Goal: Task Accomplishment & Management: Manage account settings

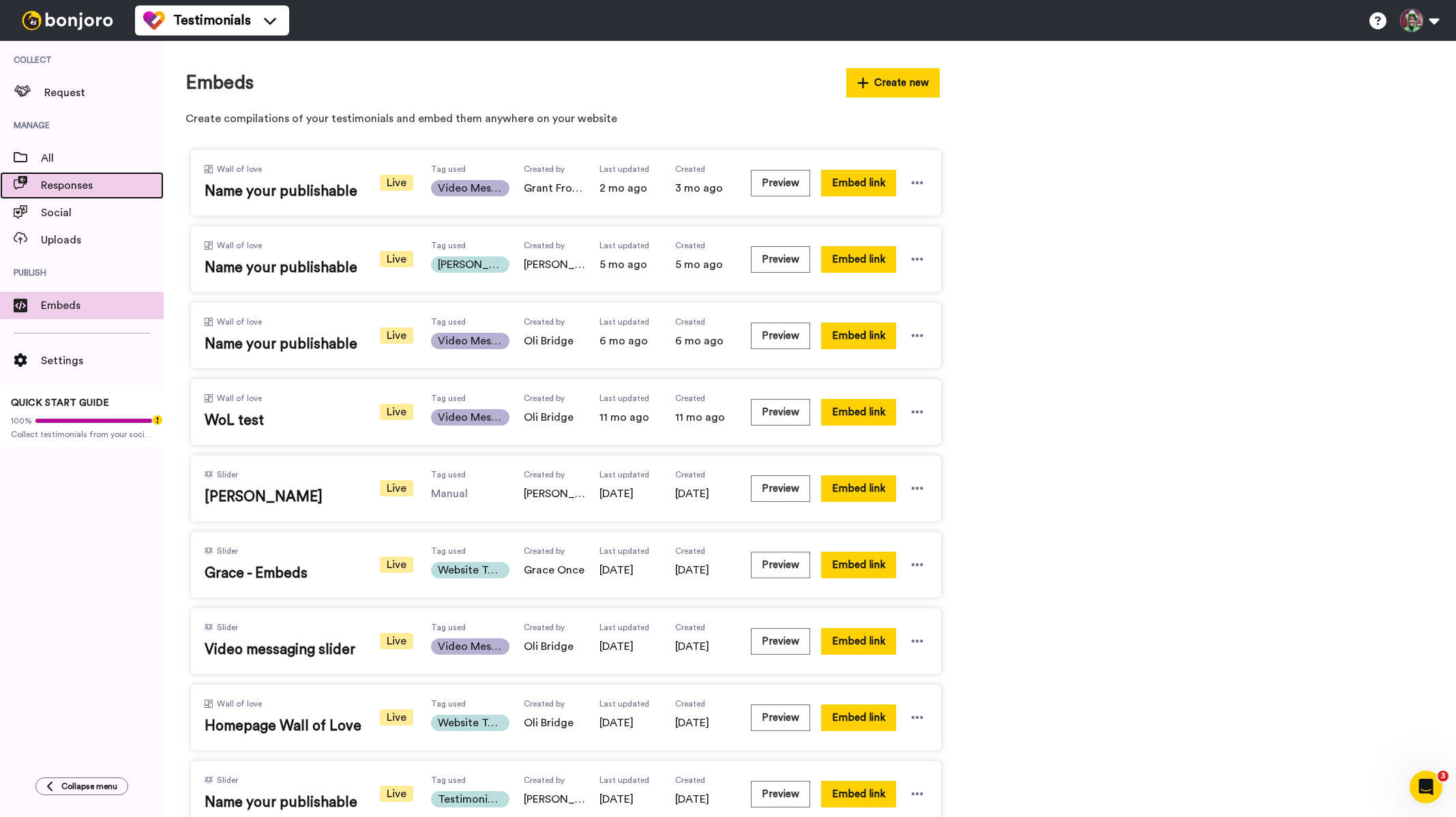
click at [71, 189] on span "Responses" at bounding box center [102, 186] width 123 height 16
click at [76, 90] on span "Request" at bounding box center [104, 93] width 120 height 16
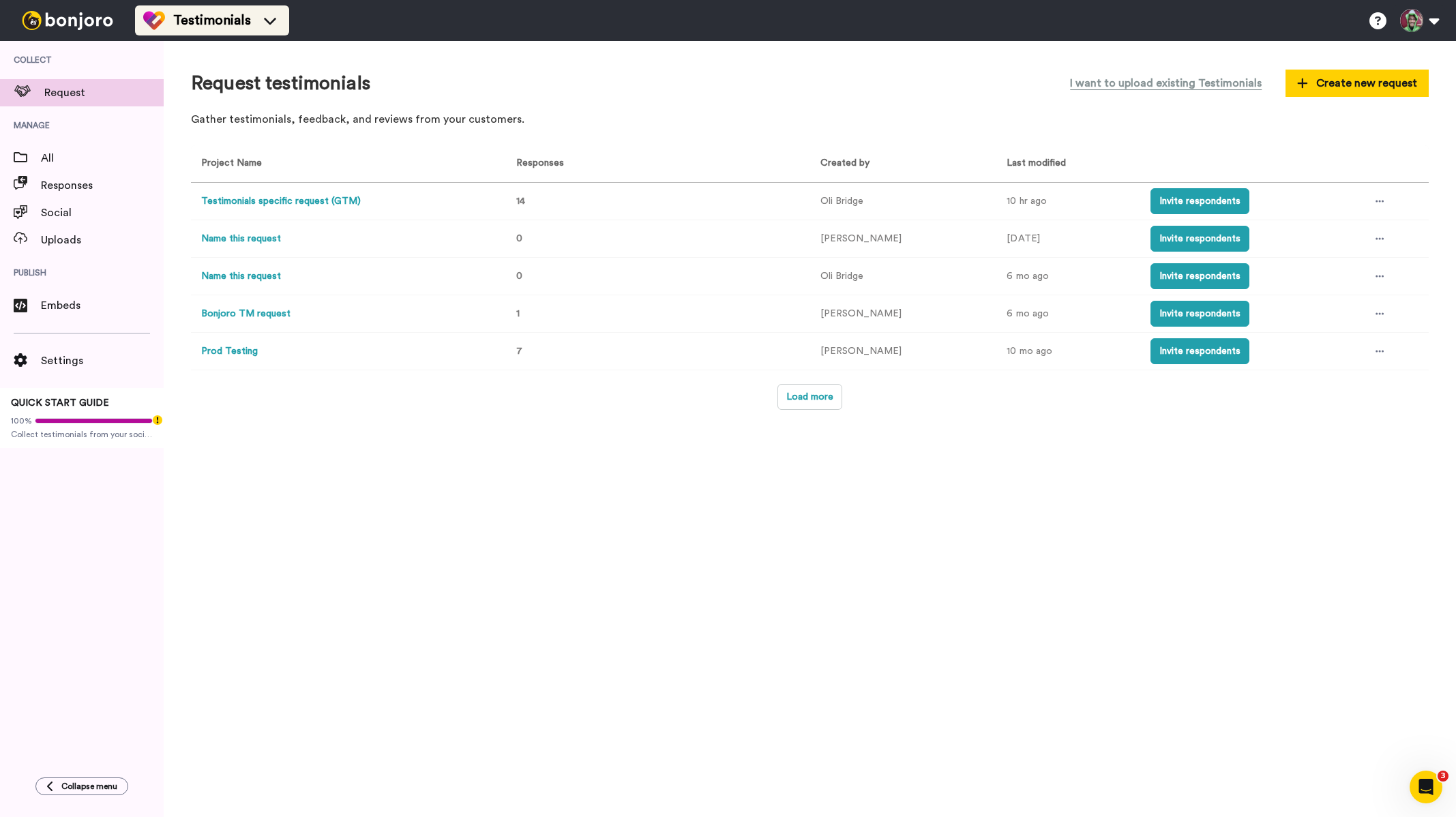
click at [236, 33] on li "Testimonials" at bounding box center [212, 20] width 154 height 30
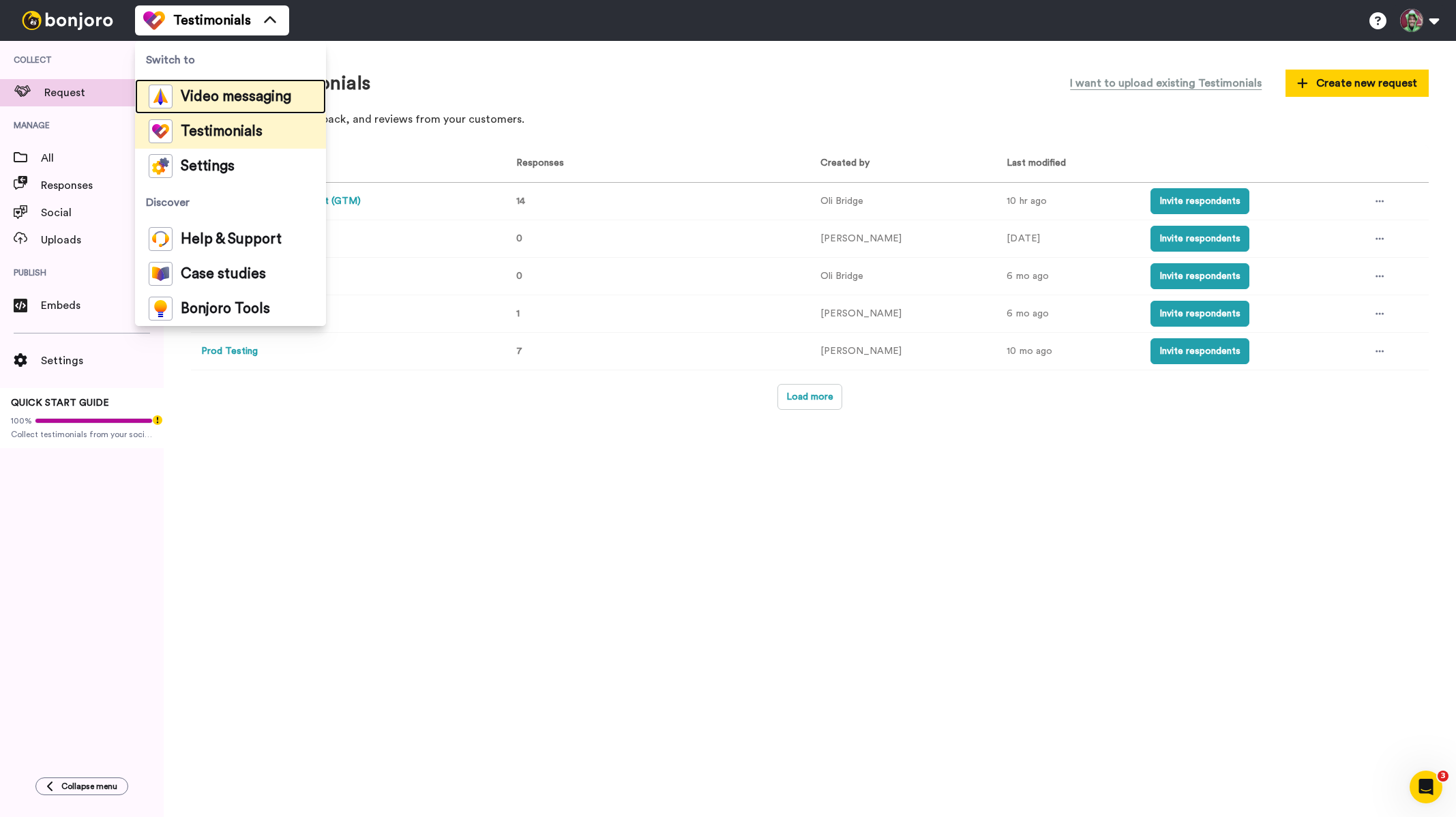
click at [228, 97] on span "Video messaging" at bounding box center [235, 97] width 111 height 13
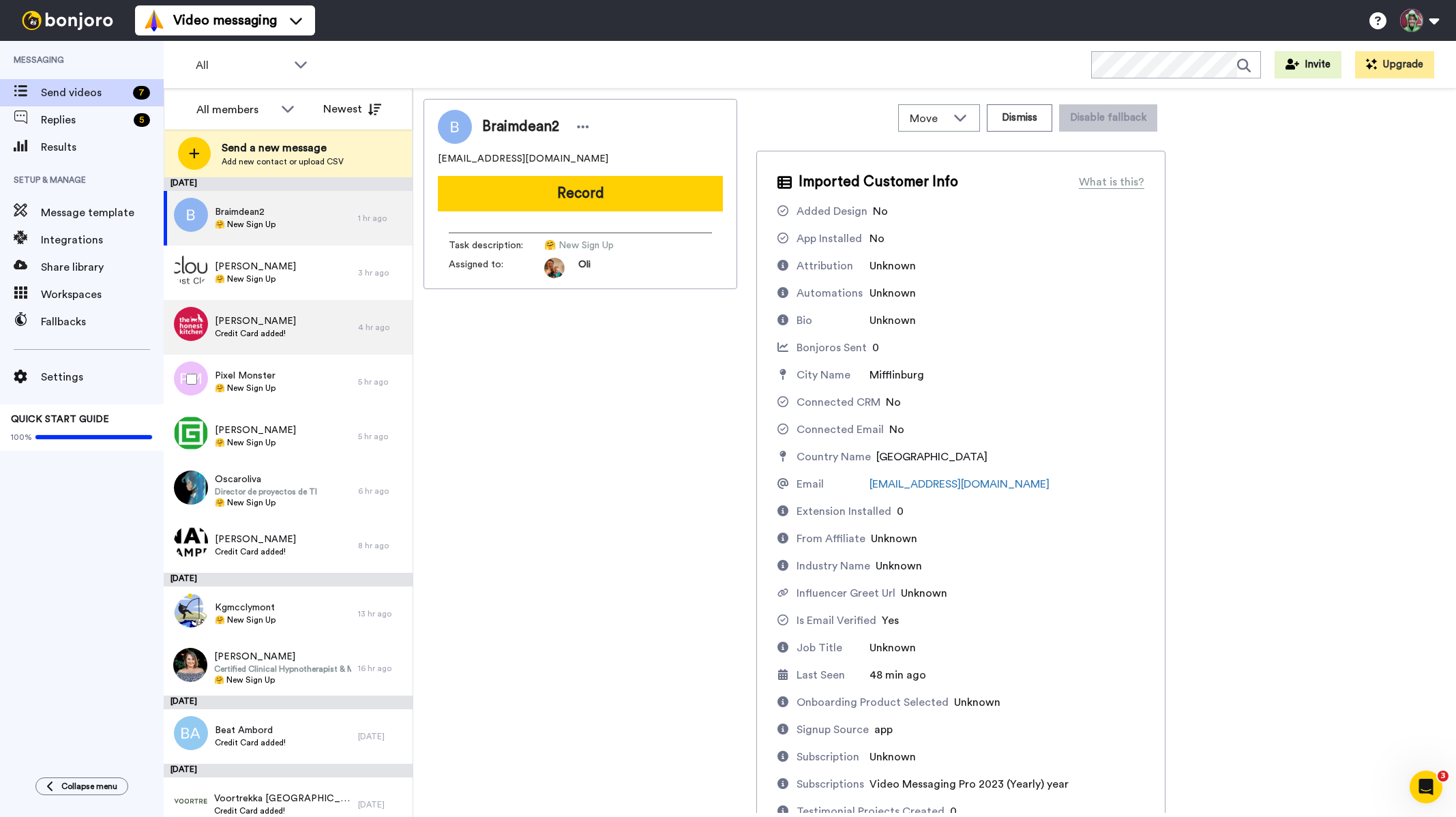
click at [241, 336] on span "Credit Card added!" at bounding box center [255, 333] width 81 height 11
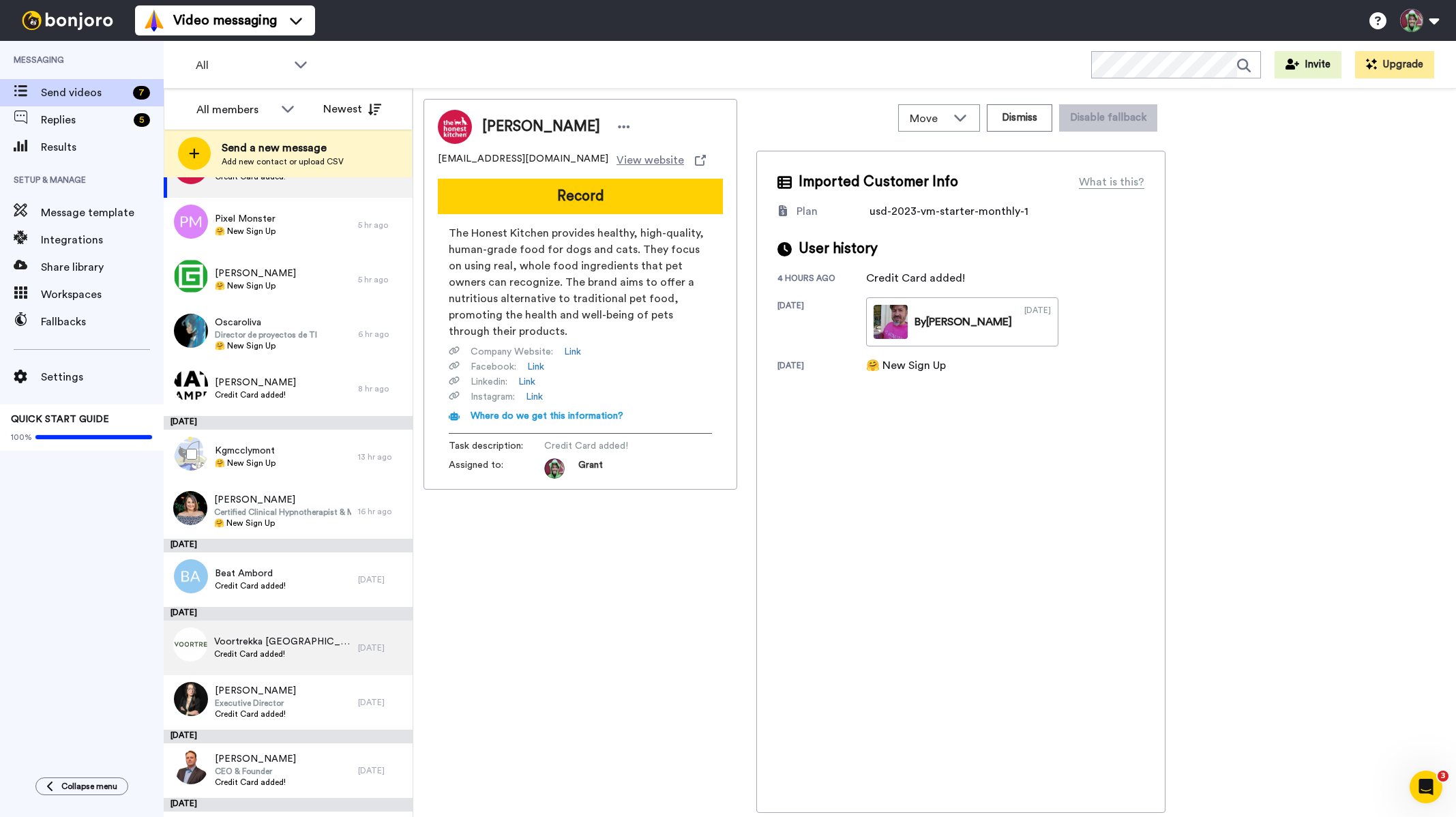
scroll to position [206, 0]
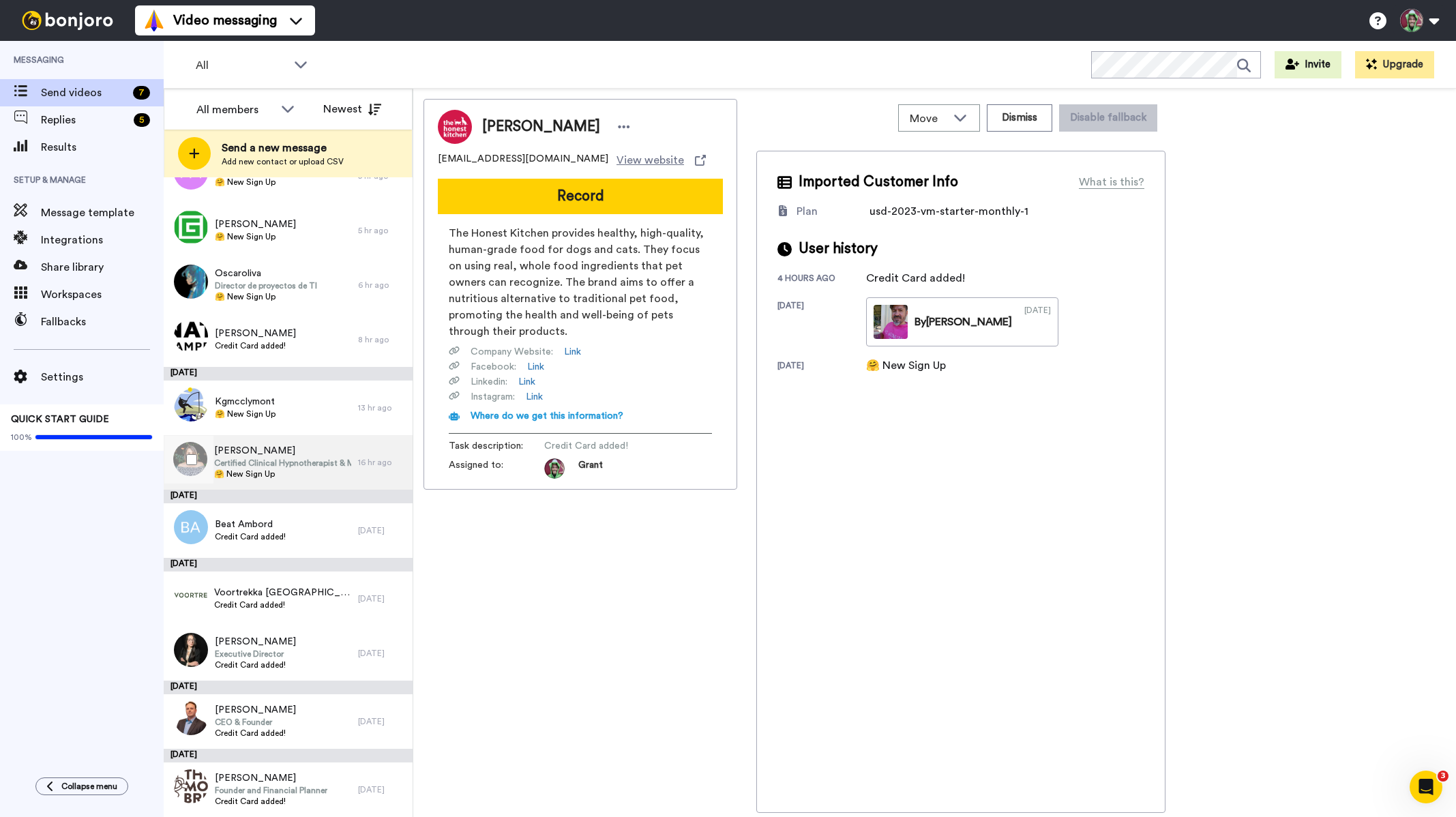
click at [270, 460] on span "Certified Clinical Hypnotherapist & Mindset Coach" at bounding box center [282, 463] width 137 height 11
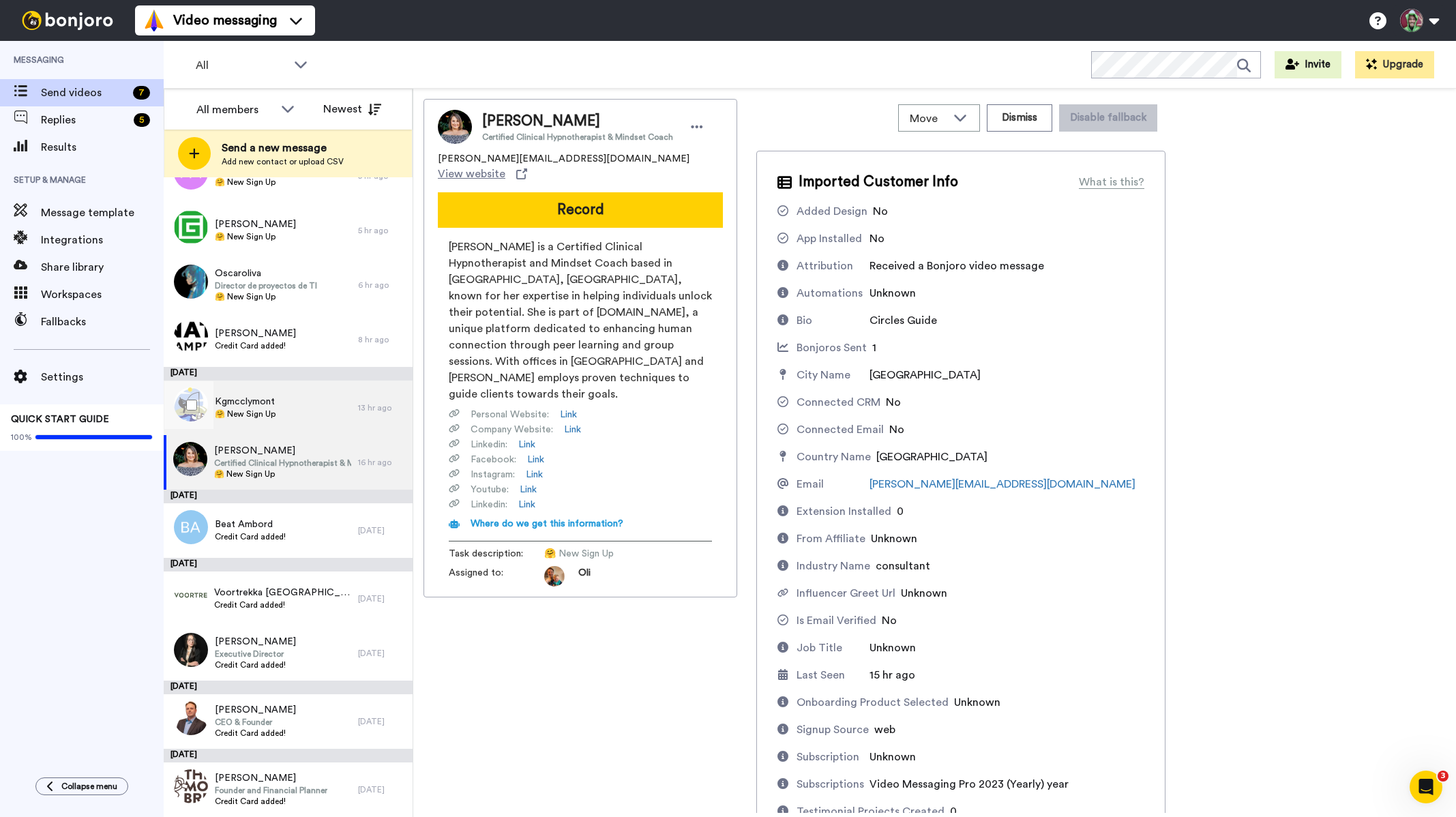
click at [272, 406] on span "Kgmcclymont" at bounding box center [245, 401] width 61 height 13
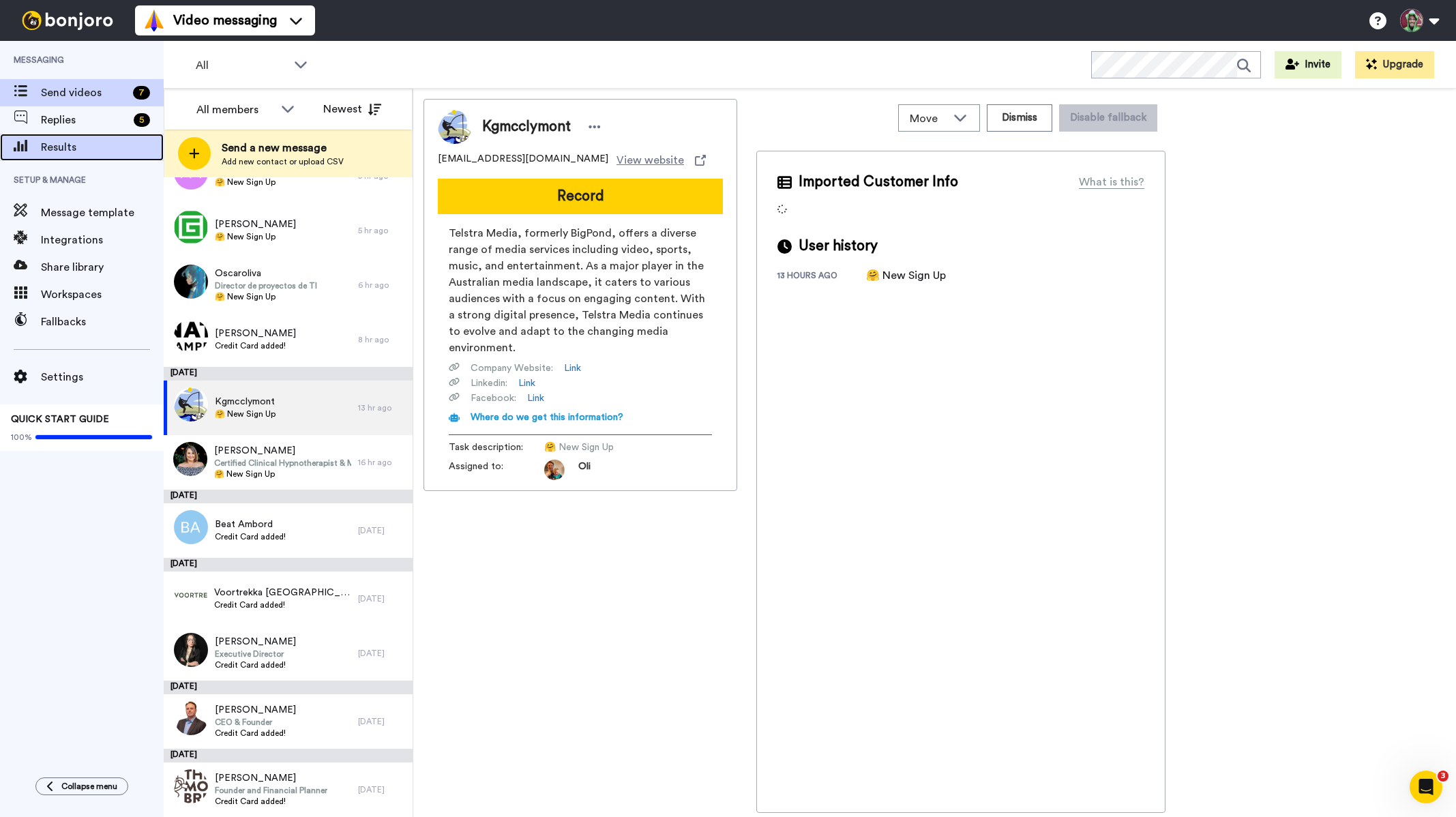
click at [71, 137] on div "Results" at bounding box center [82, 147] width 163 height 27
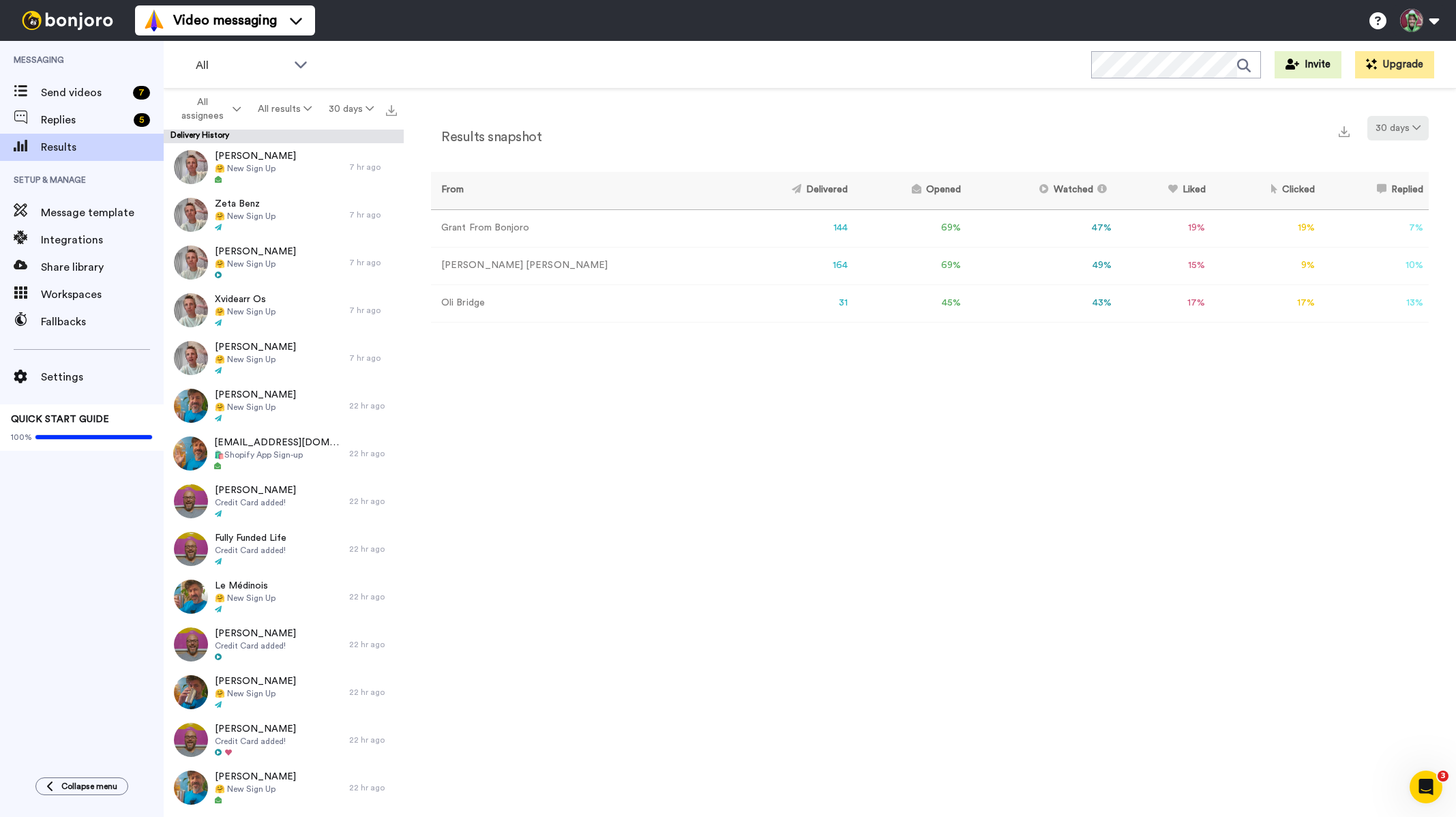
click at [1400, 130] on button "30 days" at bounding box center [1397, 128] width 62 height 25
click at [1394, 255] on span "Month to date" at bounding box center [1397, 254] width 71 height 10
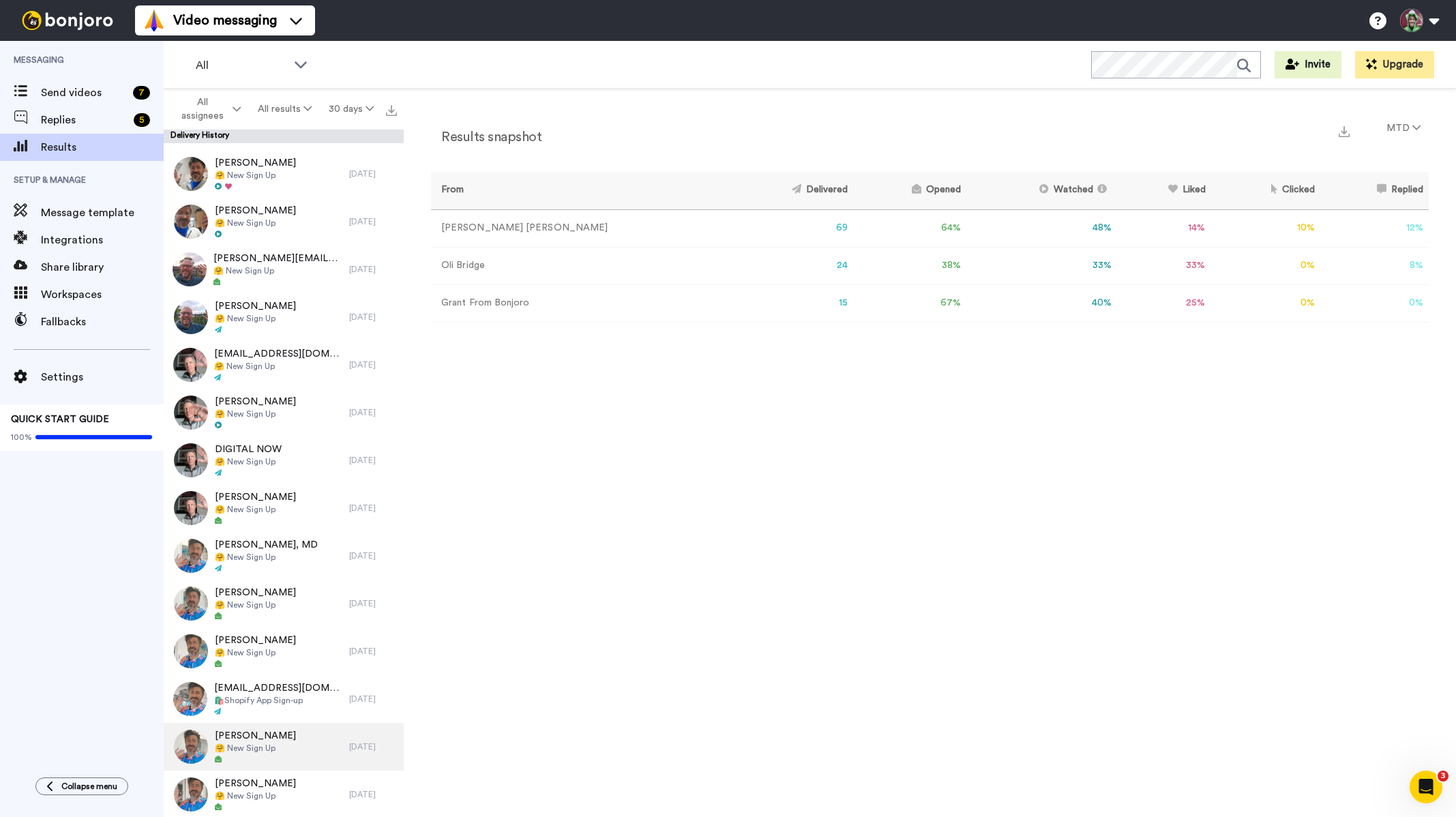
scroll to position [4090, 0]
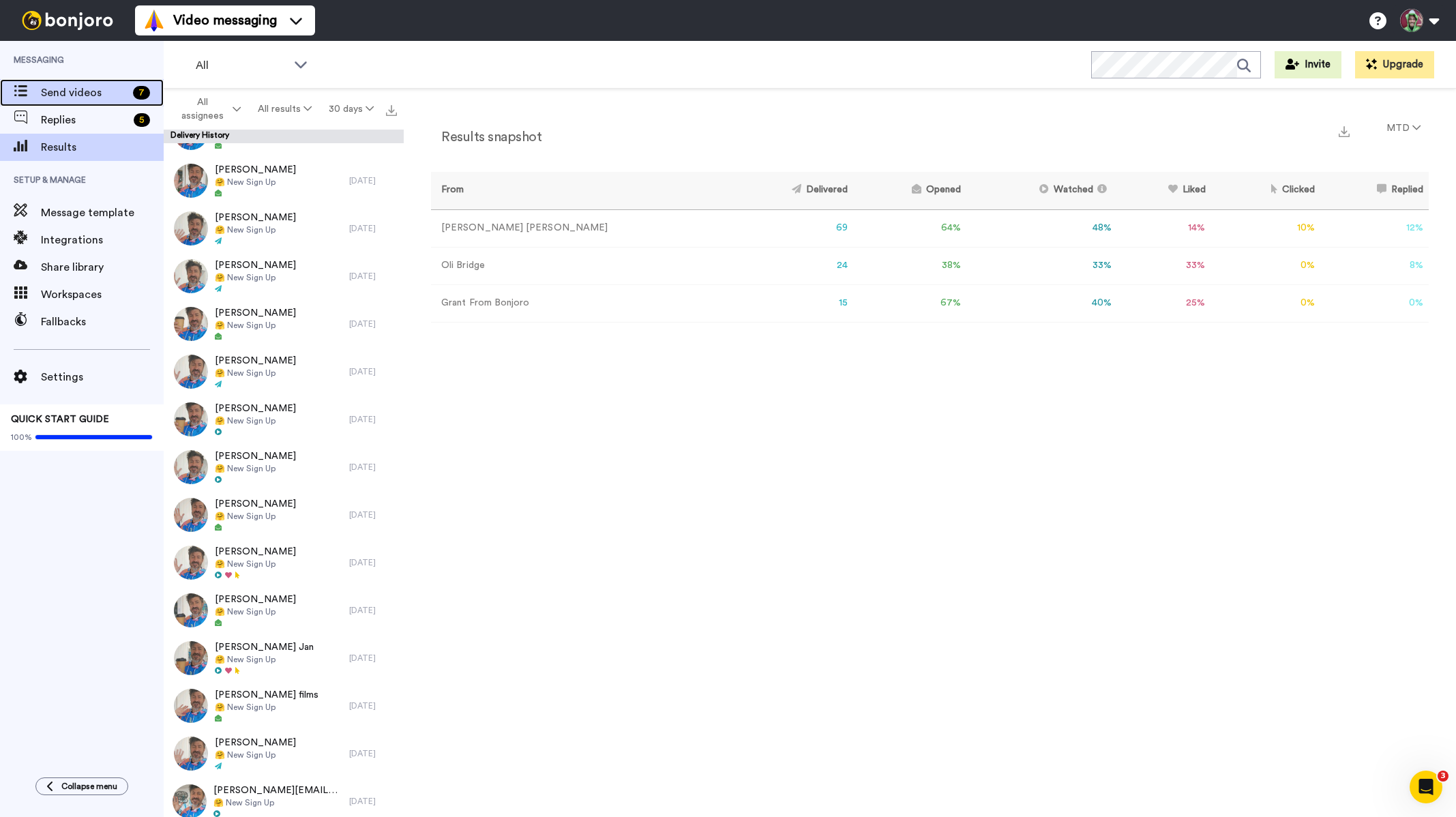
click at [46, 95] on span "Send videos" at bounding box center [84, 93] width 87 height 16
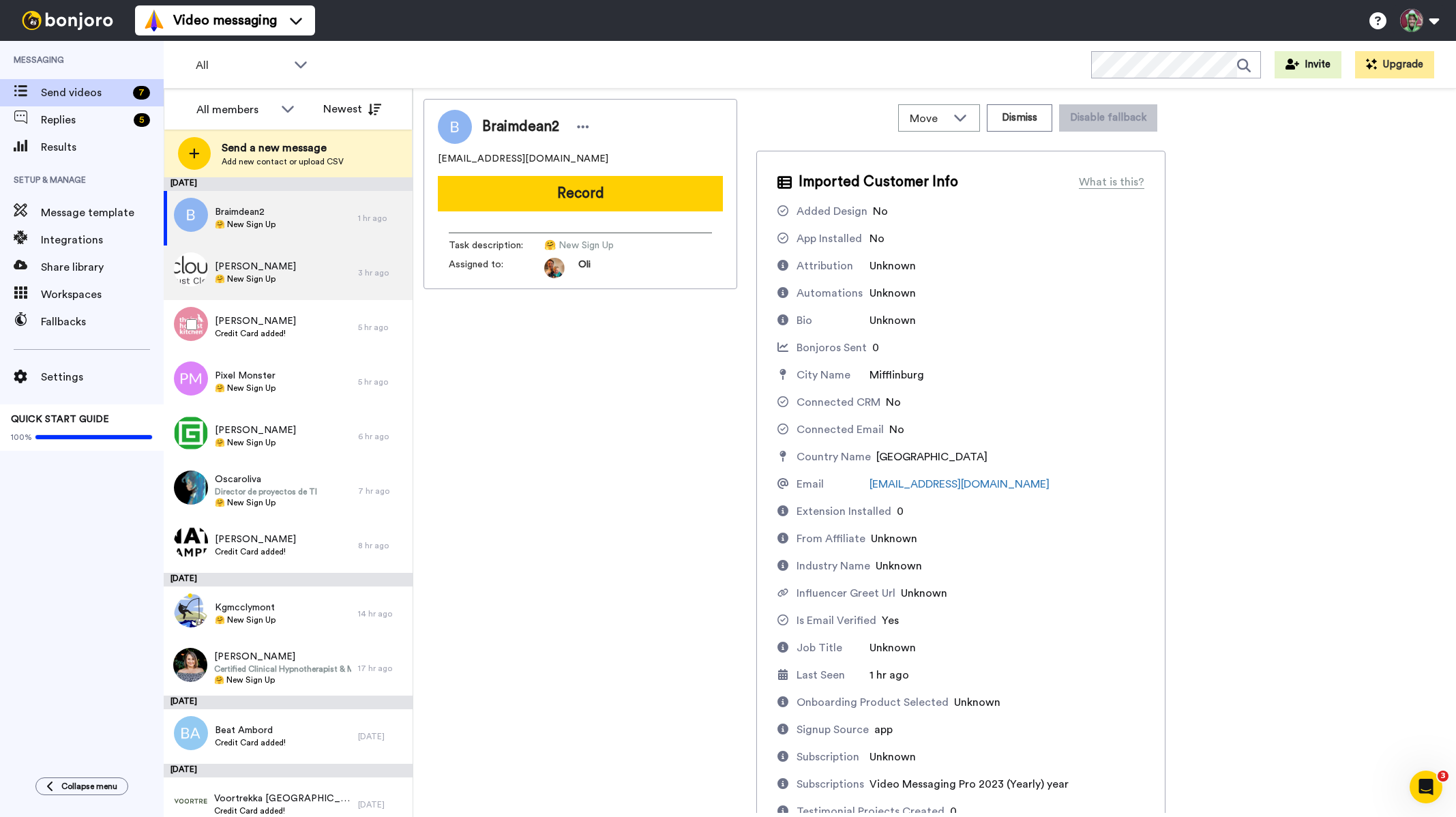
click at [228, 285] on div "[PERSON_NAME] 🤗 New Sign Up" at bounding box center [255, 273] width 81 height 26
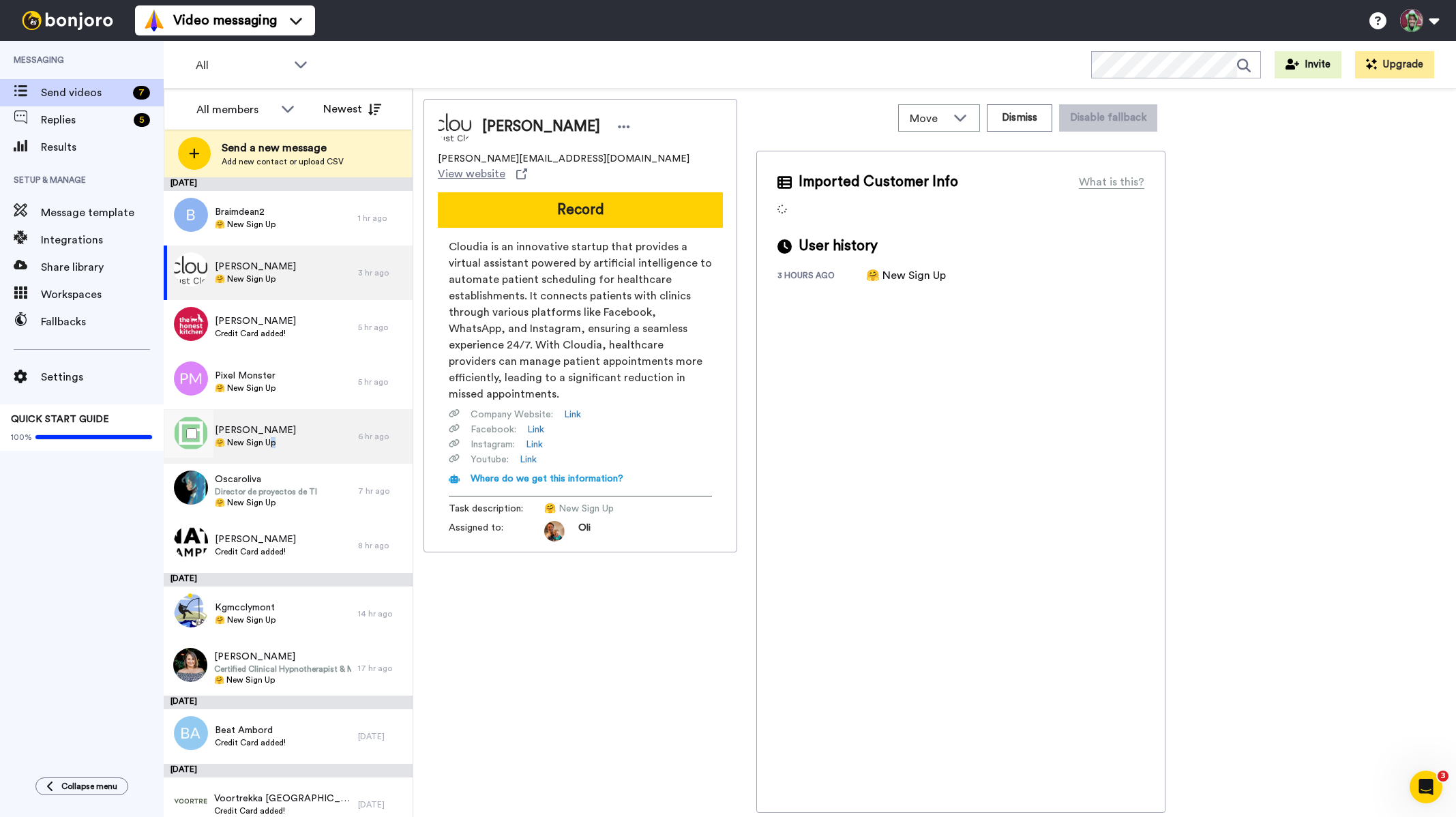
click at [273, 442] on span "🤗 New Sign Up" at bounding box center [255, 442] width 81 height 11
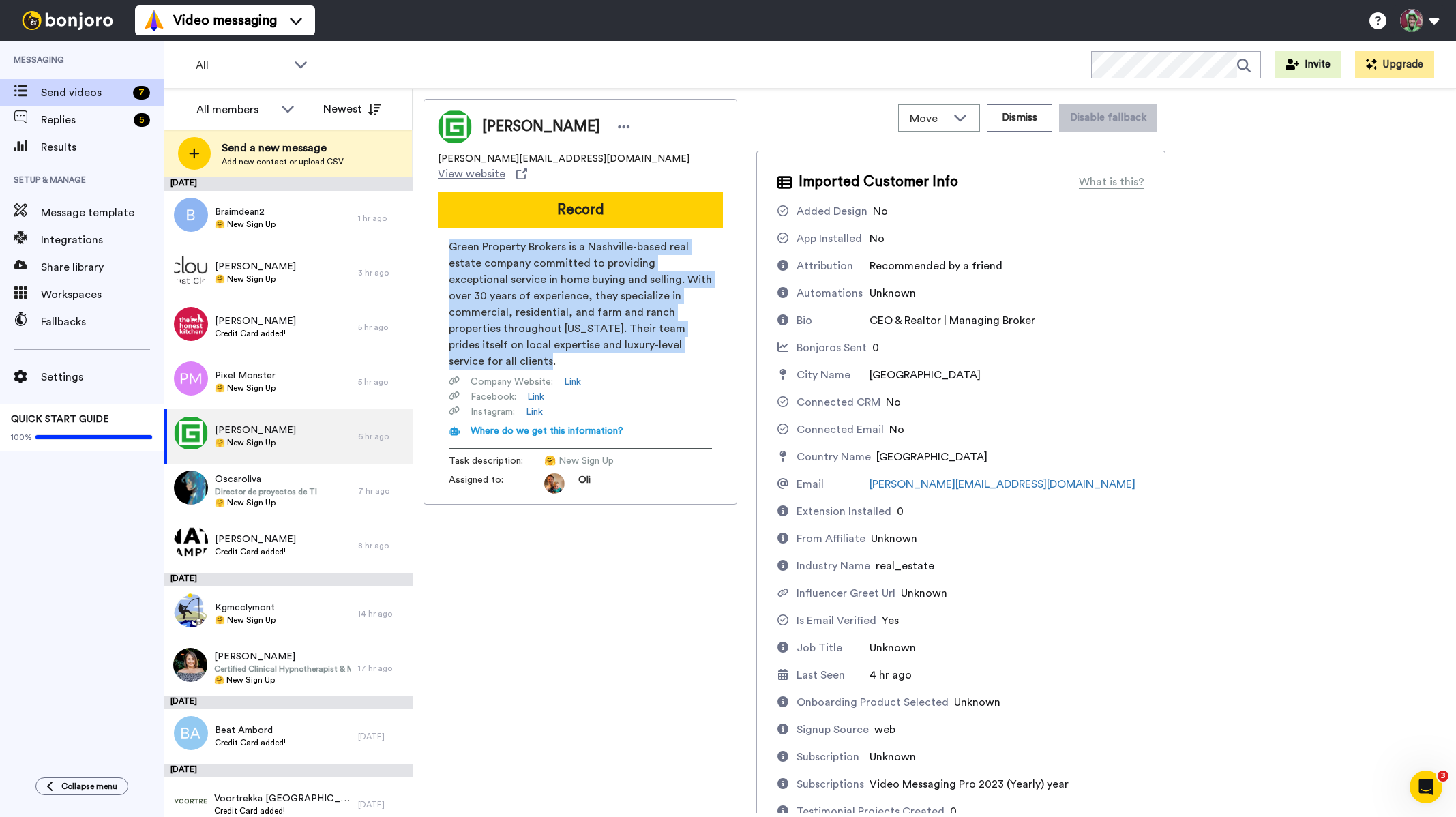
drag, startPoint x: 706, startPoint y: 331, endPoint x: 450, endPoint y: 234, distance: 273.8
click at [450, 238] on span "Green Property Brokers is a Nashville-based real estate company committed to pr…" at bounding box center [580, 304] width 263 height 131
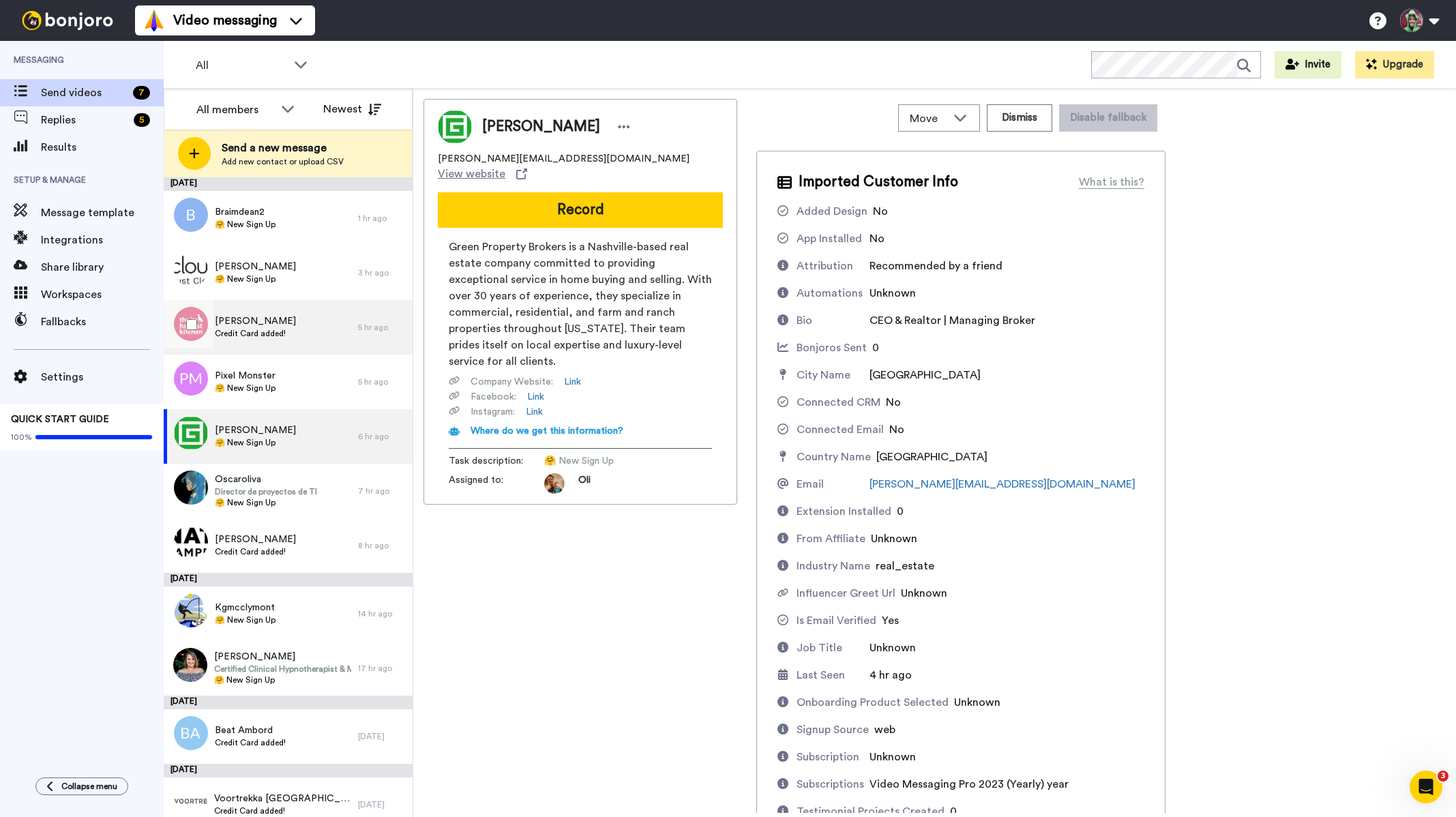
click at [273, 331] on span "Credit Card added!" at bounding box center [255, 333] width 81 height 11
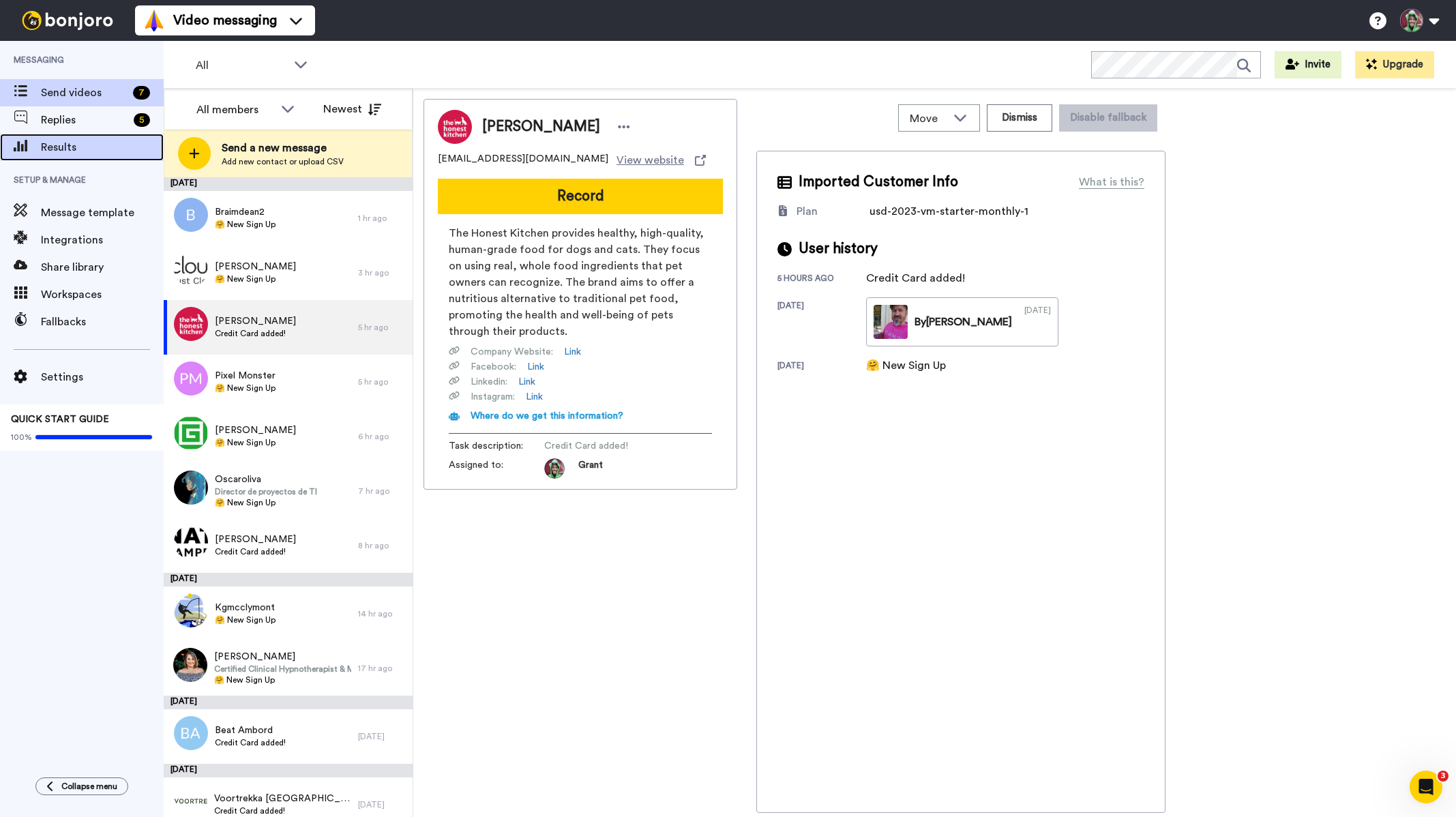
click at [97, 150] on span "Results" at bounding box center [102, 147] width 123 height 16
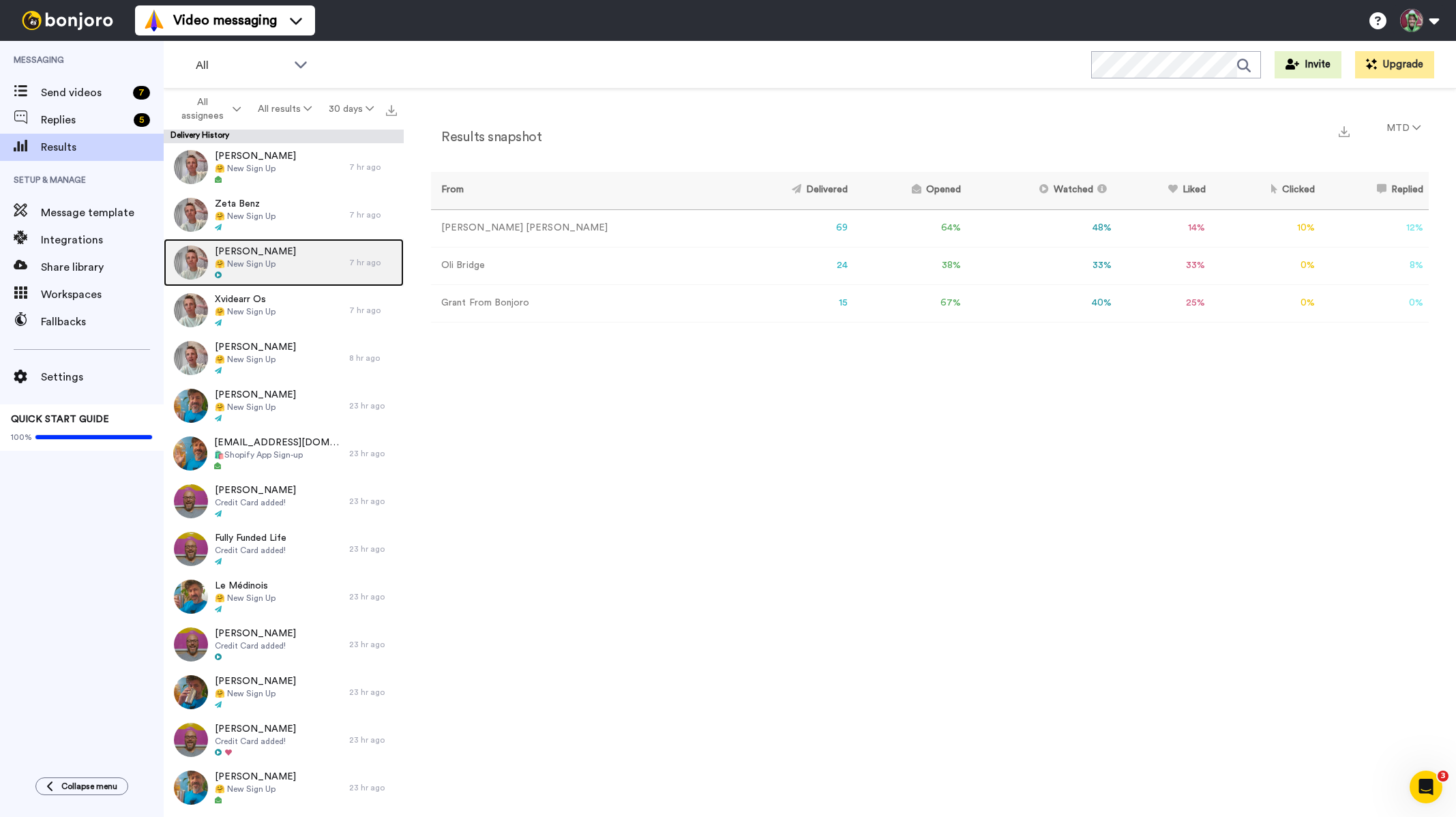
click at [233, 252] on span "Chad Dewey" at bounding box center [255, 252] width 81 height 13
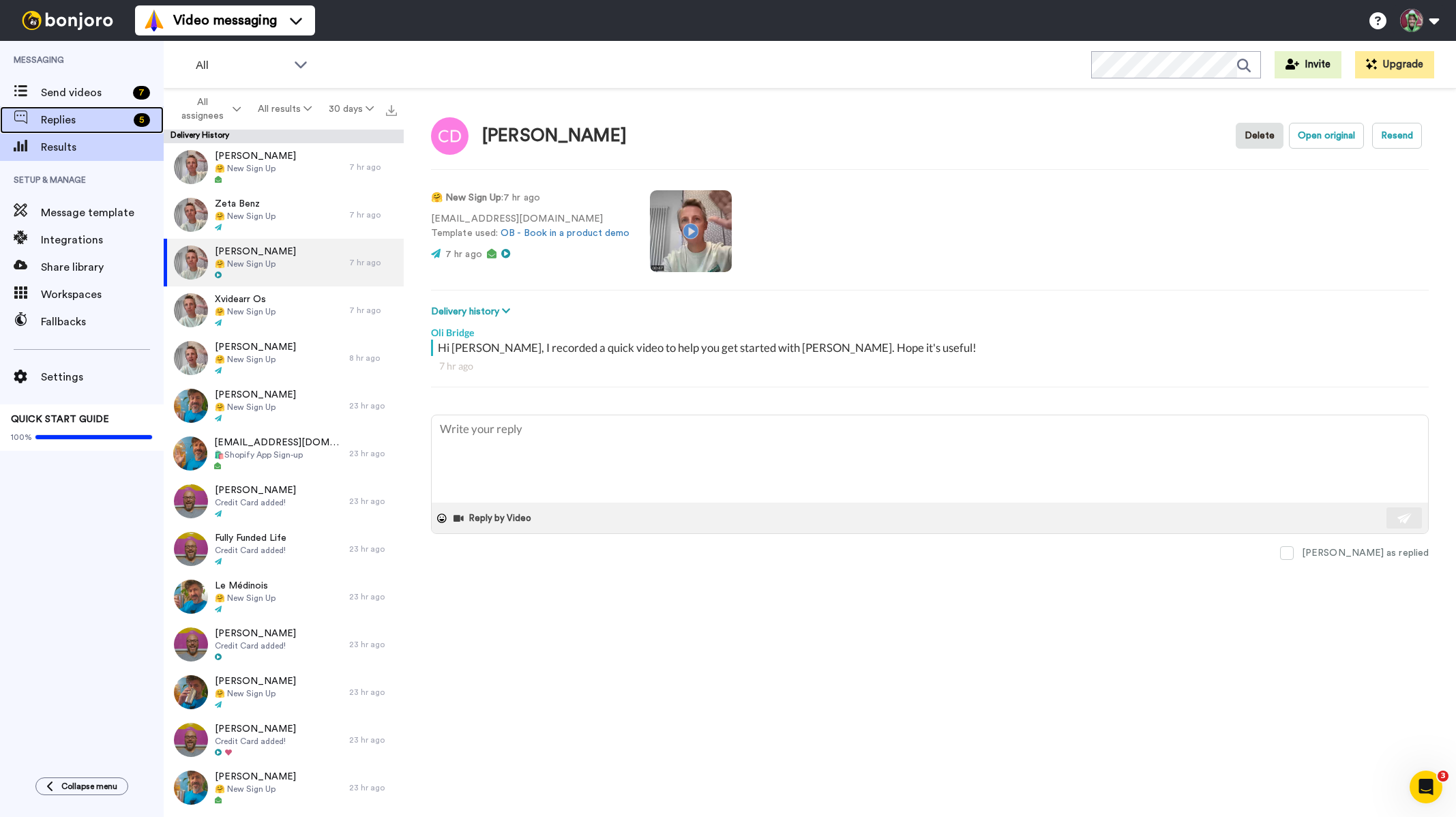
click at [62, 117] on span "Replies" at bounding box center [84, 120] width 87 height 16
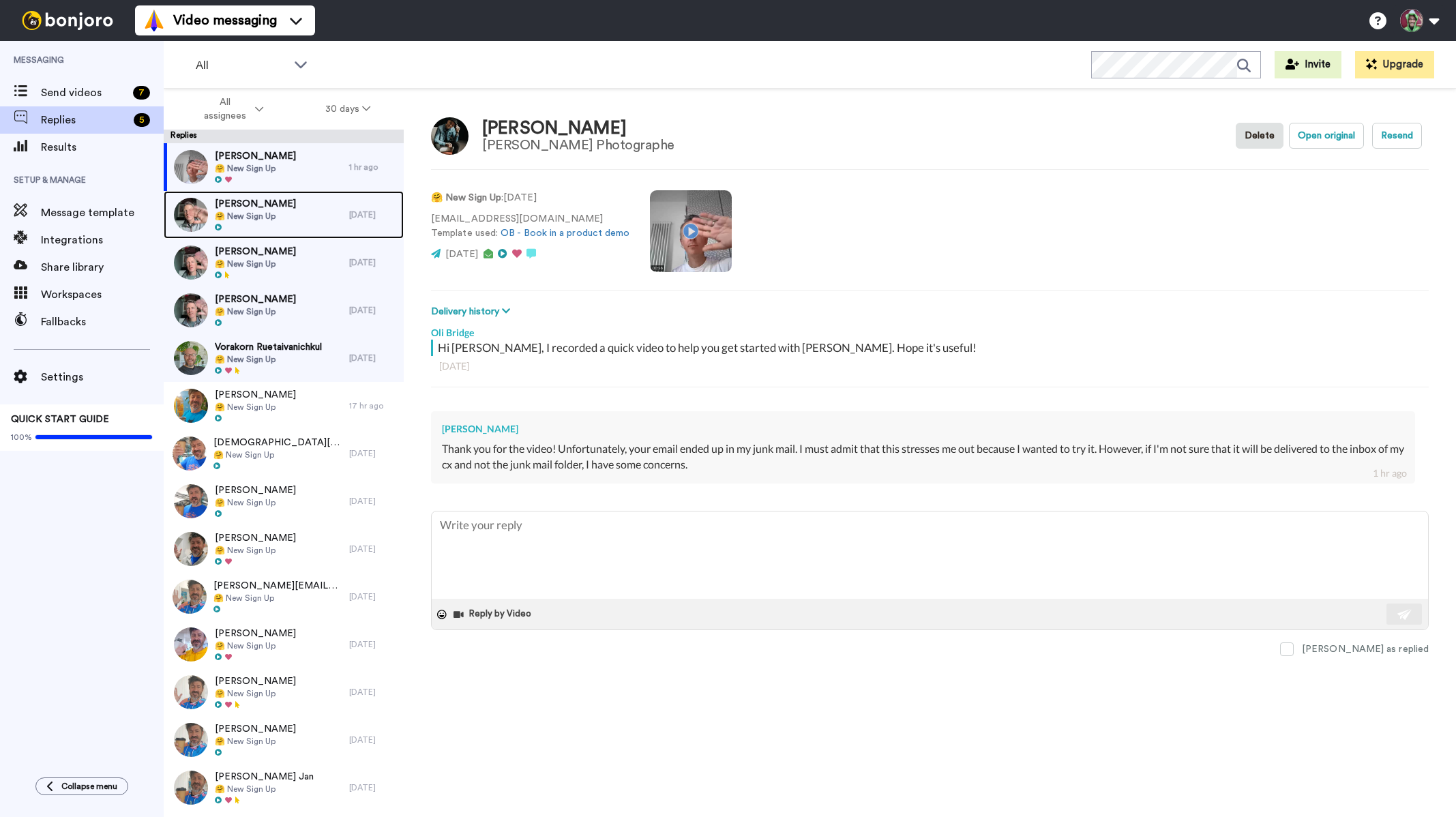
click at [265, 215] on span "🤗 New Sign Up" at bounding box center [255, 216] width 81 height 11
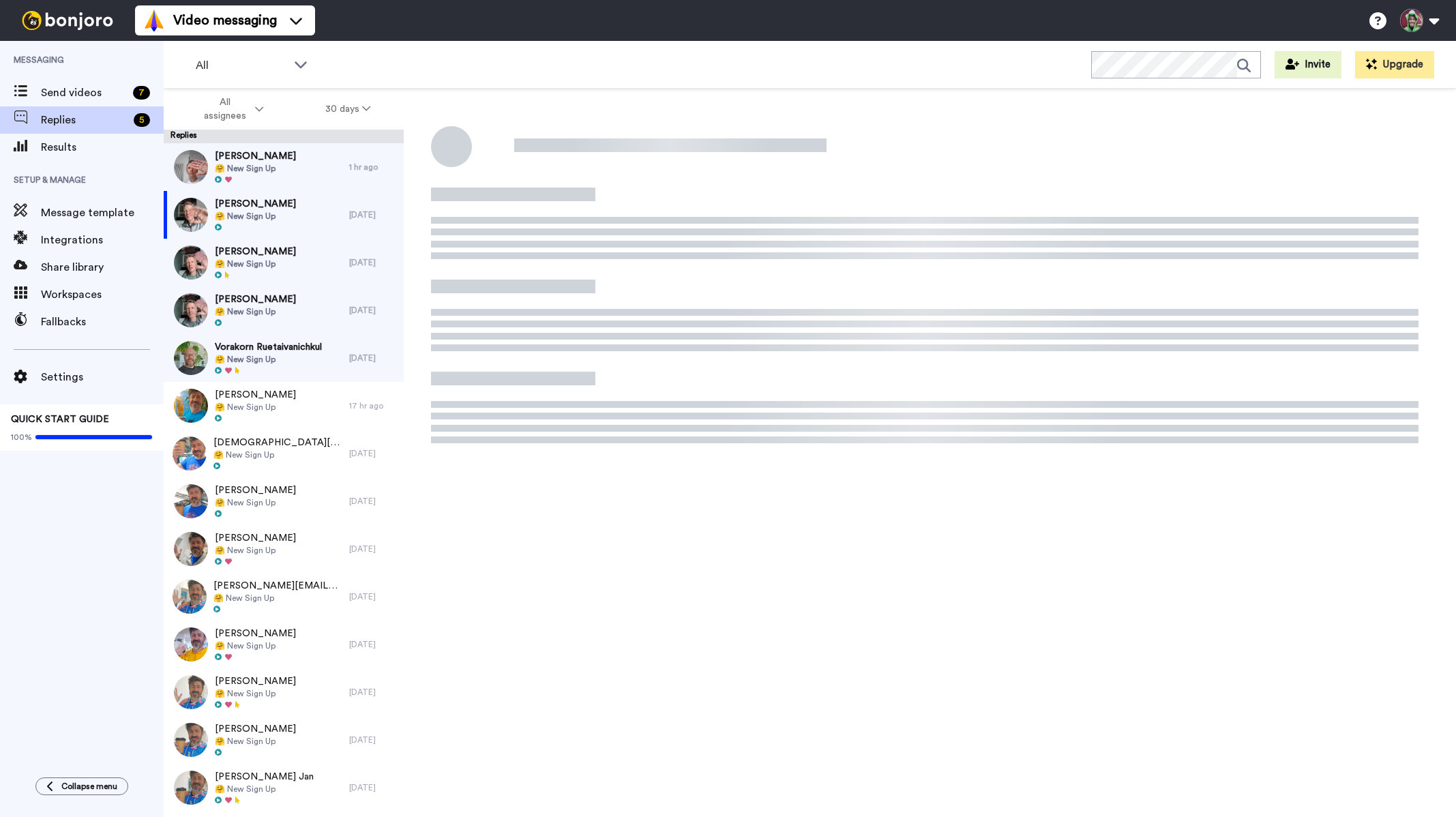
type textarea "x"
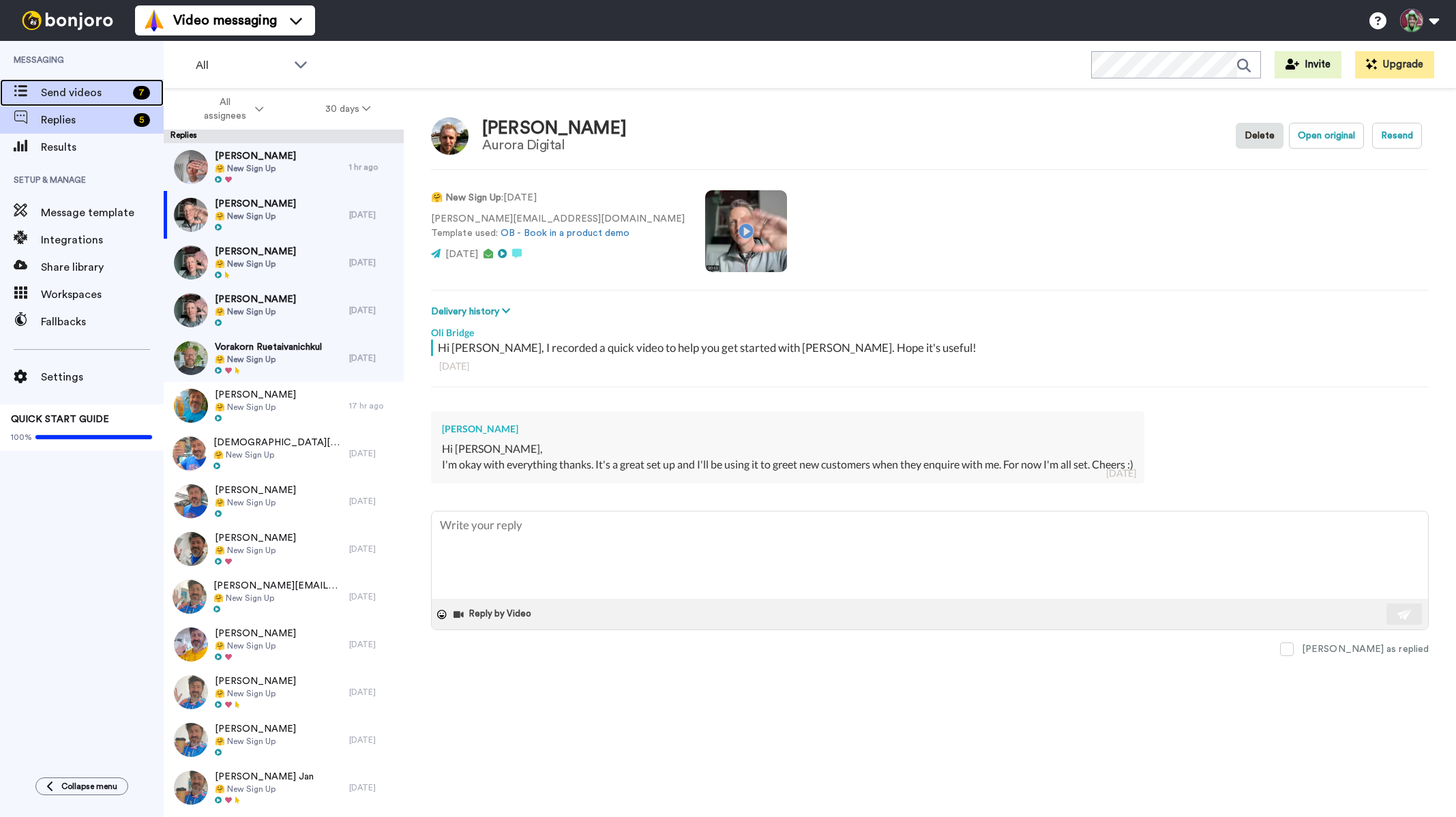
click at [69, 97] on span "Send videos" at bounding box center [84, 93] width 87 height 16
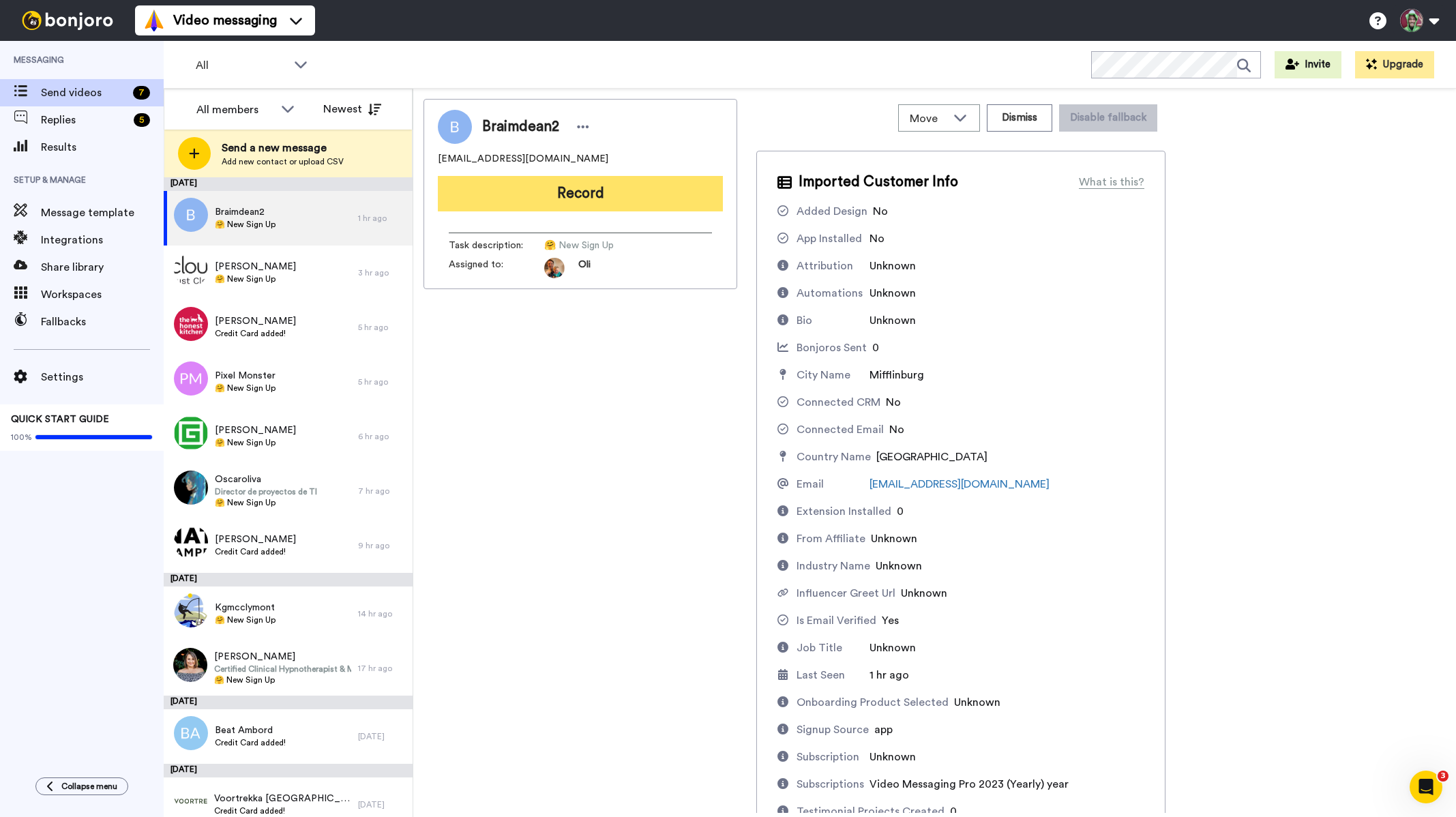
click at [605, 190] on button "Record" at bounding box center [580, 194] width 285 height 36
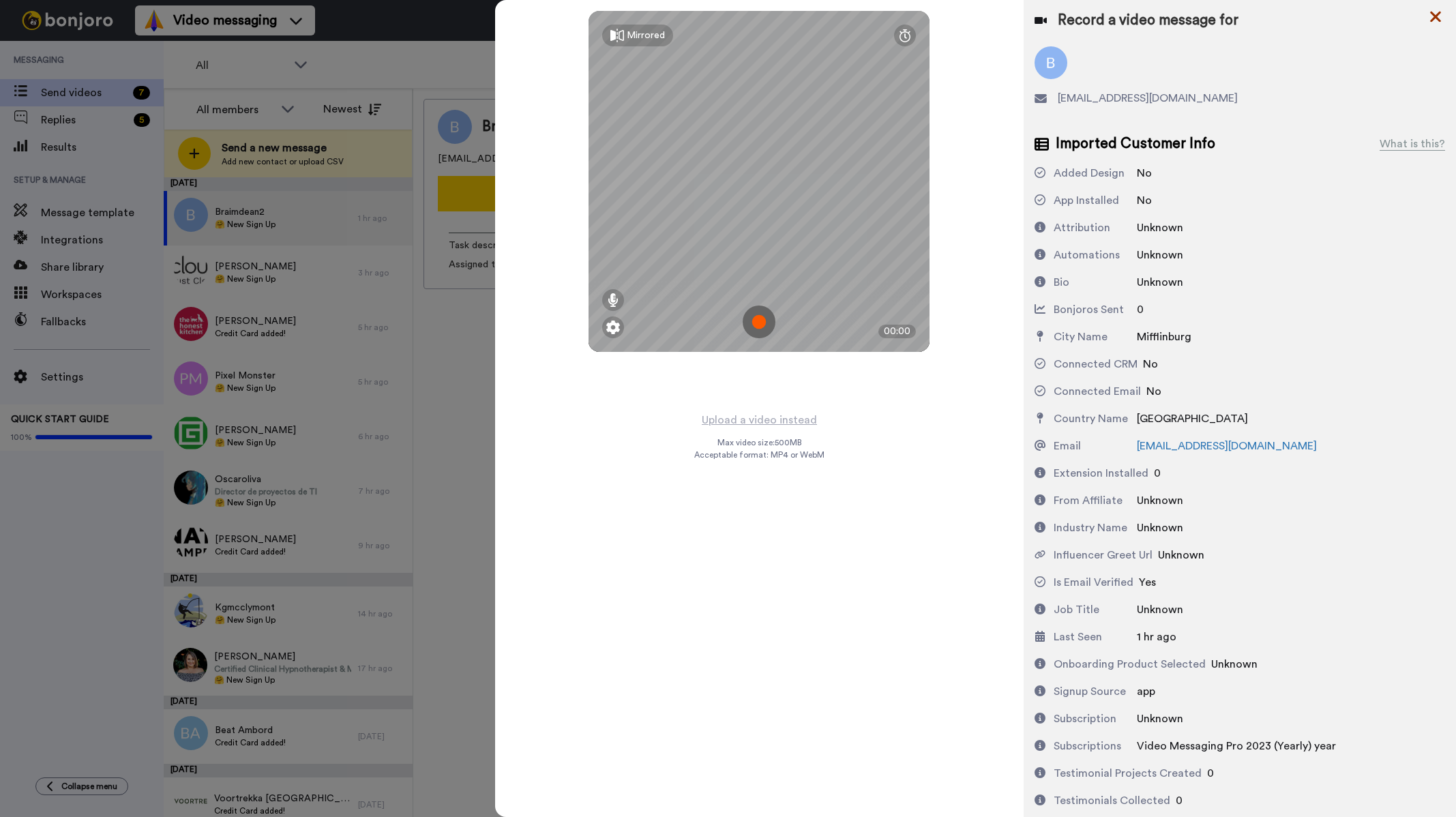
click at [1431, 19] on icon at bounding box center [1435, 16] width 13 height 17
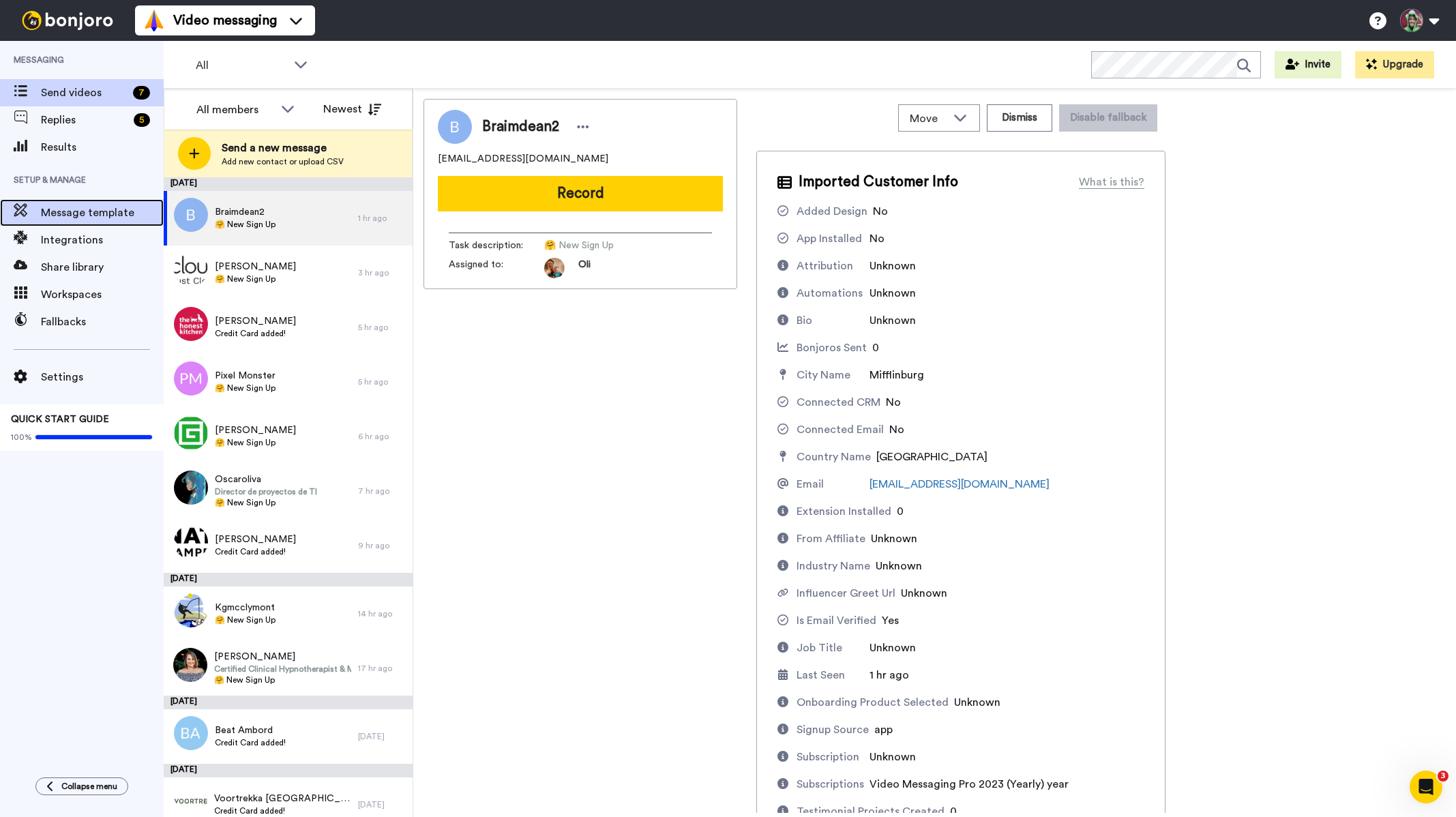
click at [86, 223] on div "Message template" at bounding box center [82, 212] width 163 height 27
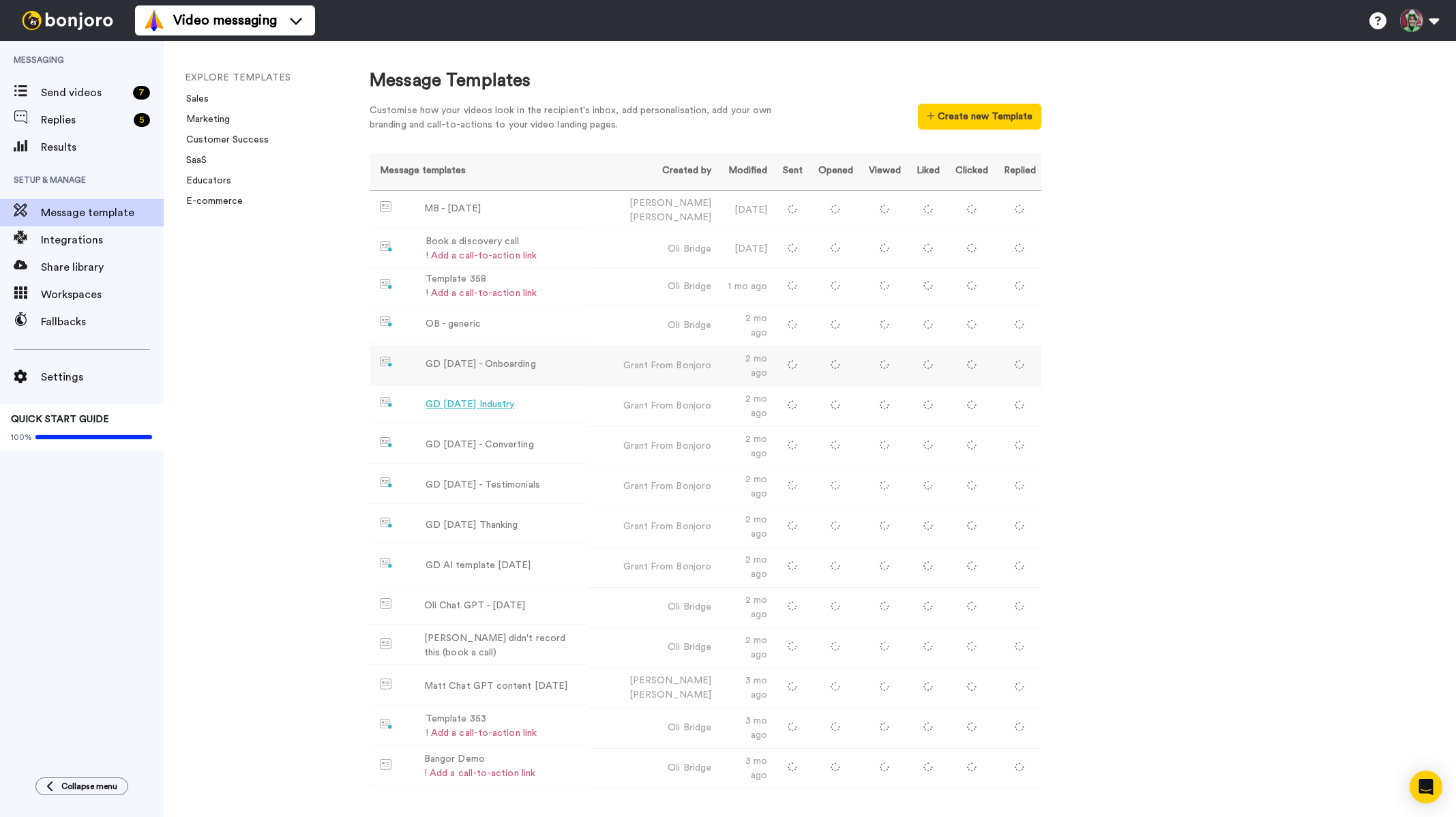
click at [501, 357] on div "GD [DATE] - Onboarding" at bounding box center [481, 364] width 111 height 14
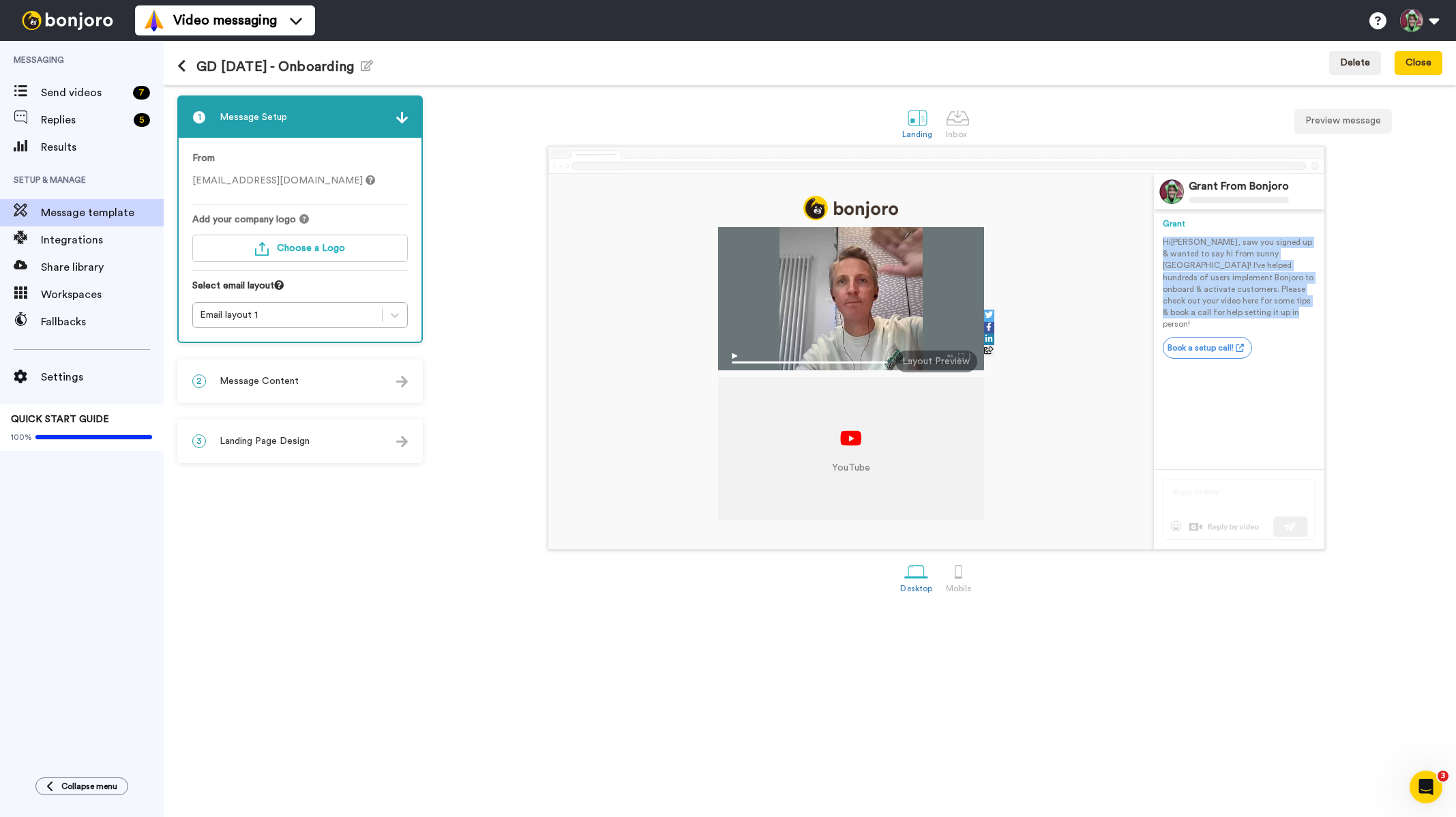
drag, startPoint x: 1194, startPoint y: 284, endPoint x: 1164, endPoint y: 244, distance: 50.0
click at [1164, 244] on p "Hi [PERSON_NAME] , saw you signed up & wanted to say hi from sunny [GEOGRAPHIC_…" at bounding box center [1239, 283] width 153 height 94
click at [175, 62] on div "GD [DATE] - Onboarding Edit name Delete Close" at bounding box center [809, 63] width 1292 height 45
click at [183, 62] on icon at bounding box center [182, 66] width 9 height 13
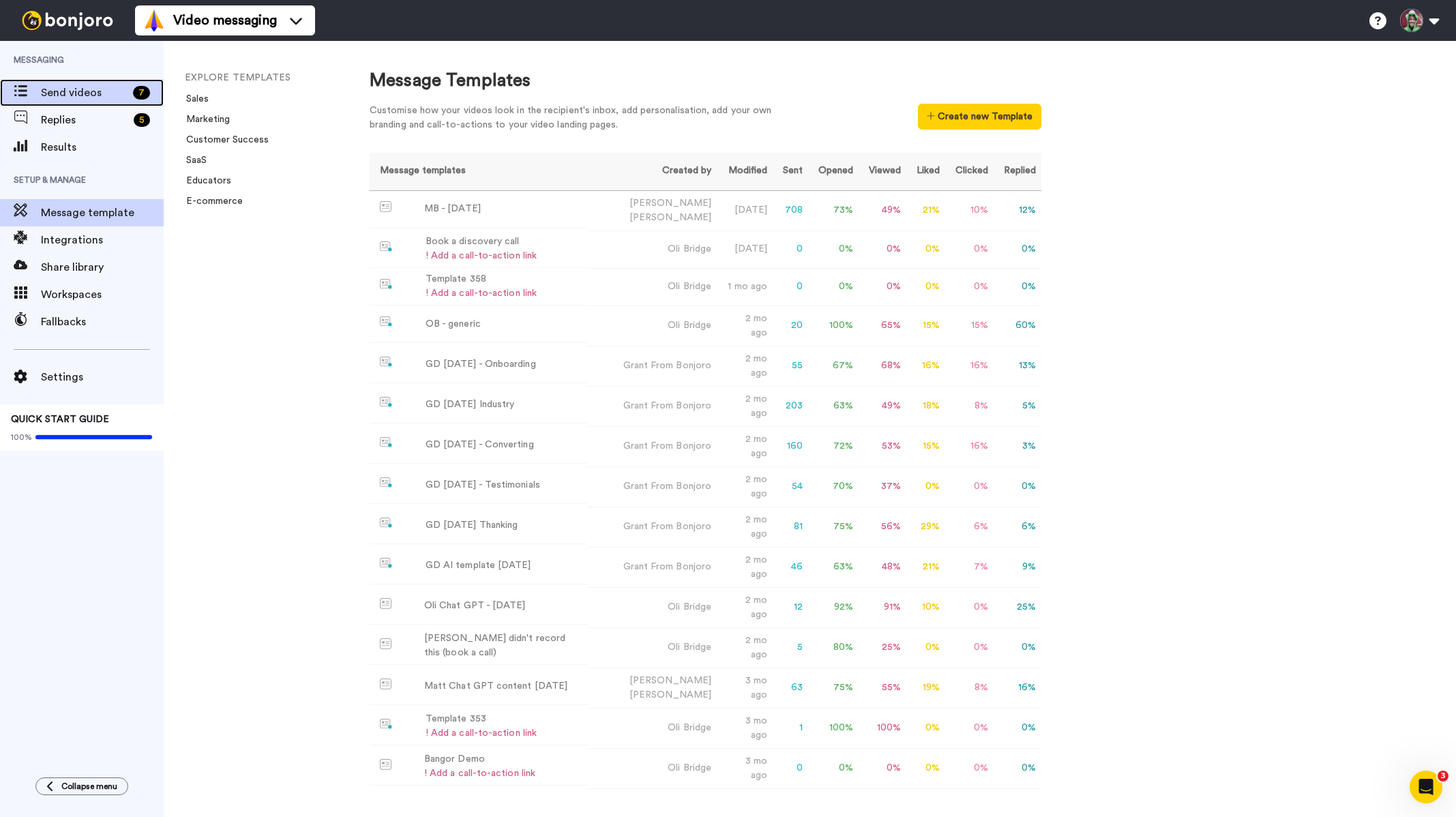
click at [82, 94] on span "Send videos" at bounding box center [84, 93] width 87 height 16
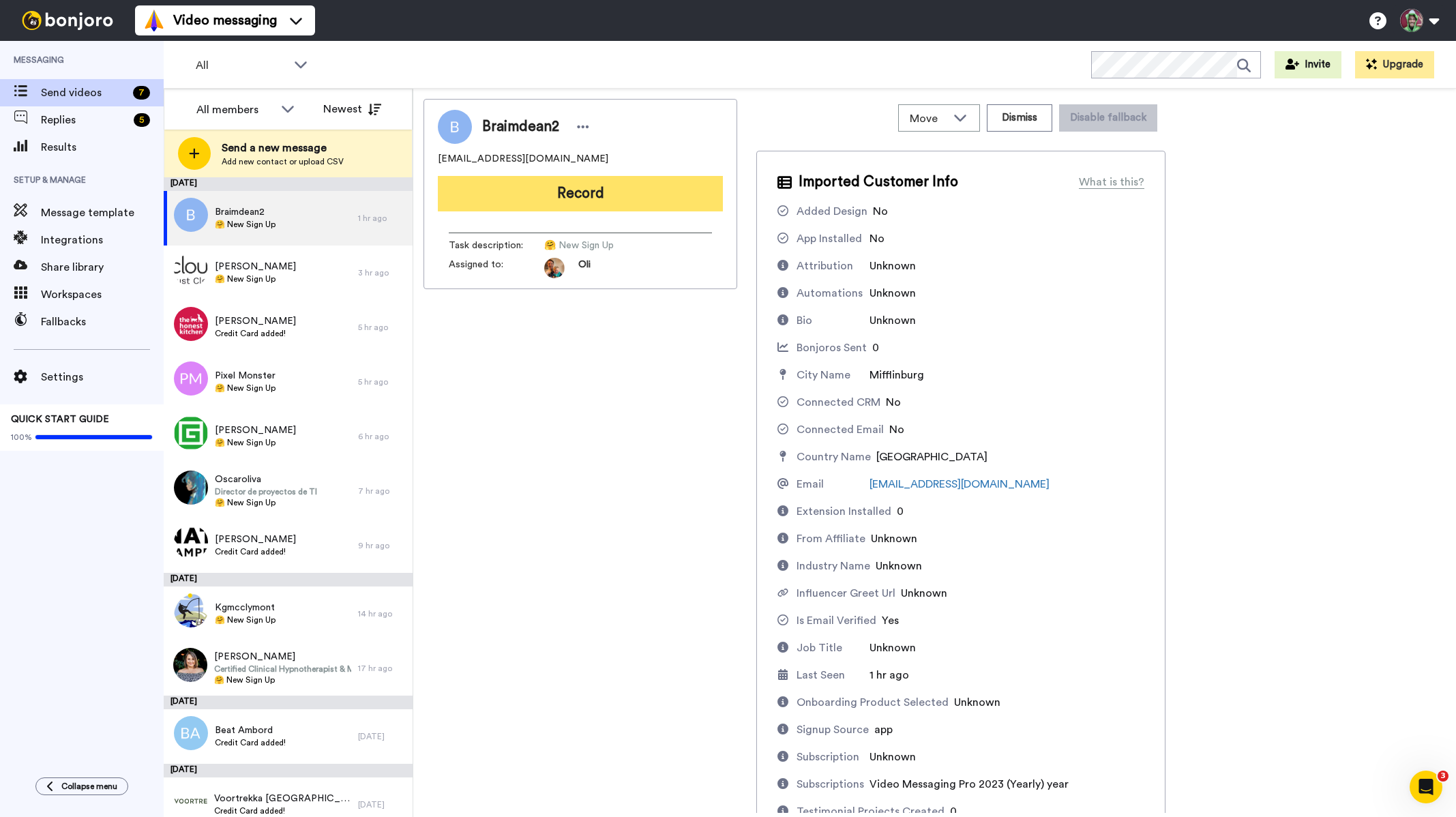
click at [609, 204] on button "Record" at bounding box center [580, 194] width 285 height 36
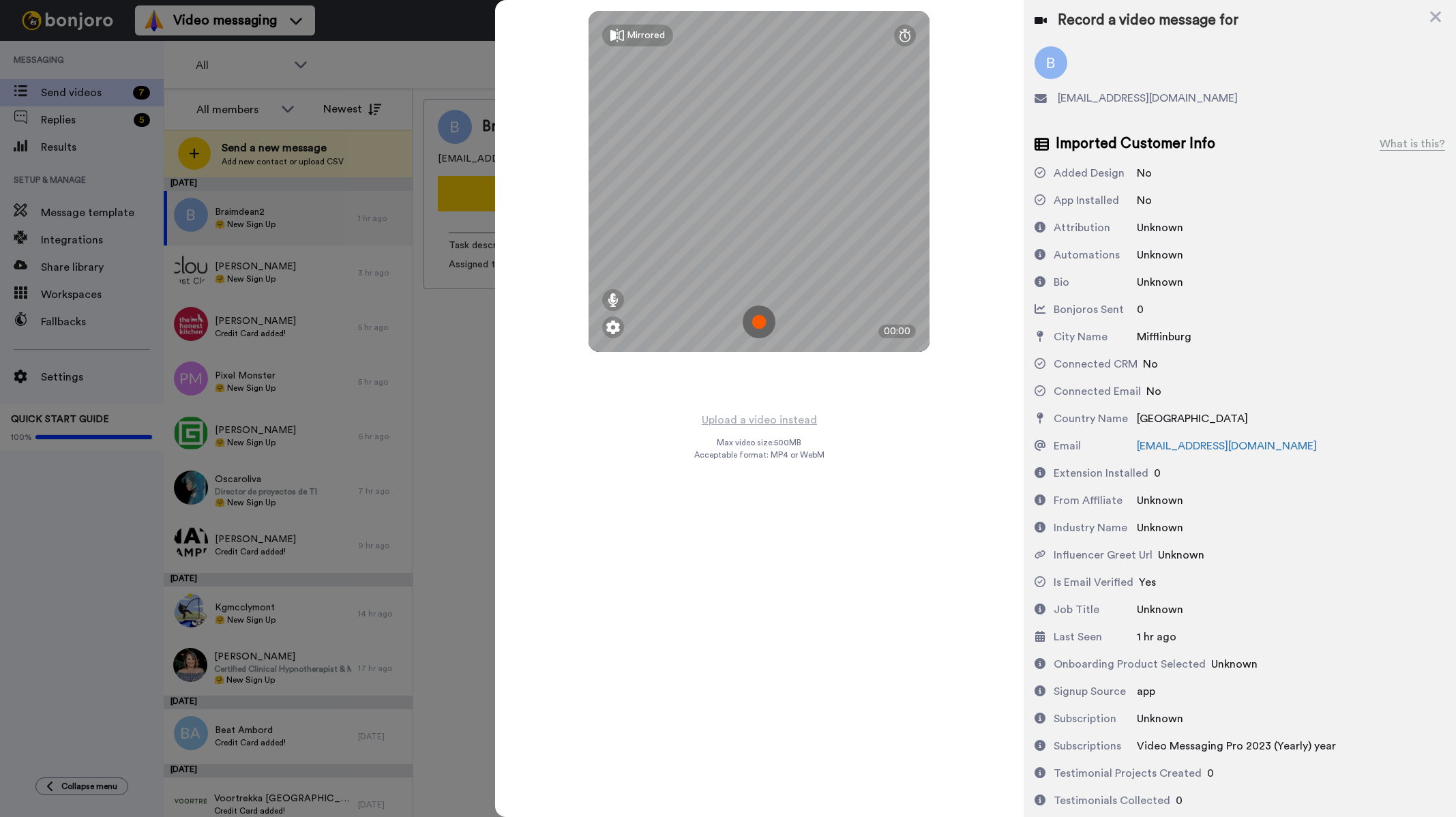
click at [754, 327] on img at bounding box center [759, 322] width 33 height 33
click at [756, 322] on img at bounding box center [759, 322] width 33 height 33
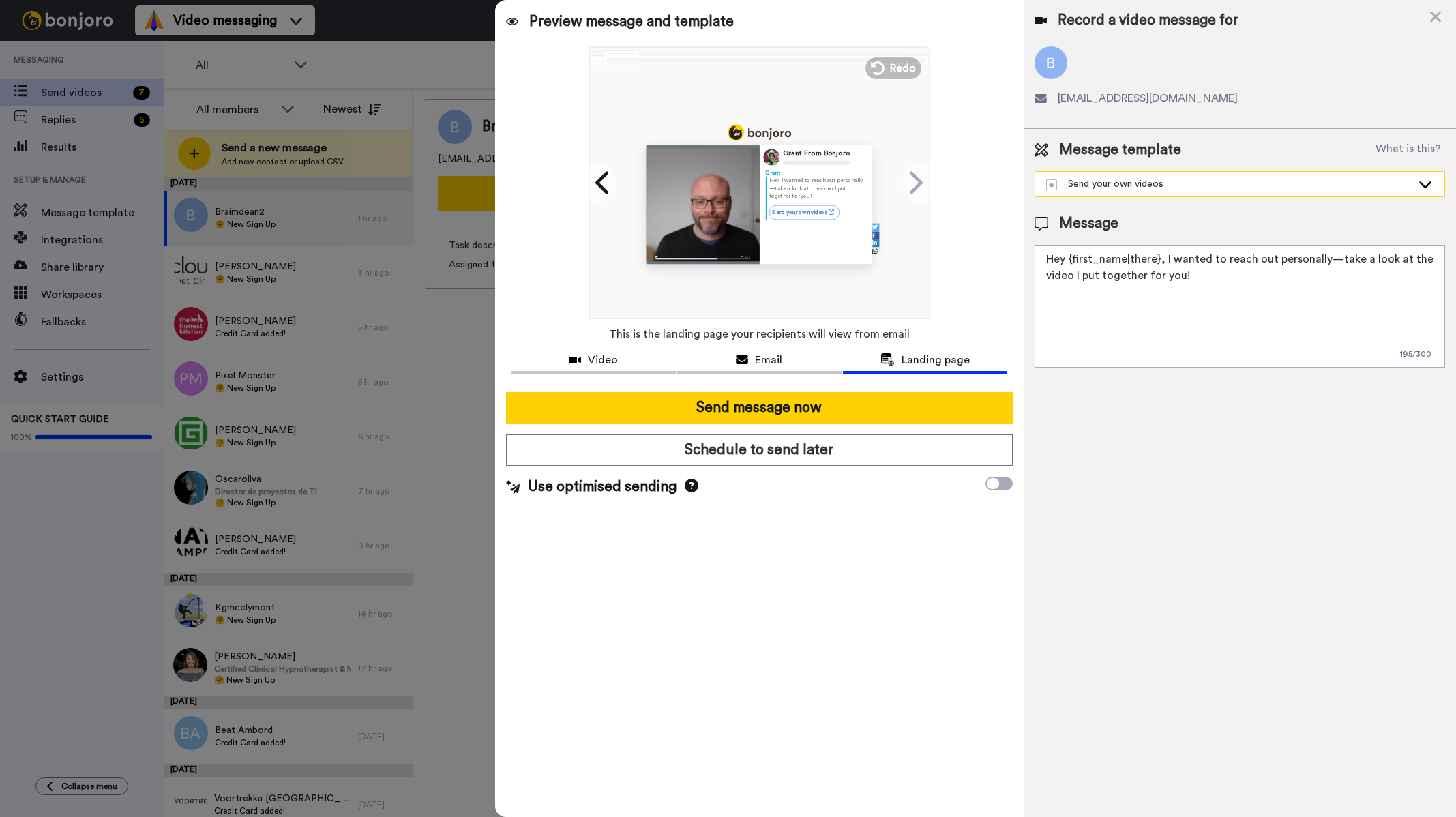
click at [1157, 180] on div "Send your own videos" at bounding box center [1229, 184] width 365 height 13
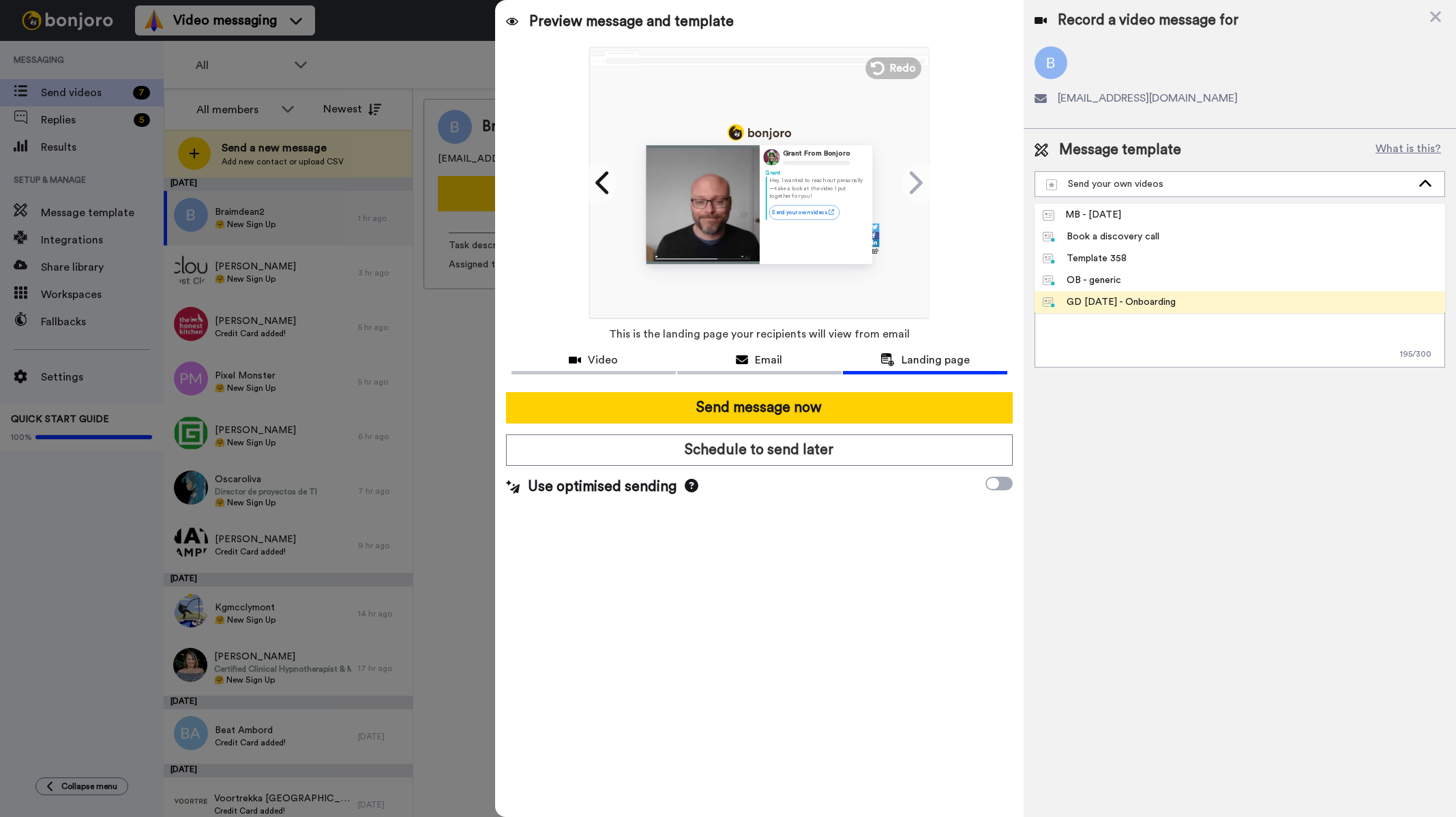
click at [1145, 298] on div "GD May 25 - Onboarding" at bounding box center [1108, 302] width 133 height 13
type textarea "Hi {first_name|there}, saw you signed up & wanted to say hi from sunny Australi…"
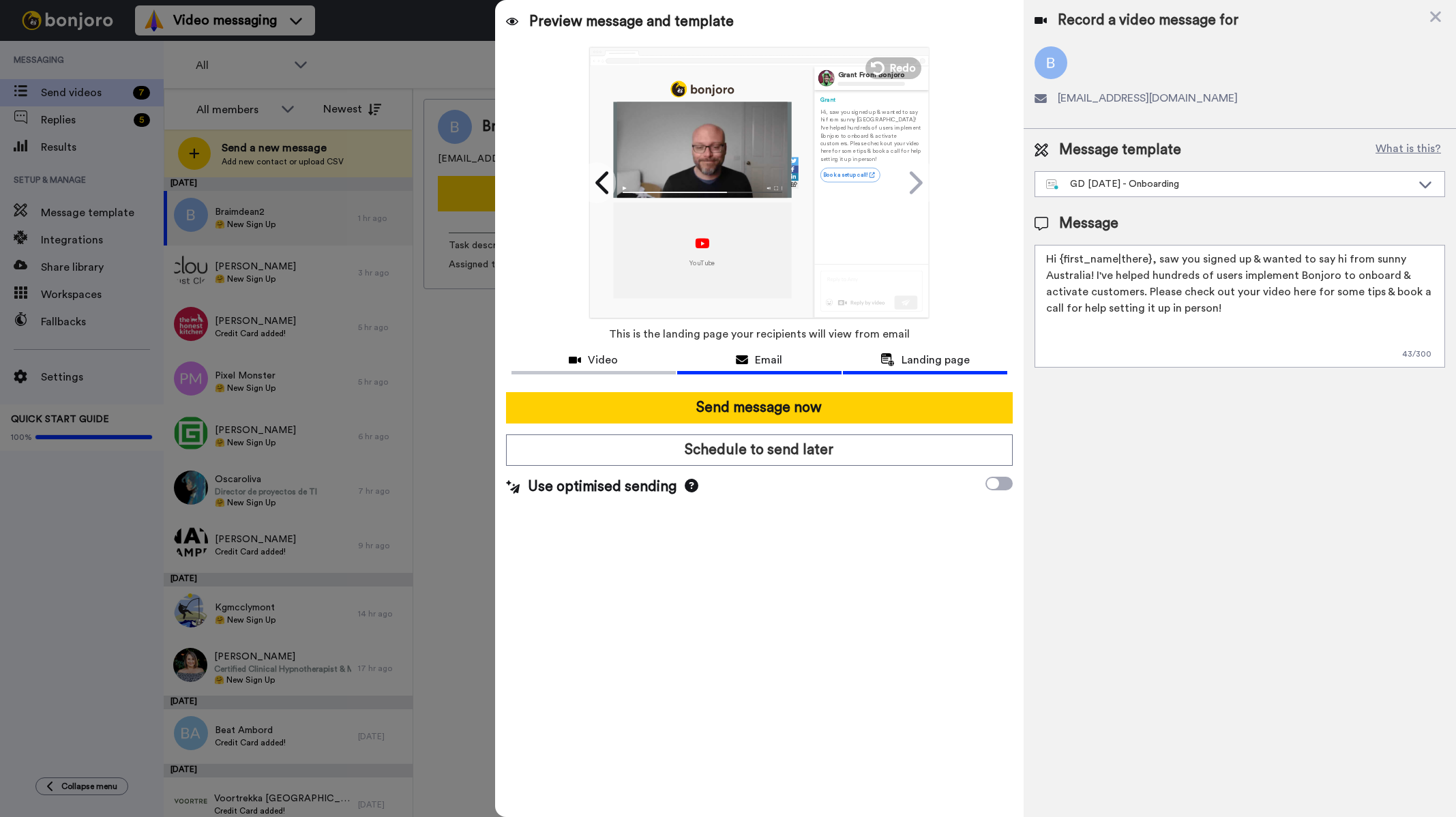
click at [747, 359] on icon at bounding box center [741, 359] width 13 height 11
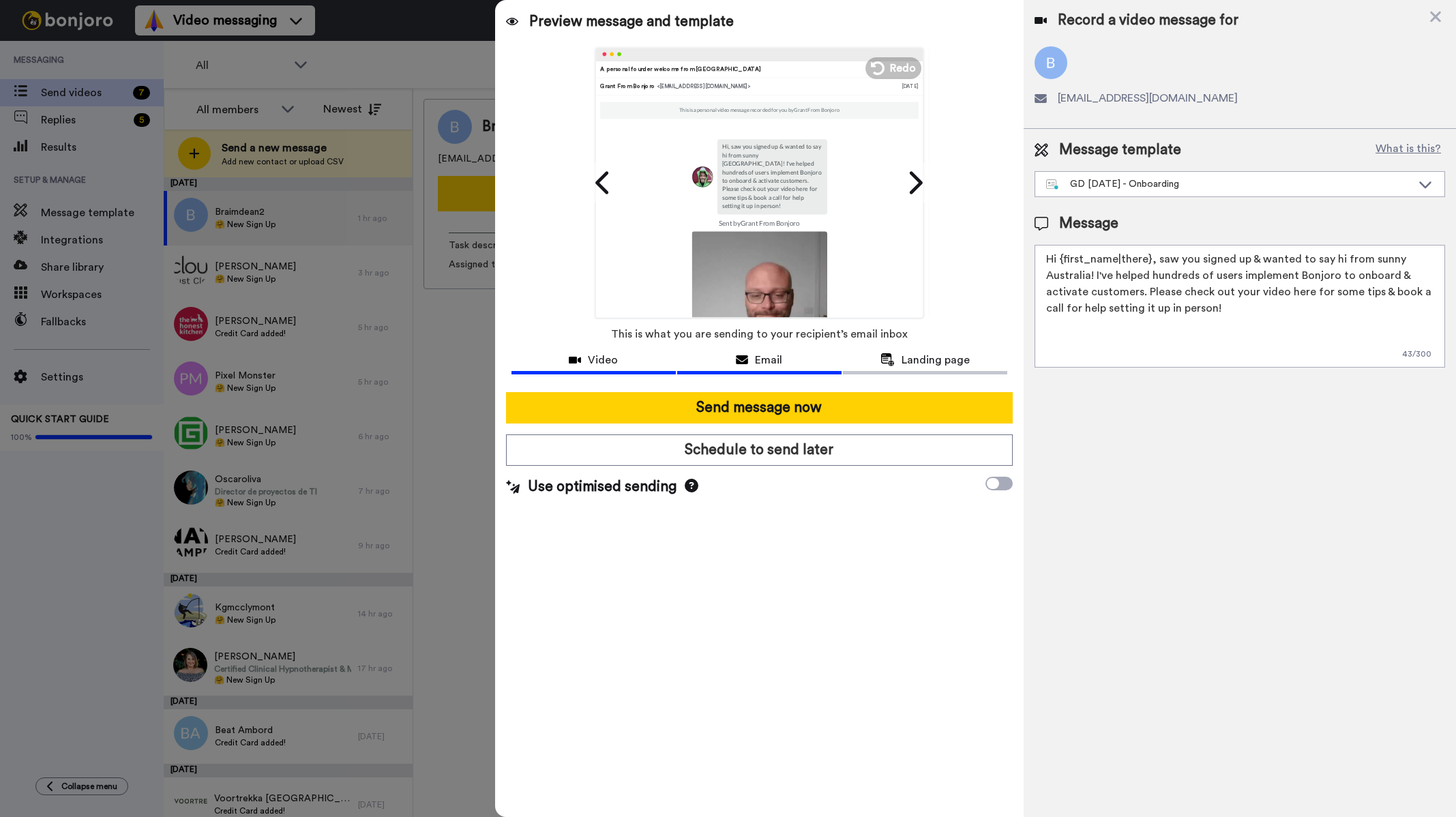
click at [599, 355] on span "Video" at bounding box center [602, 360] width 30 height 16
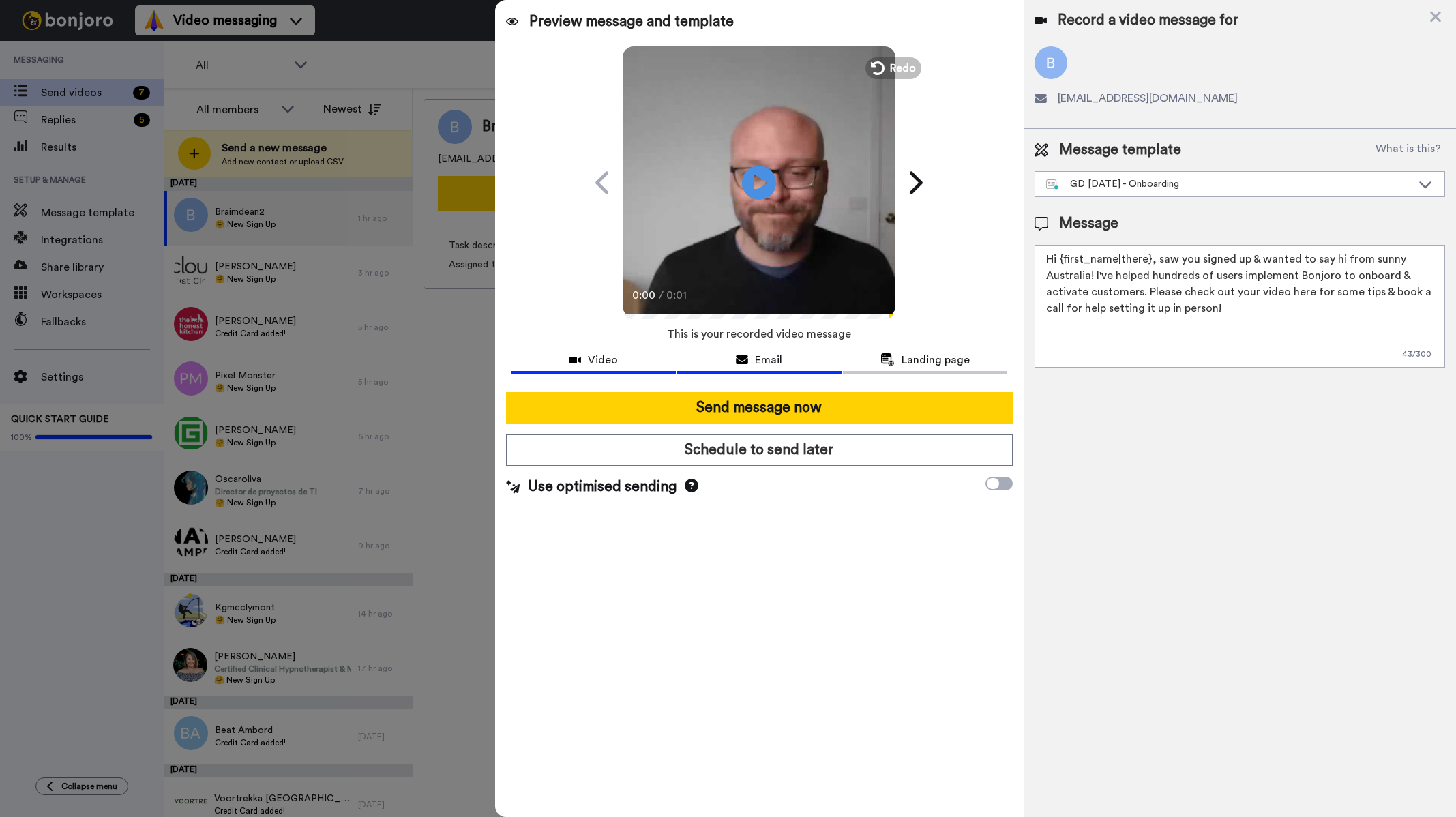
click at [769, 352] on span "Email" at bounding box center [768, 360] width 27 height 16
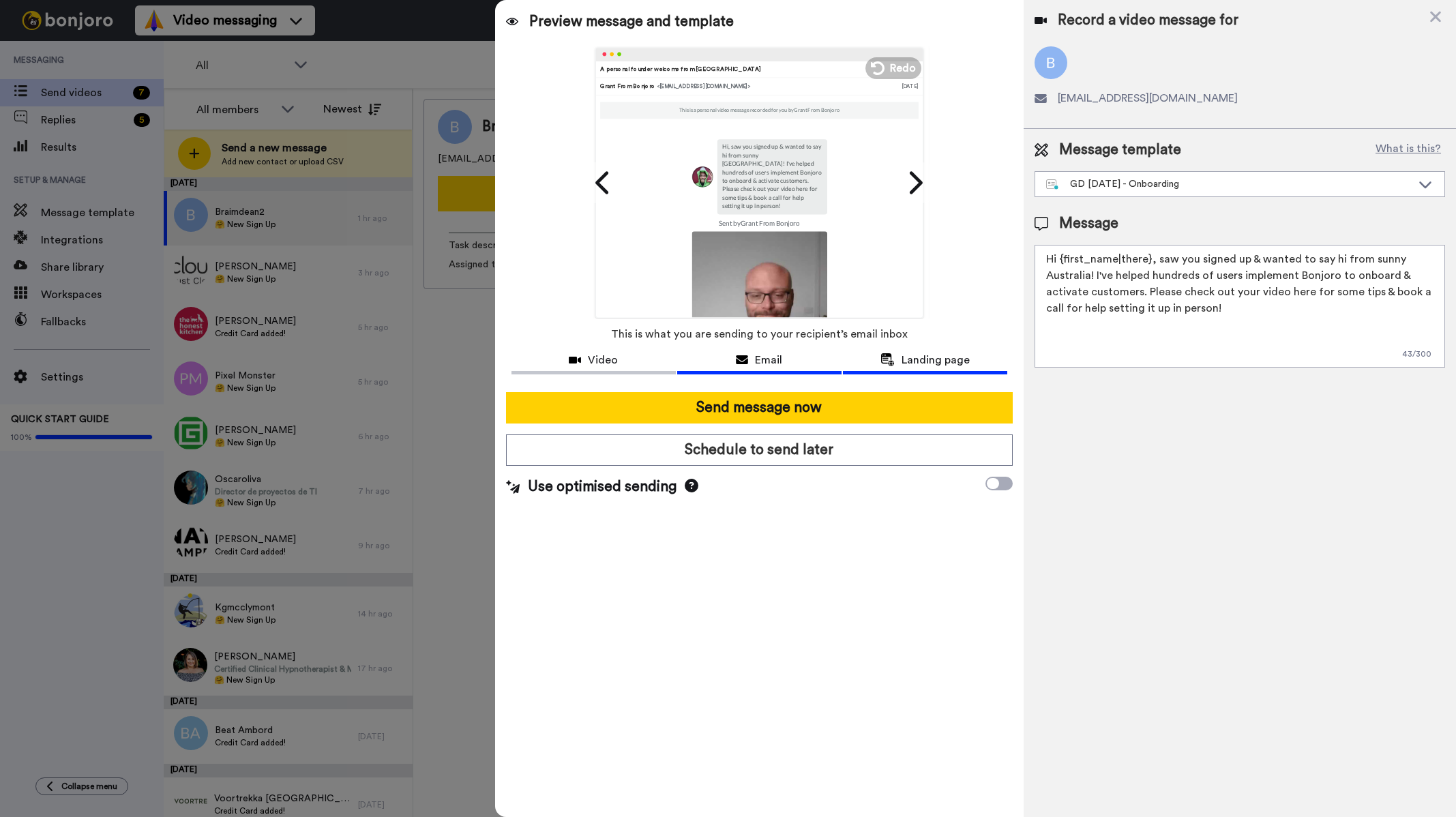
click at [978, 349] on button "Landing page" at bounding box center [924, 362] width 164 height 25
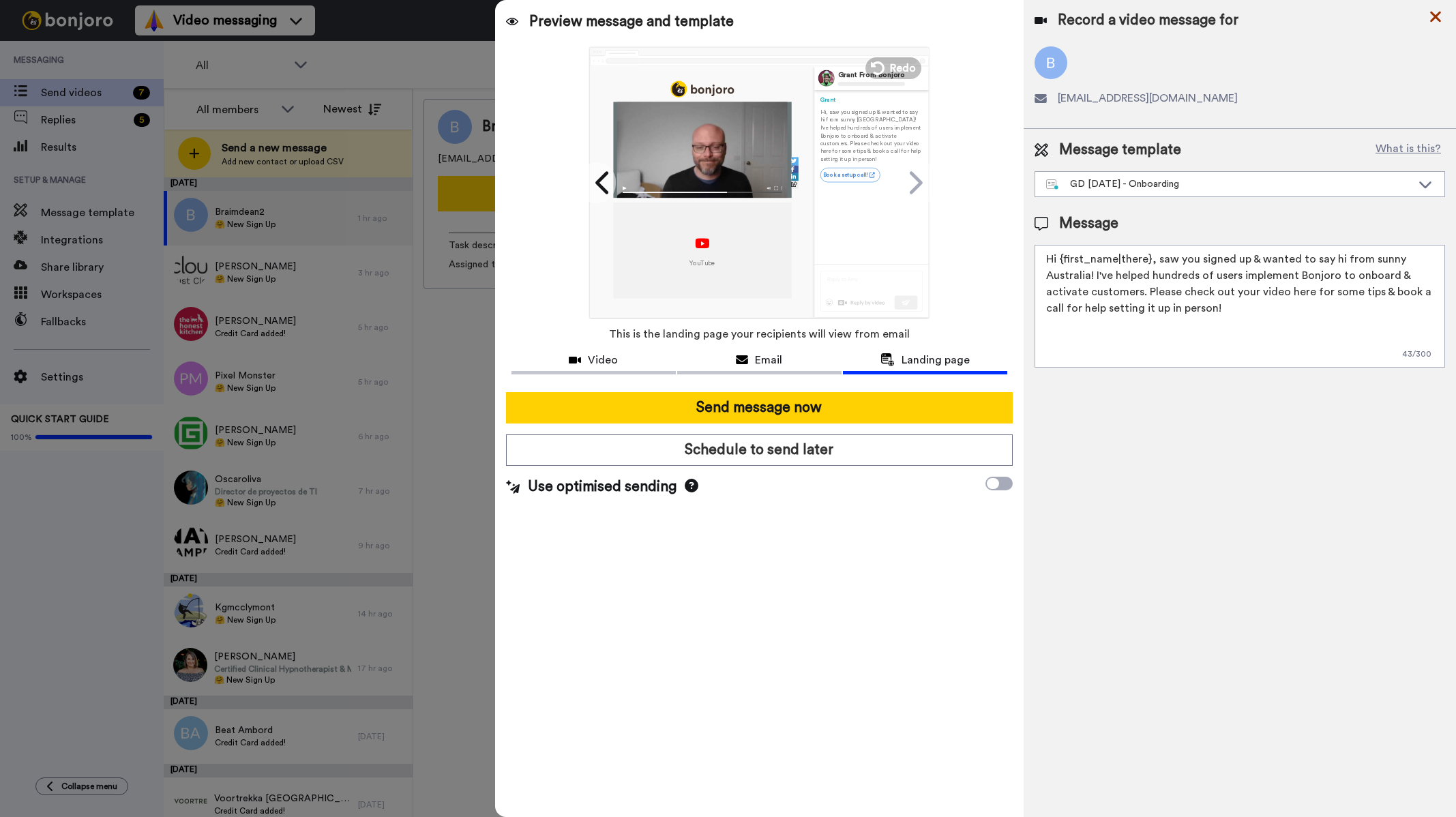
click at [1440, 17] on icon at bounding box center [1435, 16] width 13 height 17
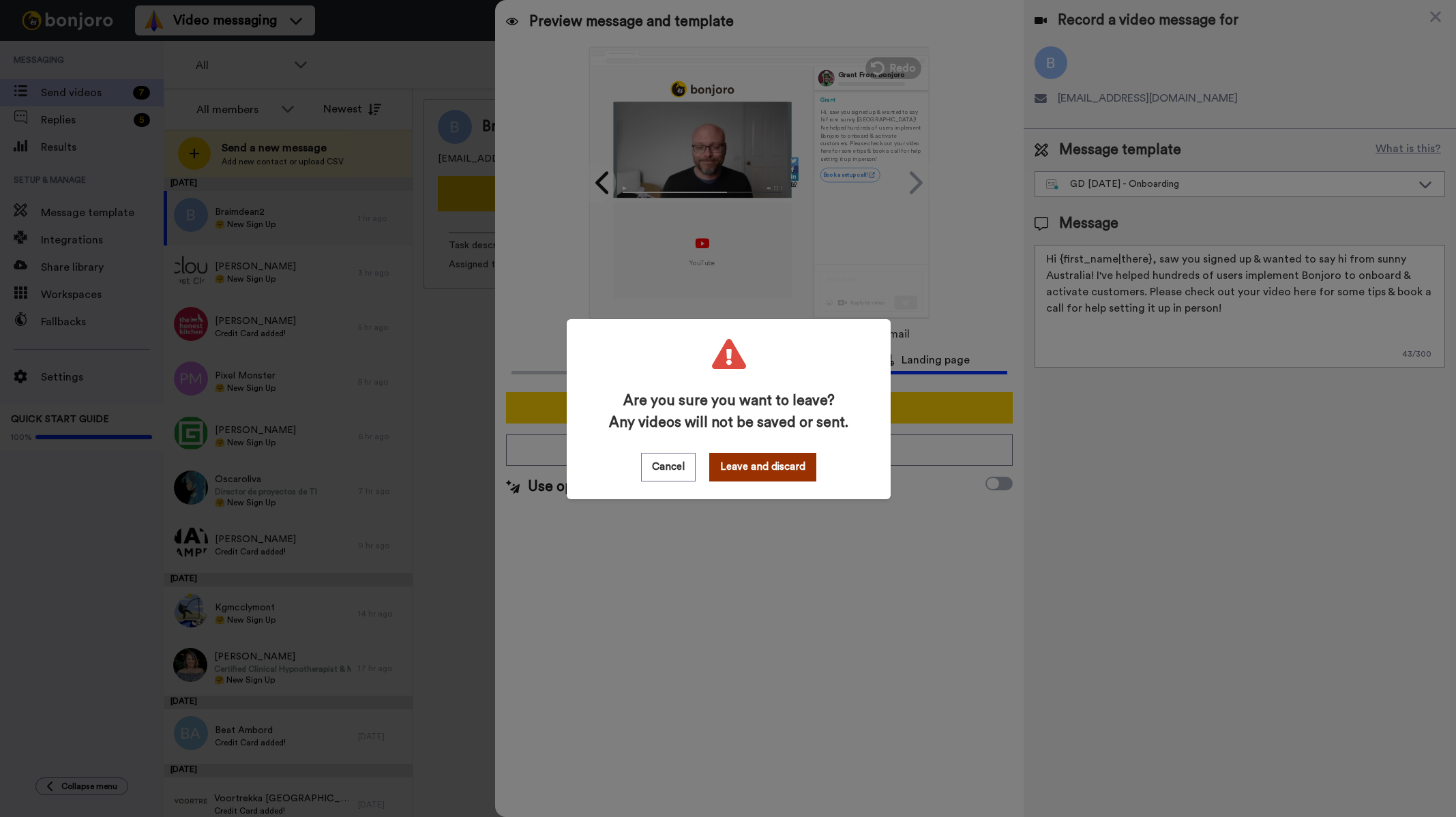
click at [758, 469] on button "Leave and discard" at bounding box center [763, 466] width 107 height 29
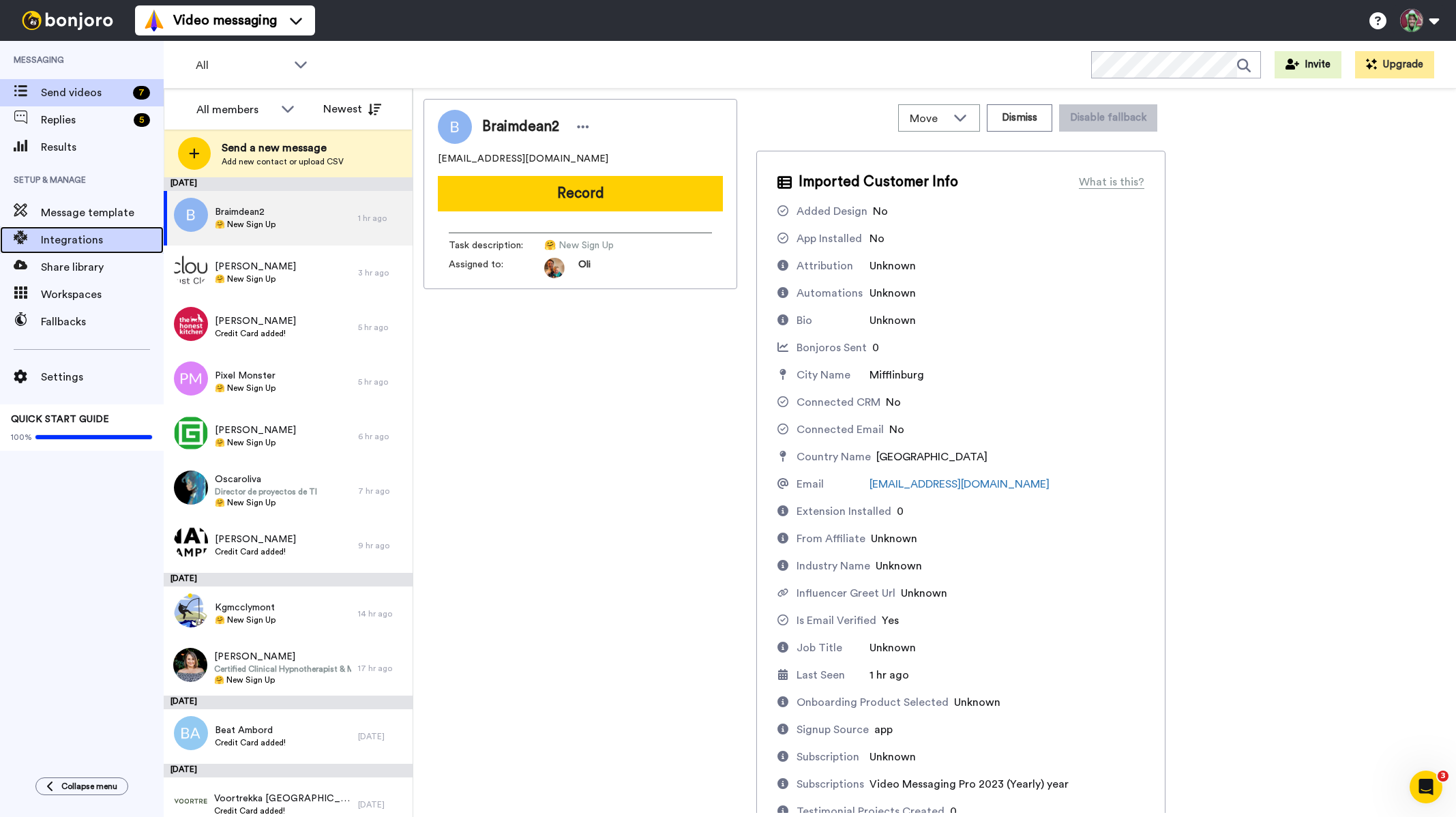
click at [74, 241] on span "Integrations" at bounding box center [102, 240] width 123 height 16
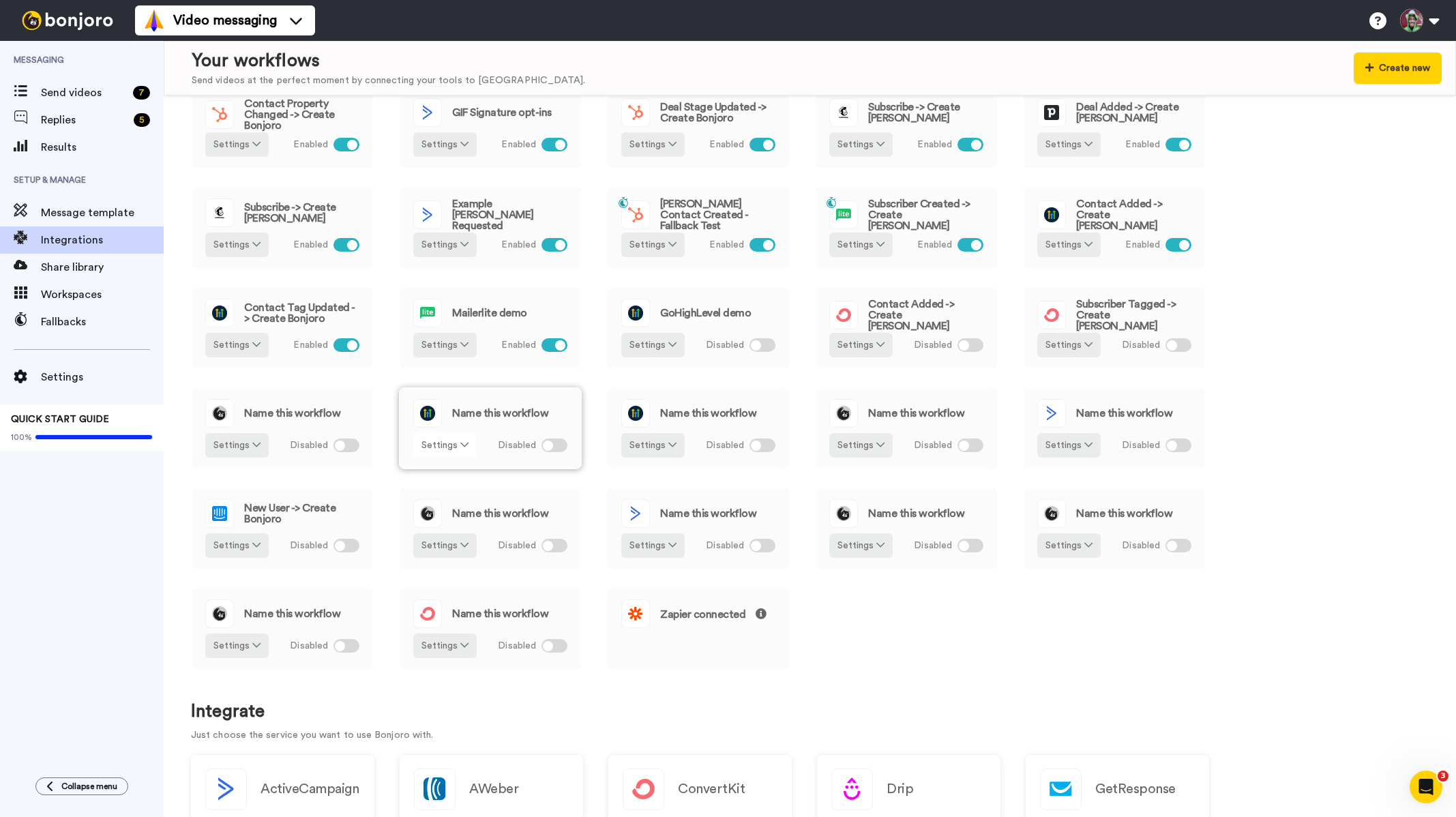
click at [466, 444] on icon at bounding box center [464, 444] width 8 height 10
click at [457, 518] on span "Remove" at bounding box center [446, 522] width 40 height 10
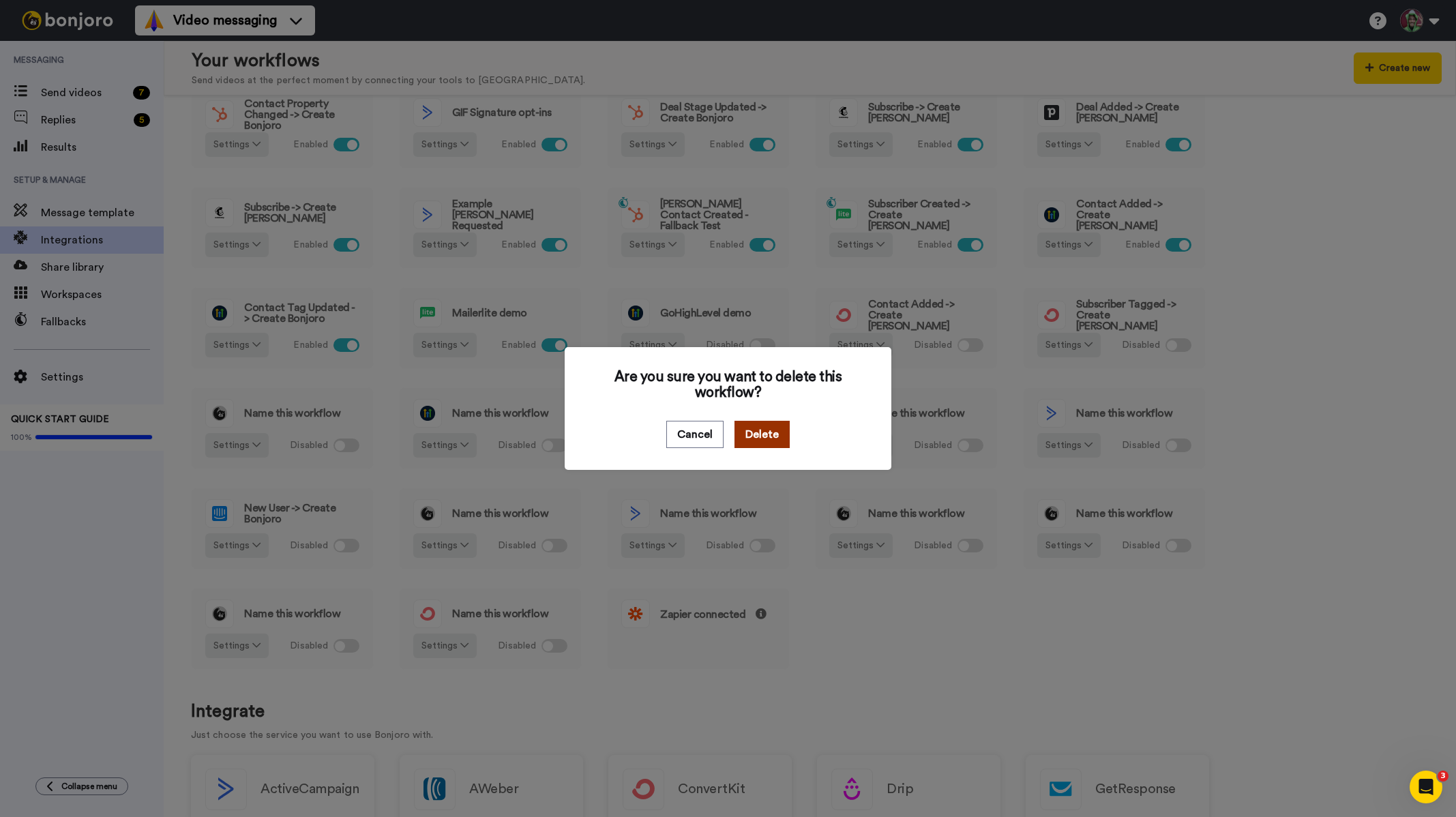
click at [766, 437] on button "Delete" at bounding box center [762, 434] width 55 height 27
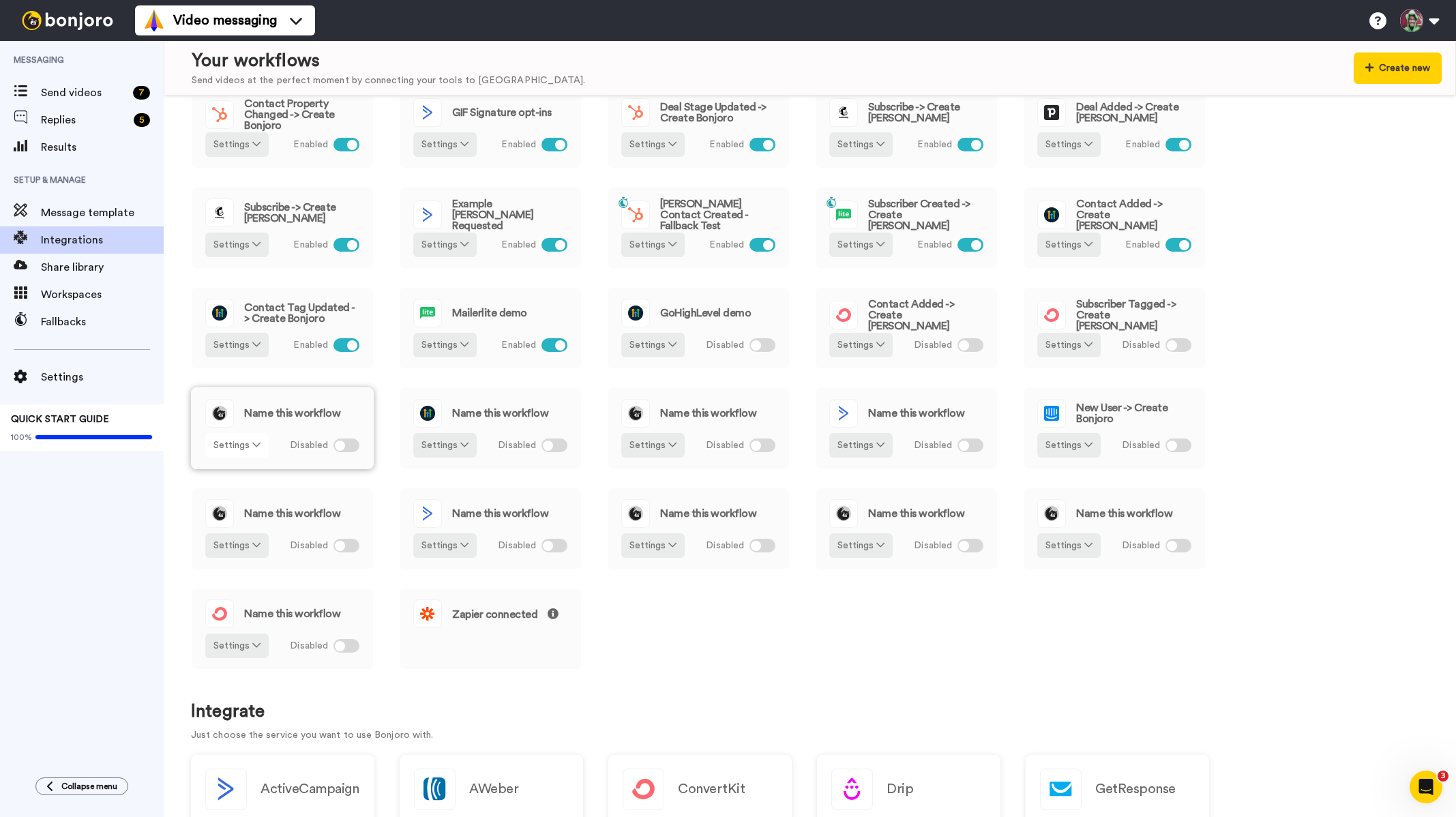
click at [264, 449] on button "Settings" at bounding box center [236, 445] width 63 height 25
drag, startPoint x: 247, startPoint y: 518, endPoint x: 261, endPoint y: 507, distance: 17.8
click at [247, 518] on span "Remove" at bounding box center [238, 522] width 40 height 10
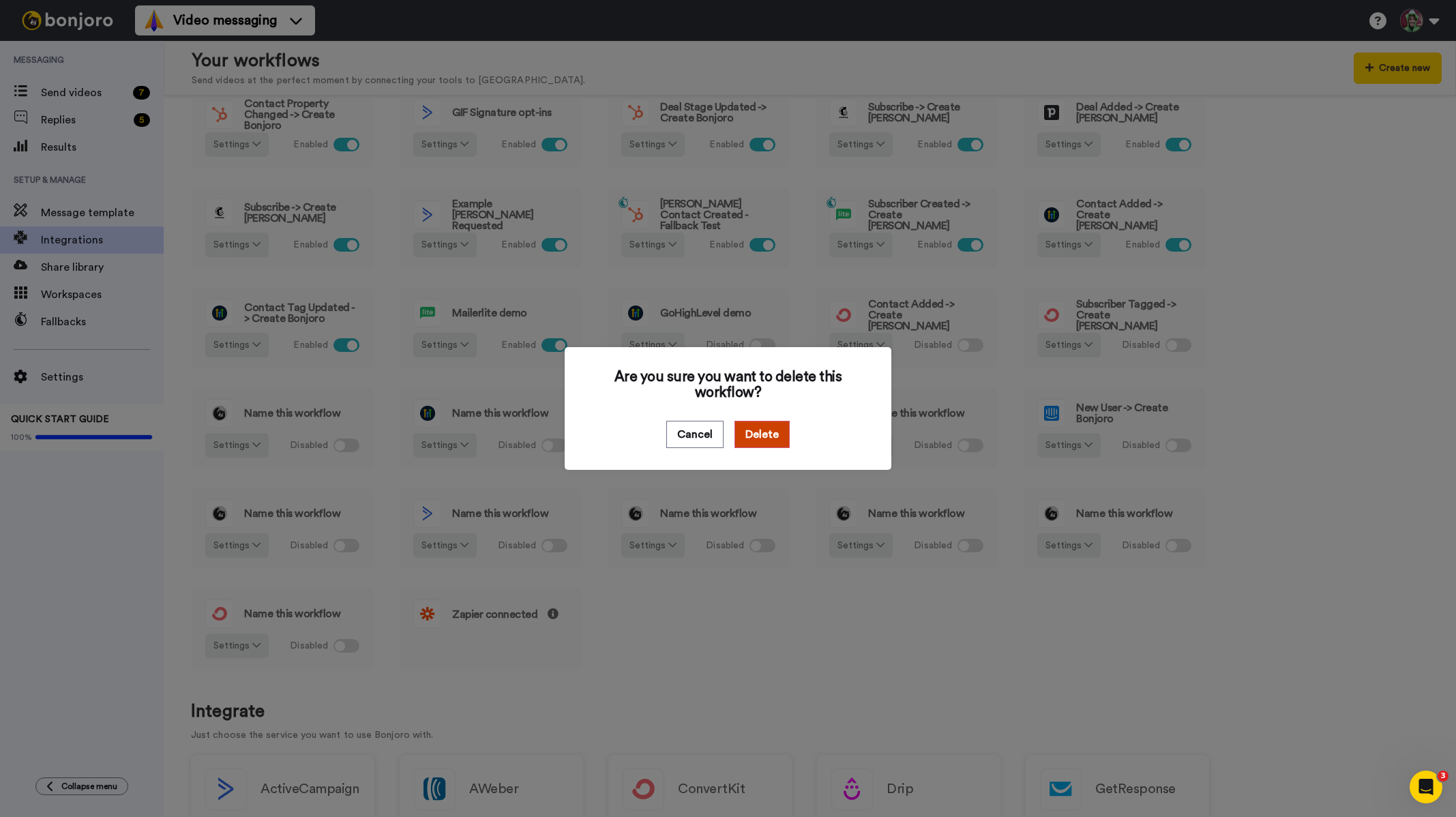
click at [790, 427] on div "Cancel Delete" at bounding box center [727, 434] width 283 height 27
click at [773, 427] on button "Delete" at bounding box center [762, 434] width 55 height 27
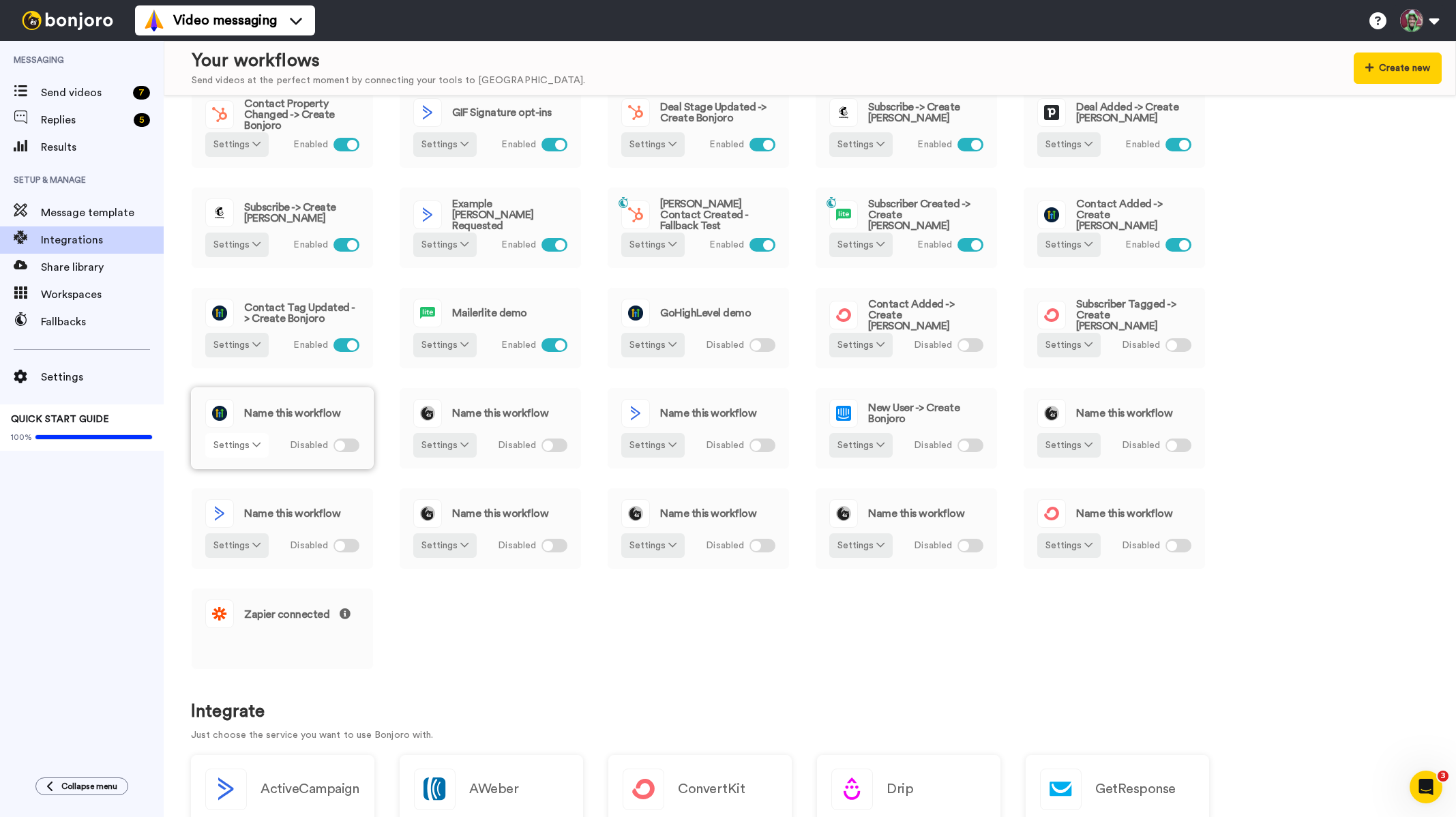
click at [253, 448] on icon at bounding box center [256, 444] width 8 height 10
drag, startPoint x: 250, startPoint y: 518, endPoint x: 264, endPoint y: 514, distance: 14.6
click at [250, 518] on span "Remove" at bounding box center [238, 522] width 40 height 10
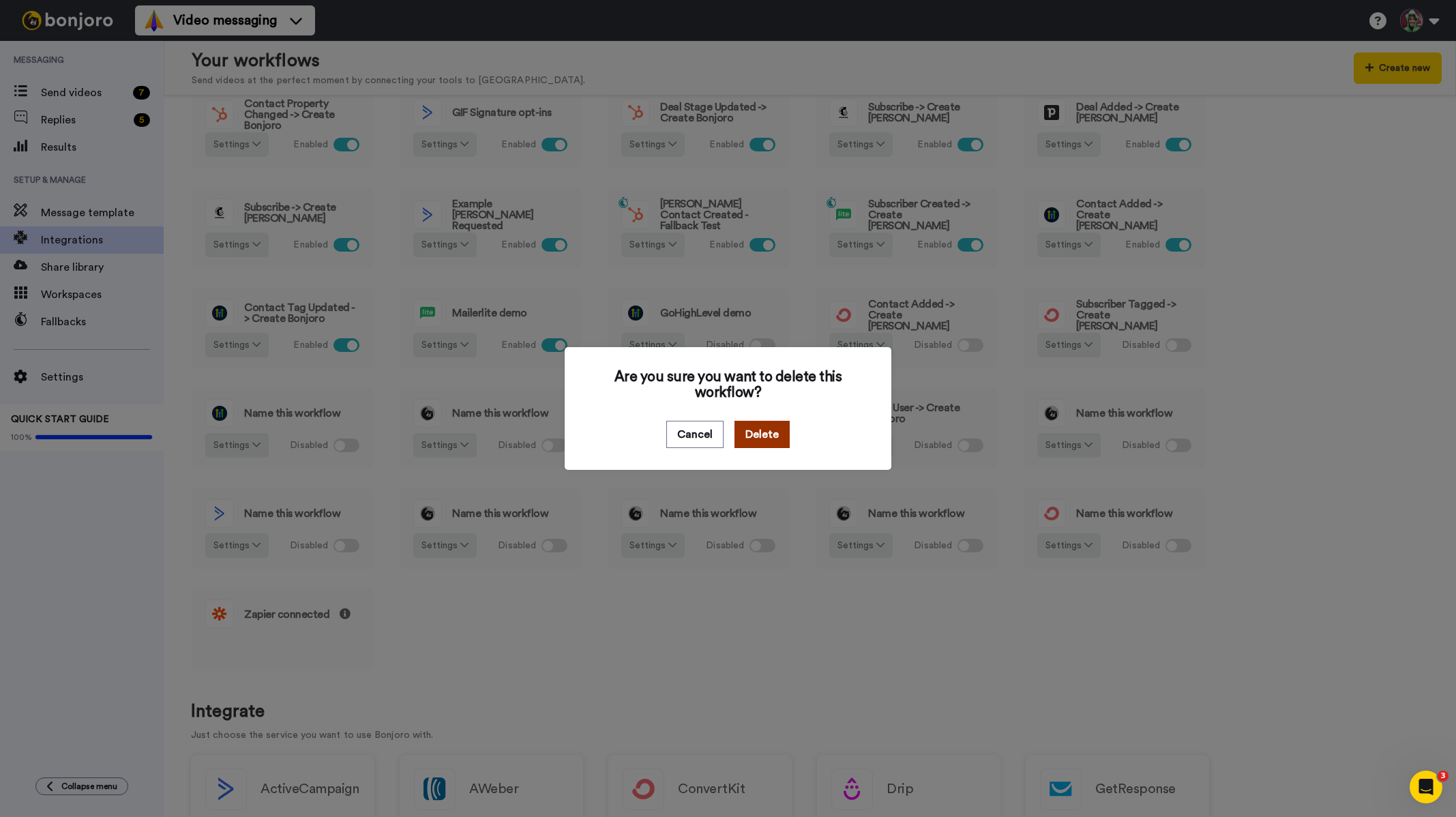
click at [751, 436] on button "Delete" at bounding box center [762, 434] width 55 height 27
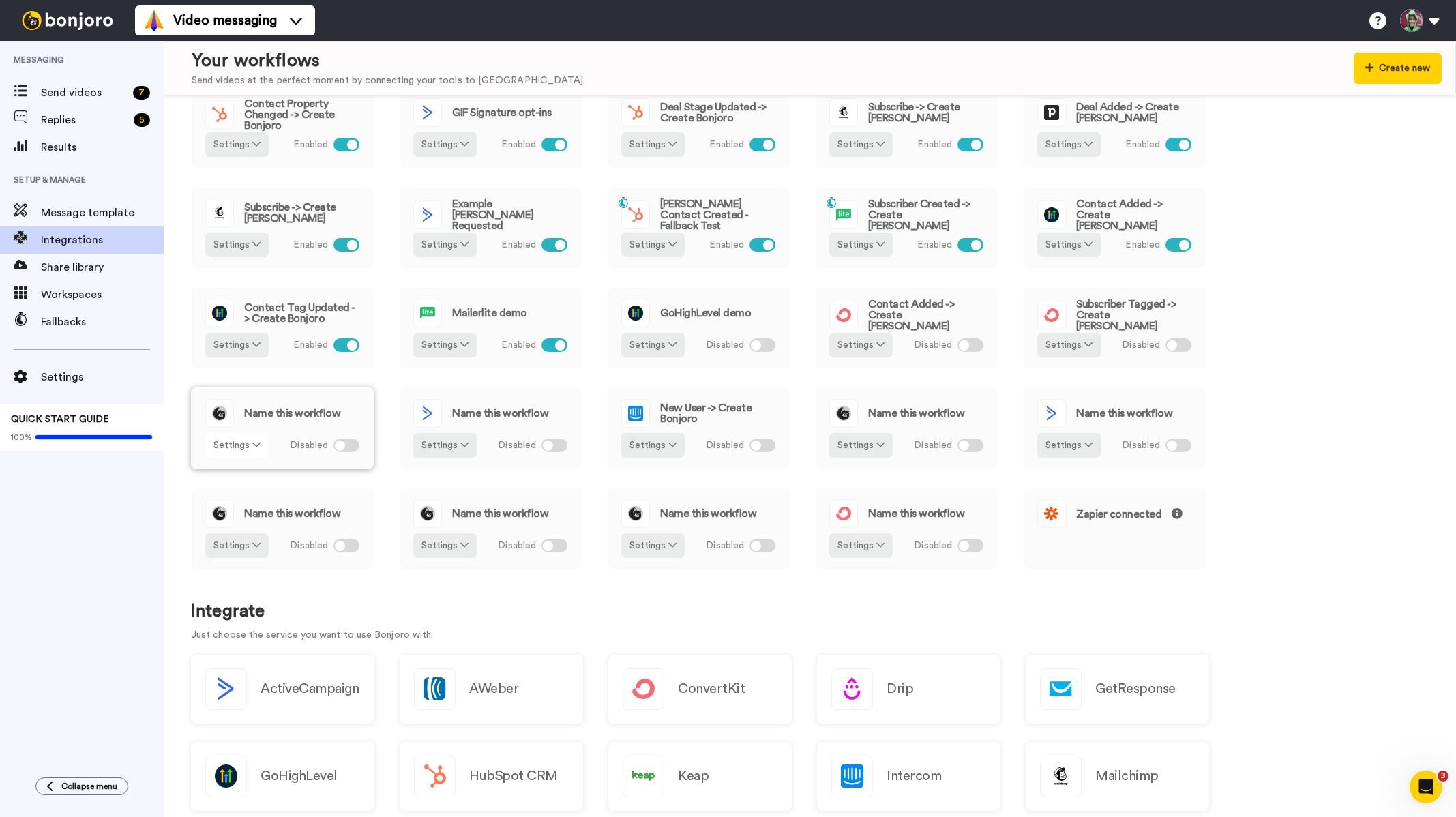
click at [252, 450] on button "Settings" at bounding box center [236, 445] width 63 height 25
click at [245, 519] on span "Remove" at bounding box center [238, 522] width 40 height 10
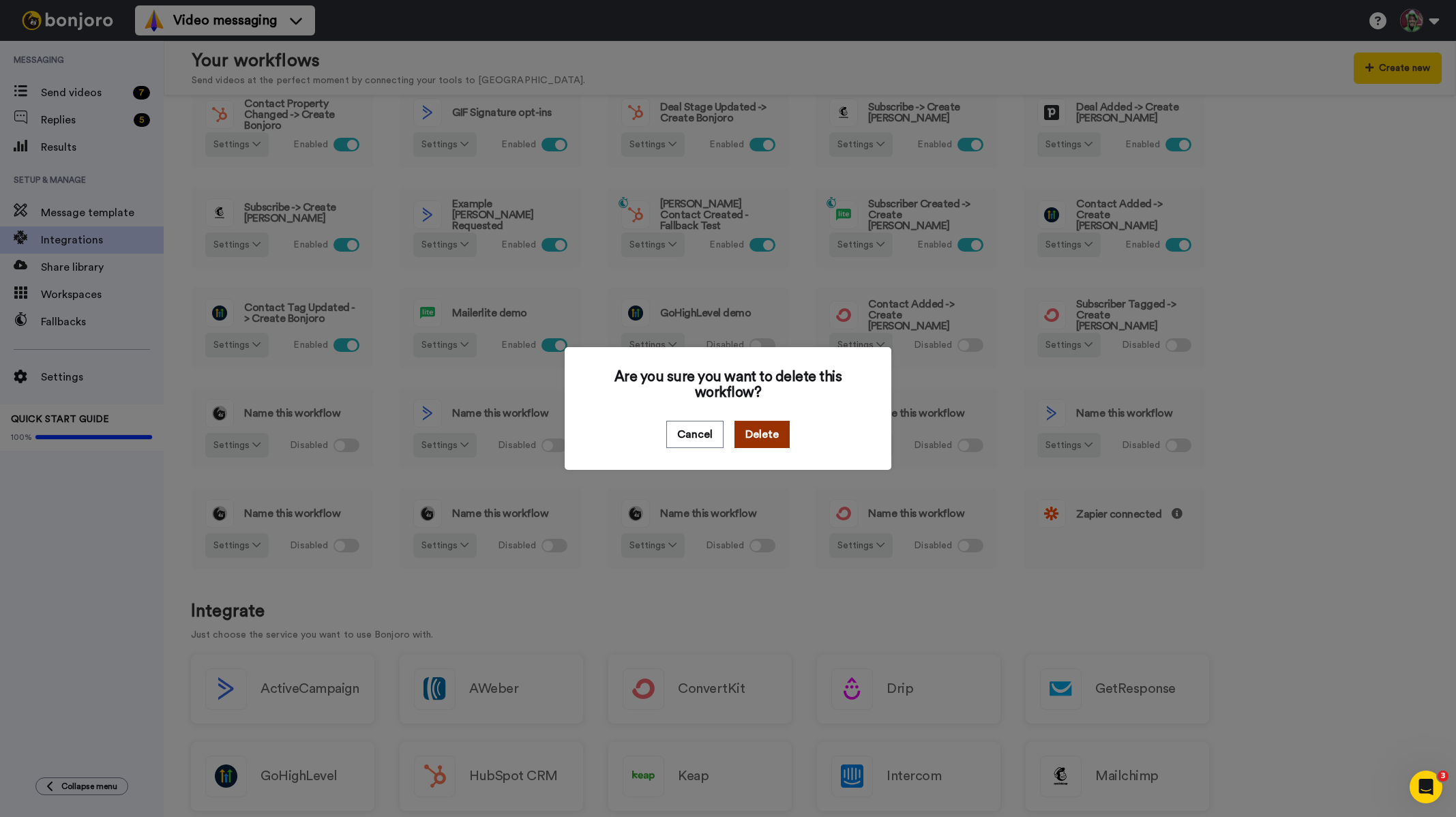
click at [739, 434] on button "Delete" at bounding box center [762, 434] width 55 height 27
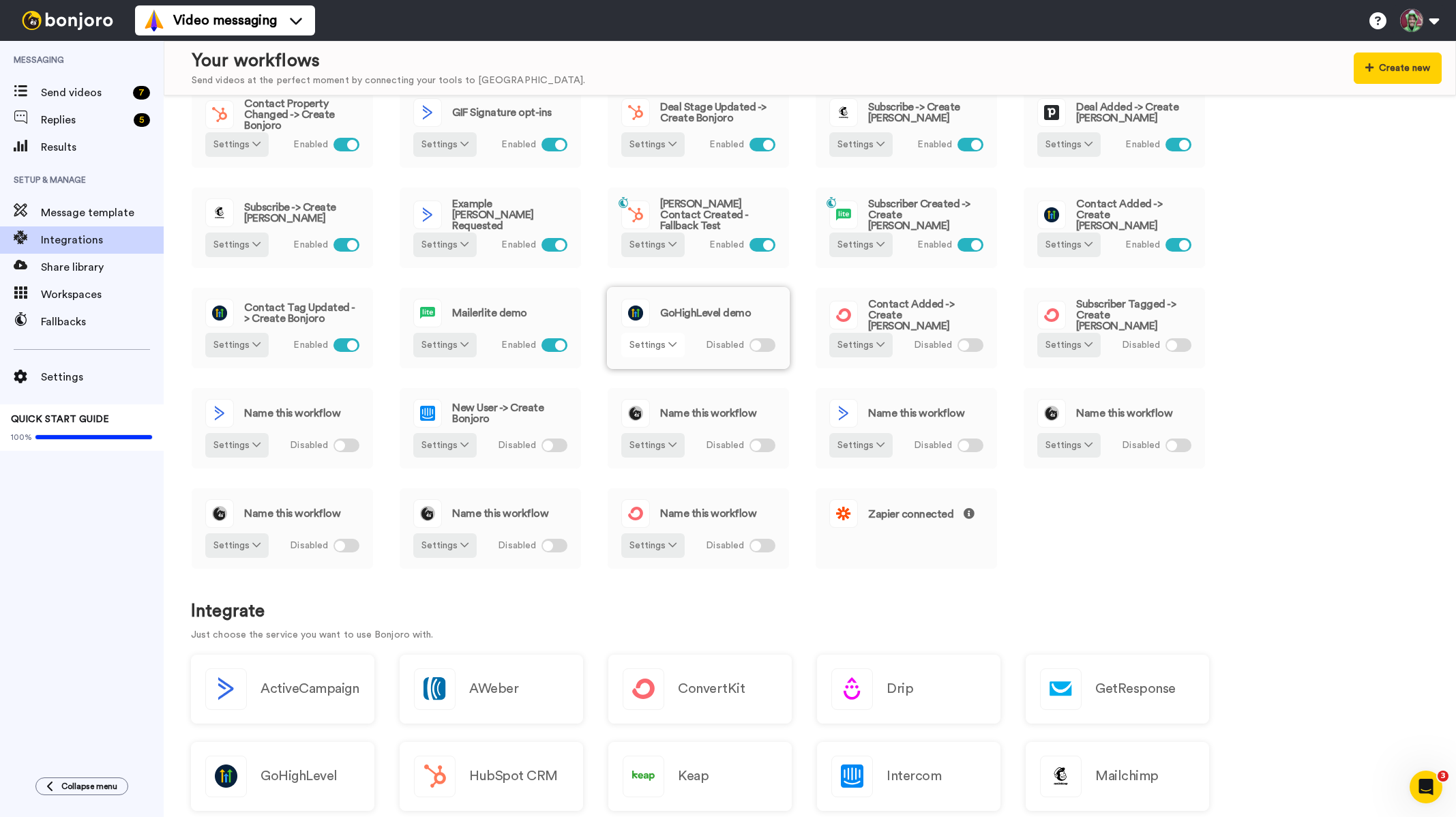
click at [664, 343] on button "Settings" at bounding box center [652, 345] width 63 height 25
click at [653, 423] on span "Remove" at bounding box center [654, 422] width 40 height 10
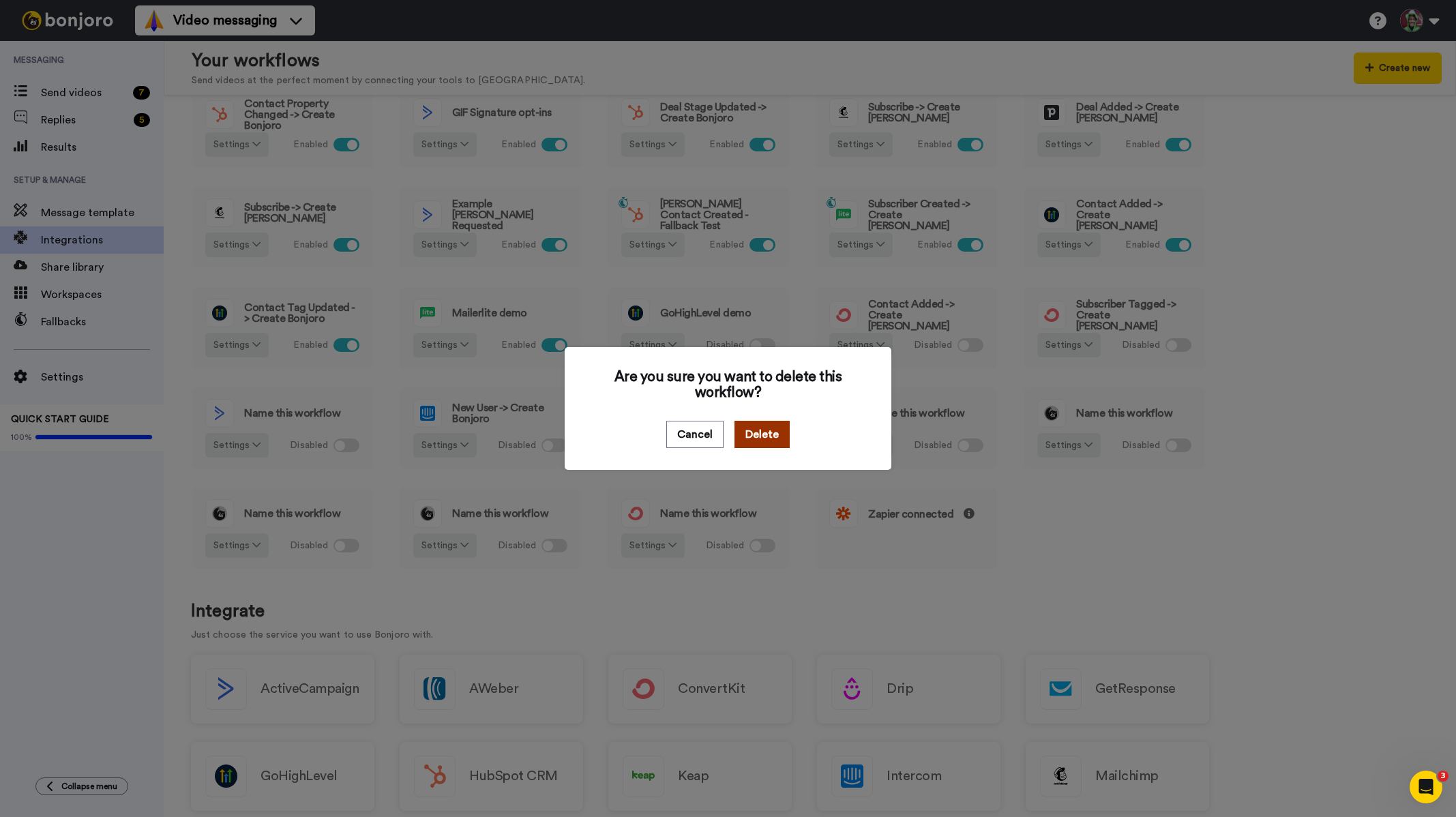
click at [764, 436] on button "Delete" at bounding box center [762, 434] width 55 height 27
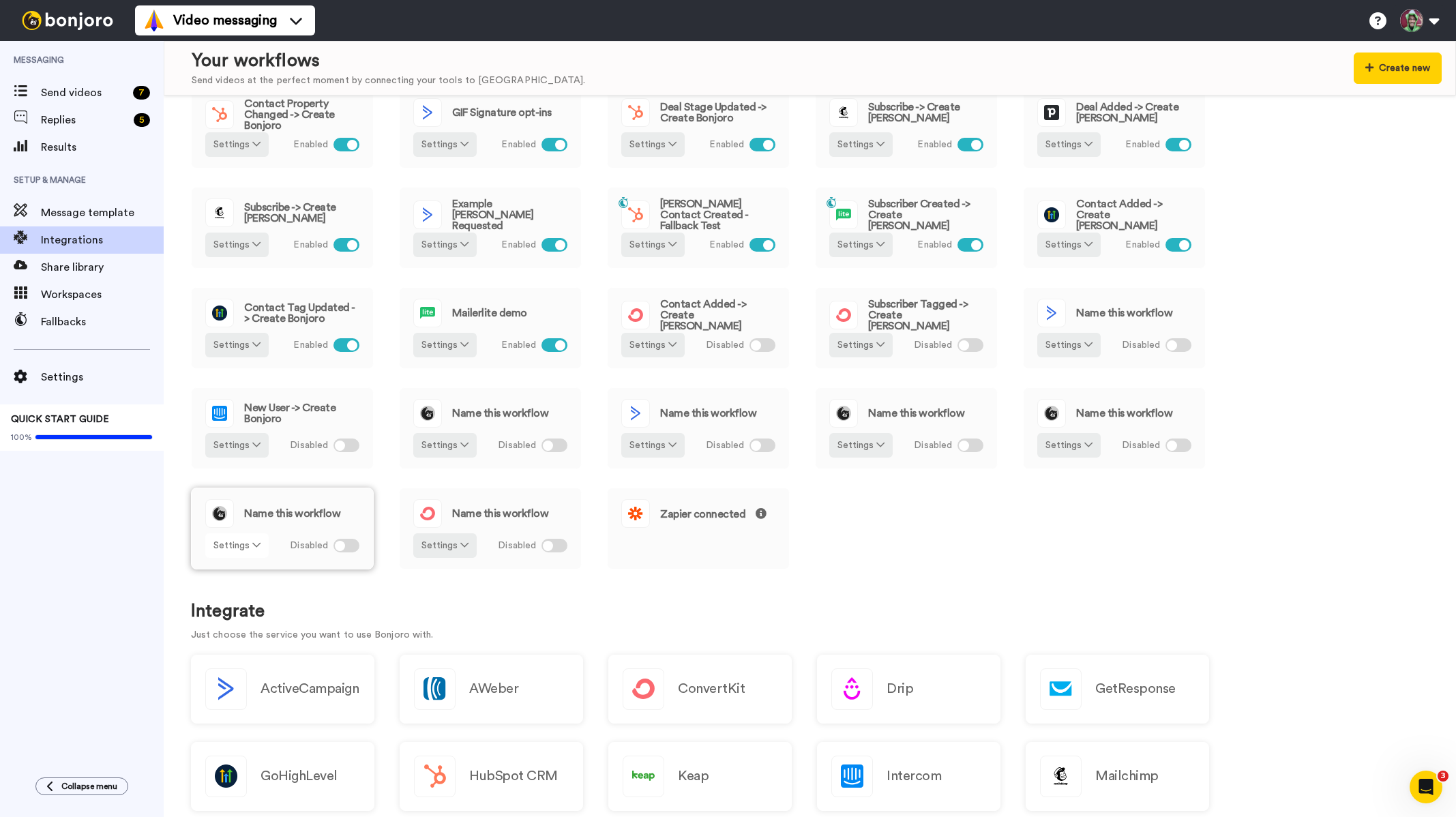
click at [253, 541] on icon at bounding box center [256, 544] width 8 height 10
click at [244, 618] on span "Remove" at bounding box center [238, 622] width 40 height 10
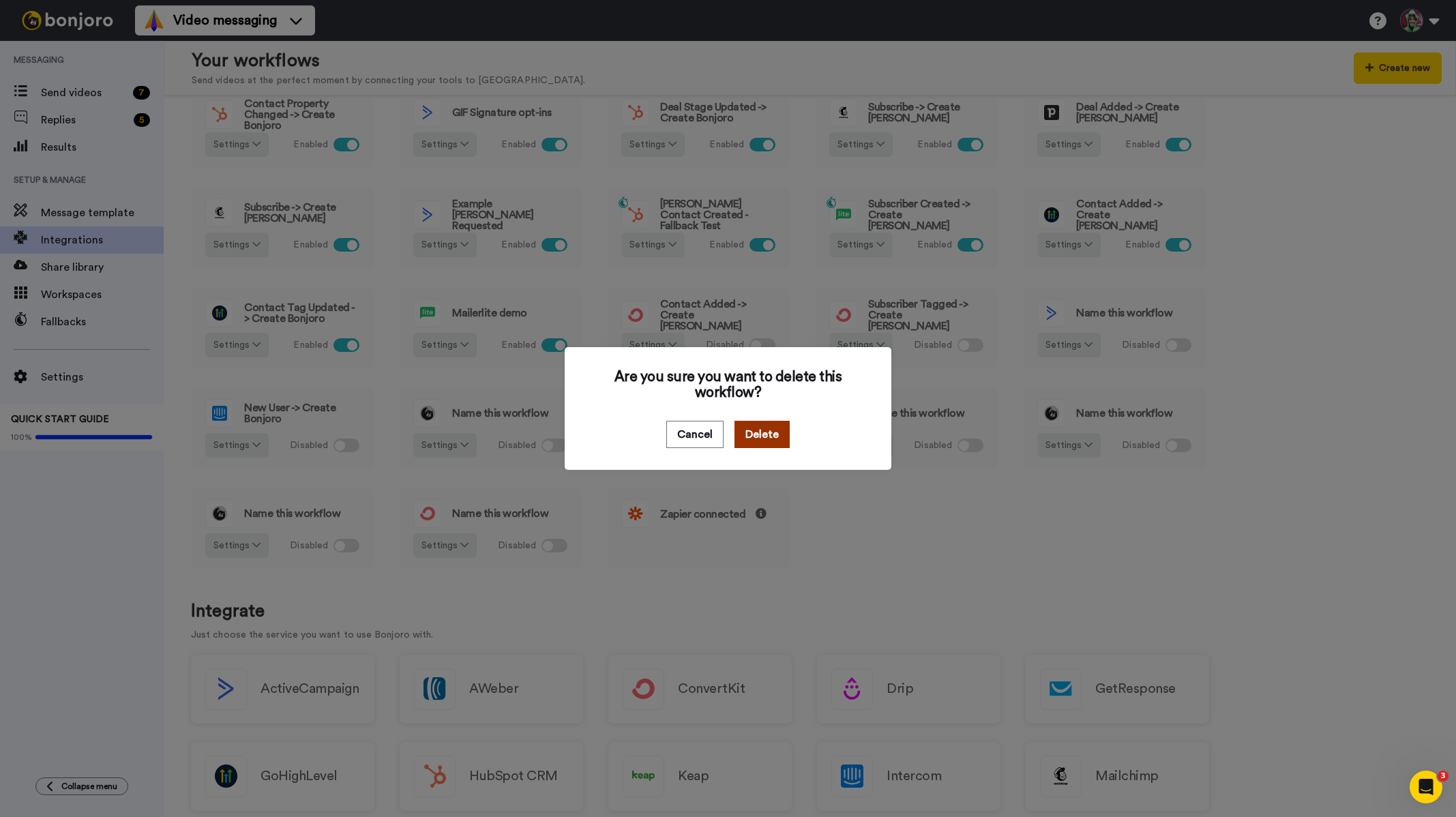
click at [761, 434] on button "Delete" at bounding box center [762, 434] width 55 height 27
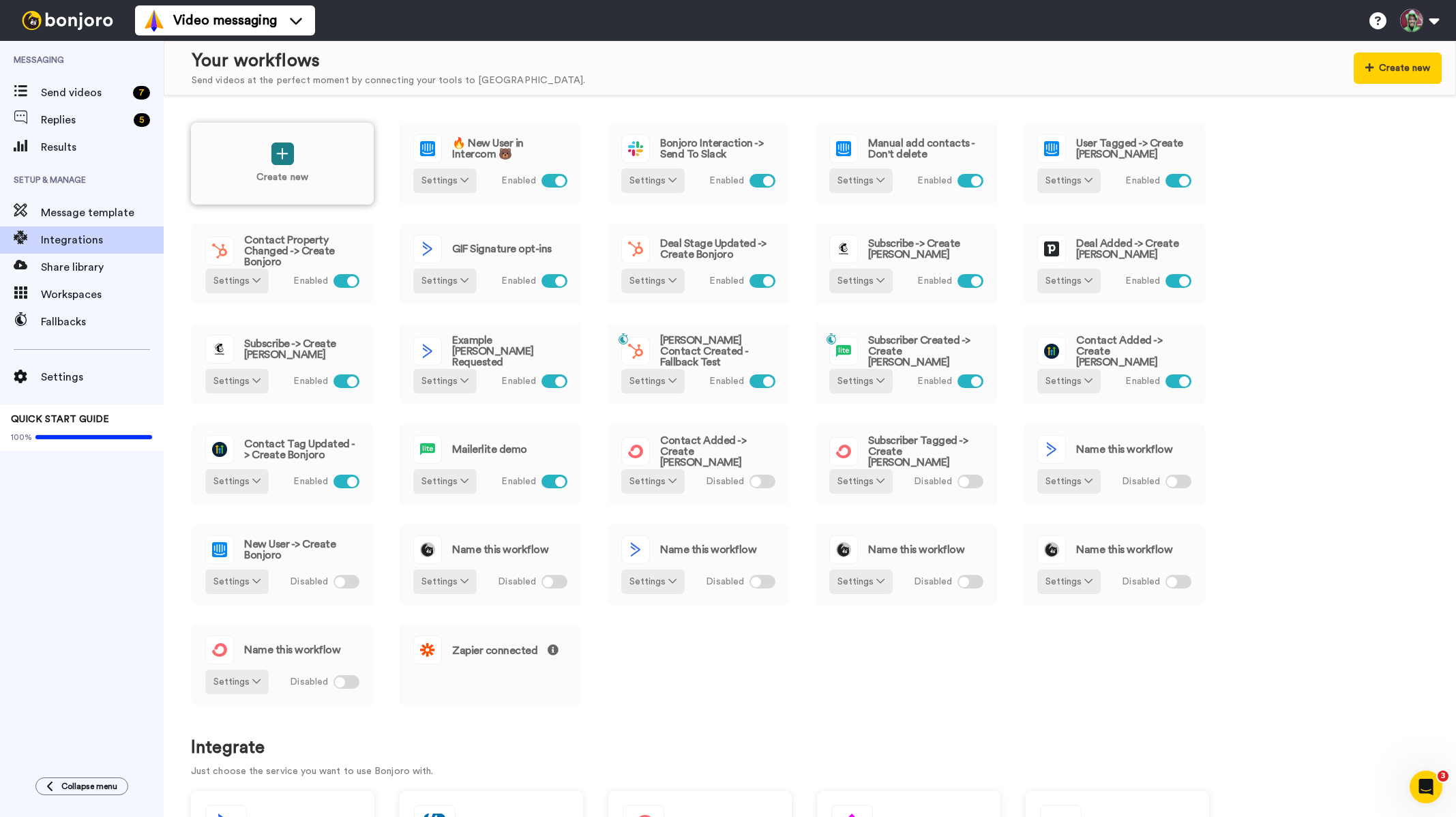
click at [273, 149] on button at bounding box center [282, 154] width 22 height 22
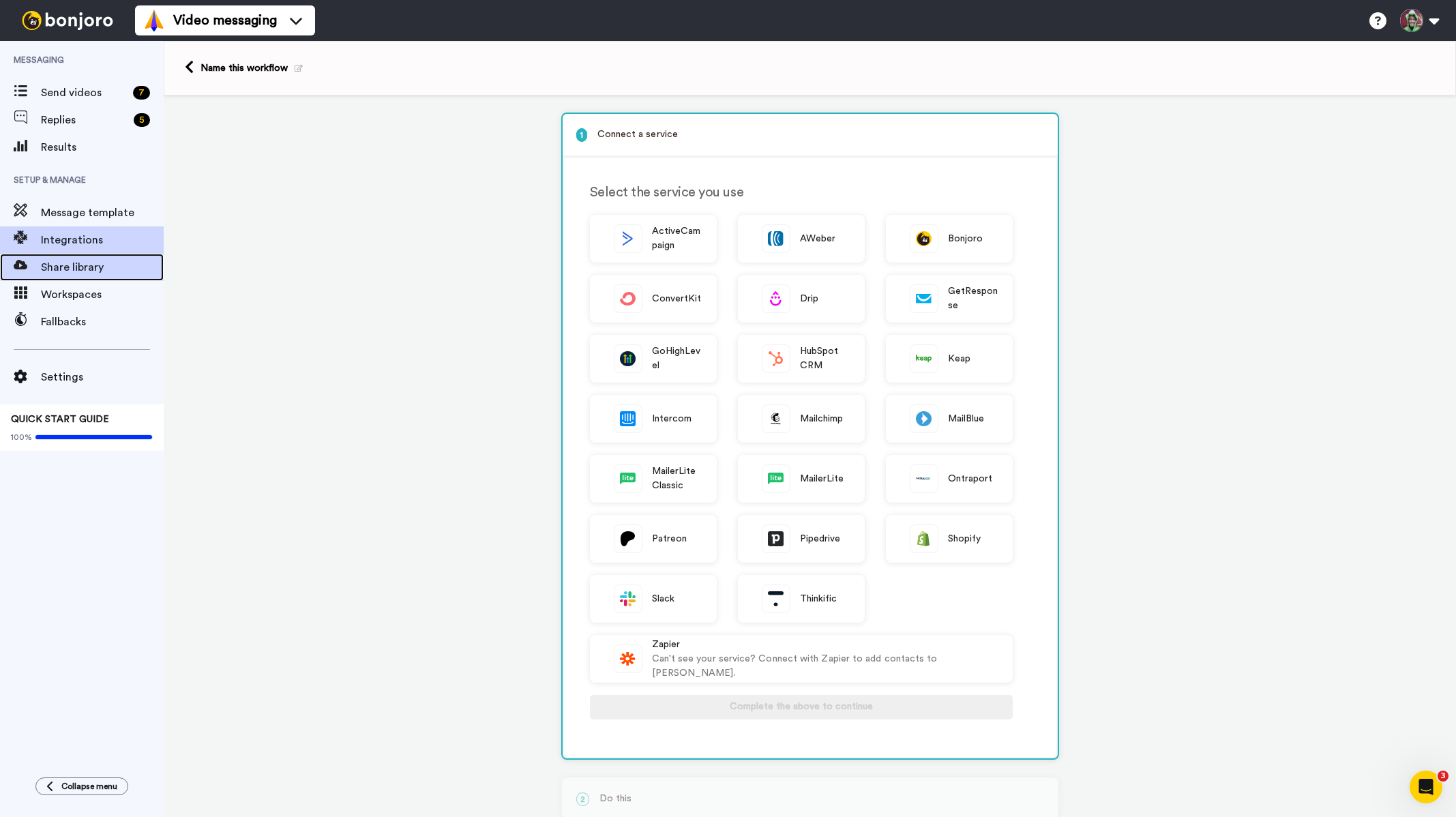
click at [94, 272] on span "Share library" at bounding box center [102, 267] width 123 height 16
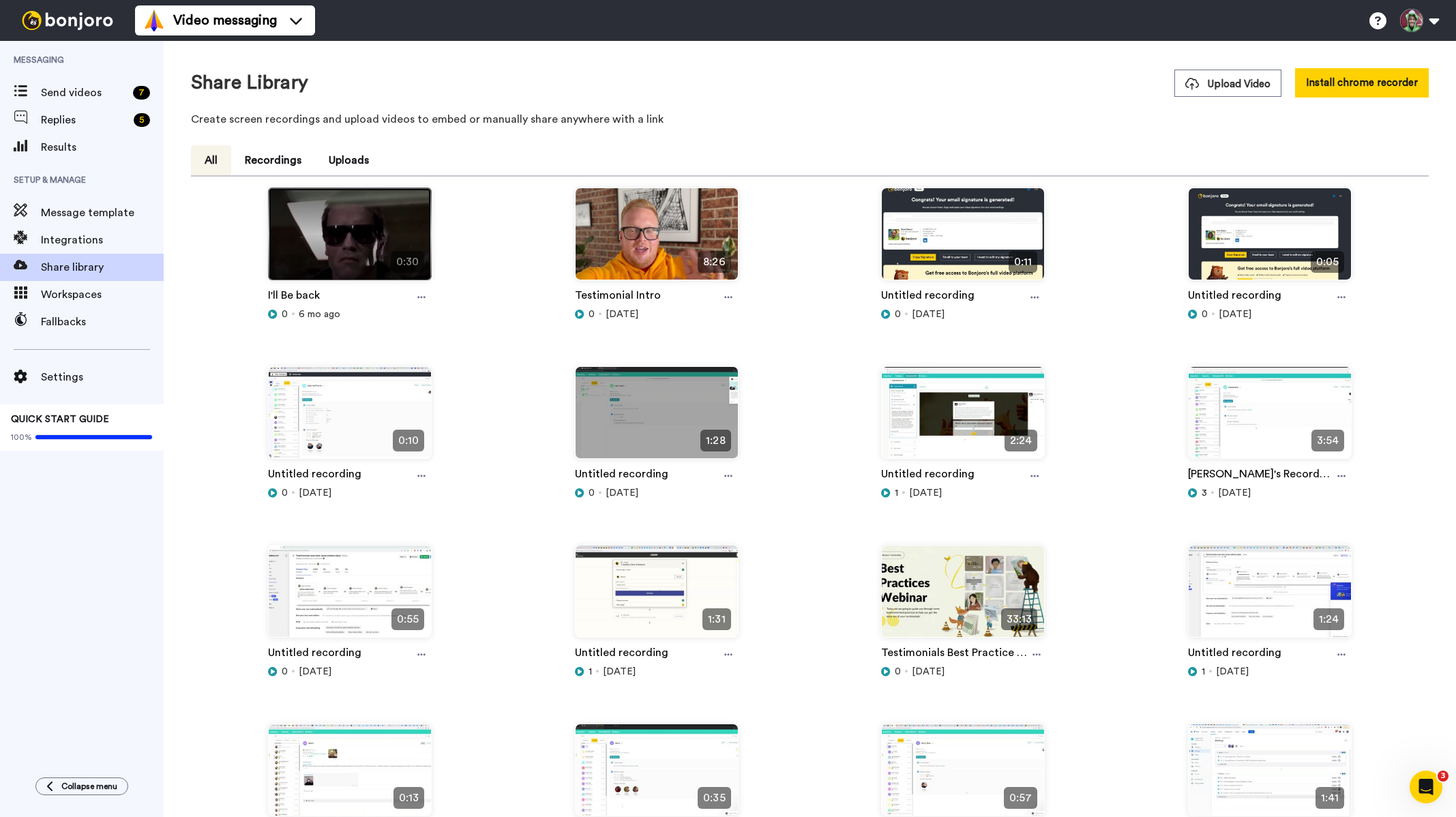
click at [340, 254] on img at bounding box center [350, 239] width 162 height 103
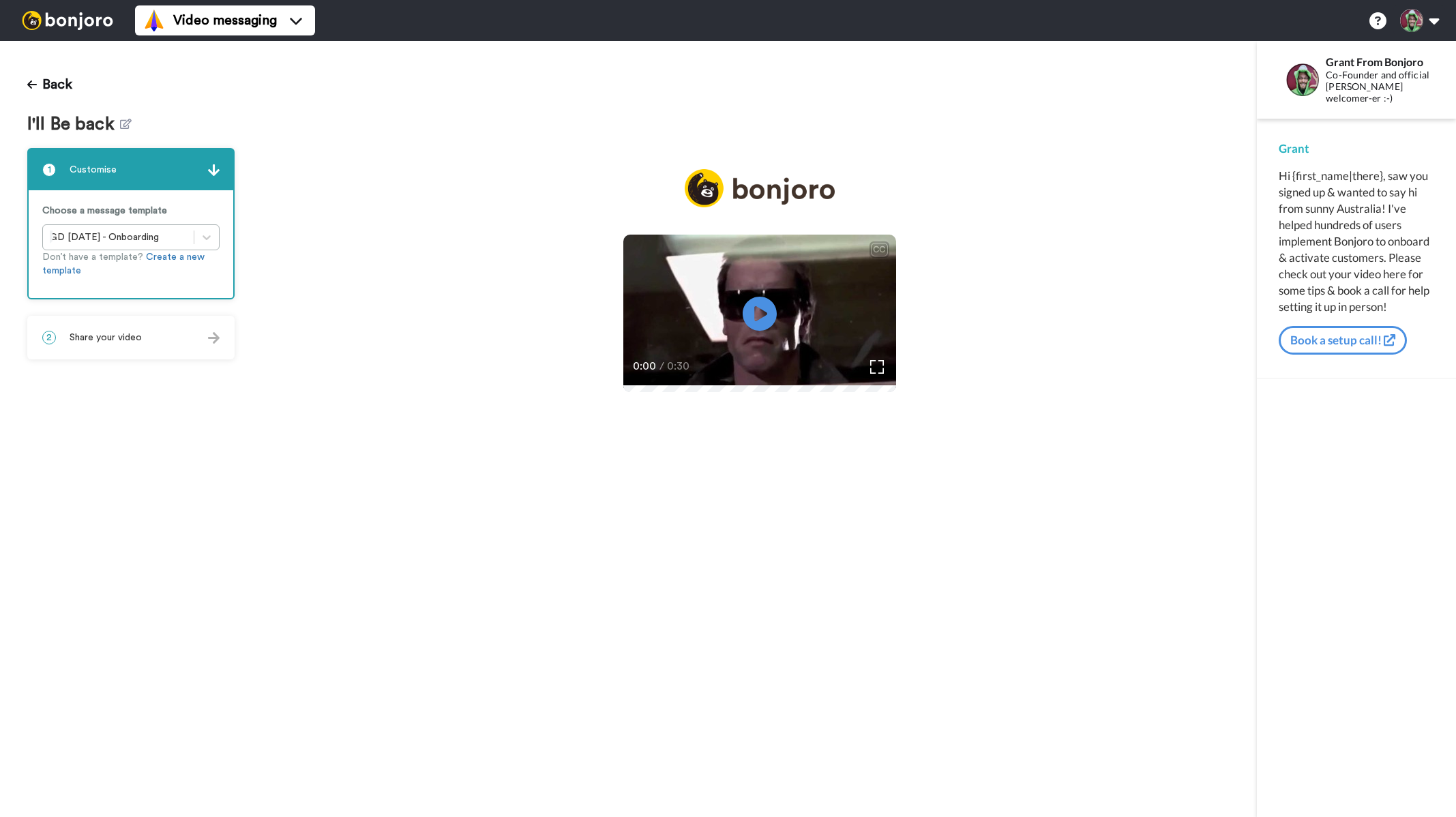
click at [138, 345] on div "2 Share your video" at bounding box center [131, 337] width 204 height 41
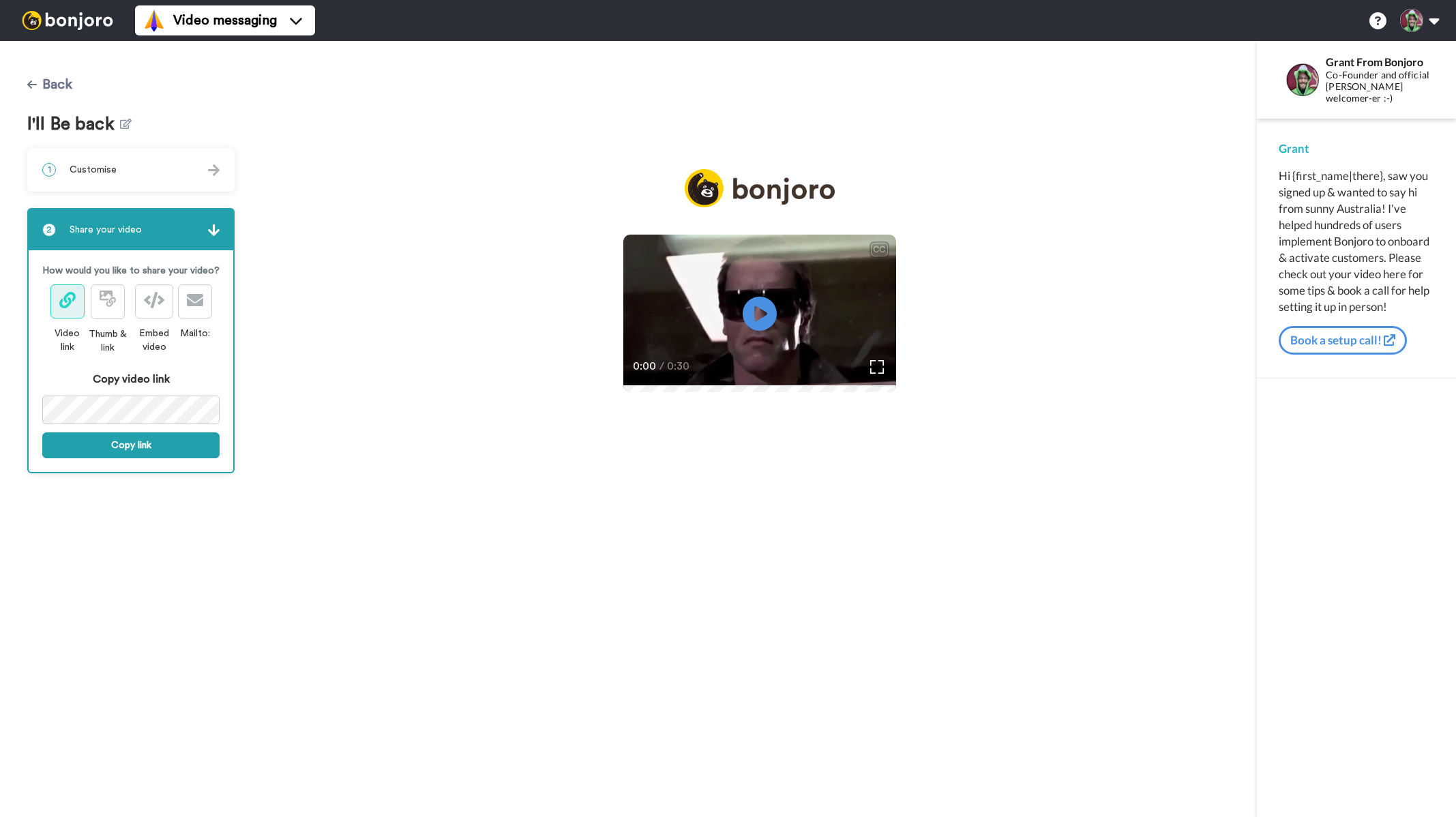
click at [29, 81] on icon at bounding box center [32, 84] width 10 height 11
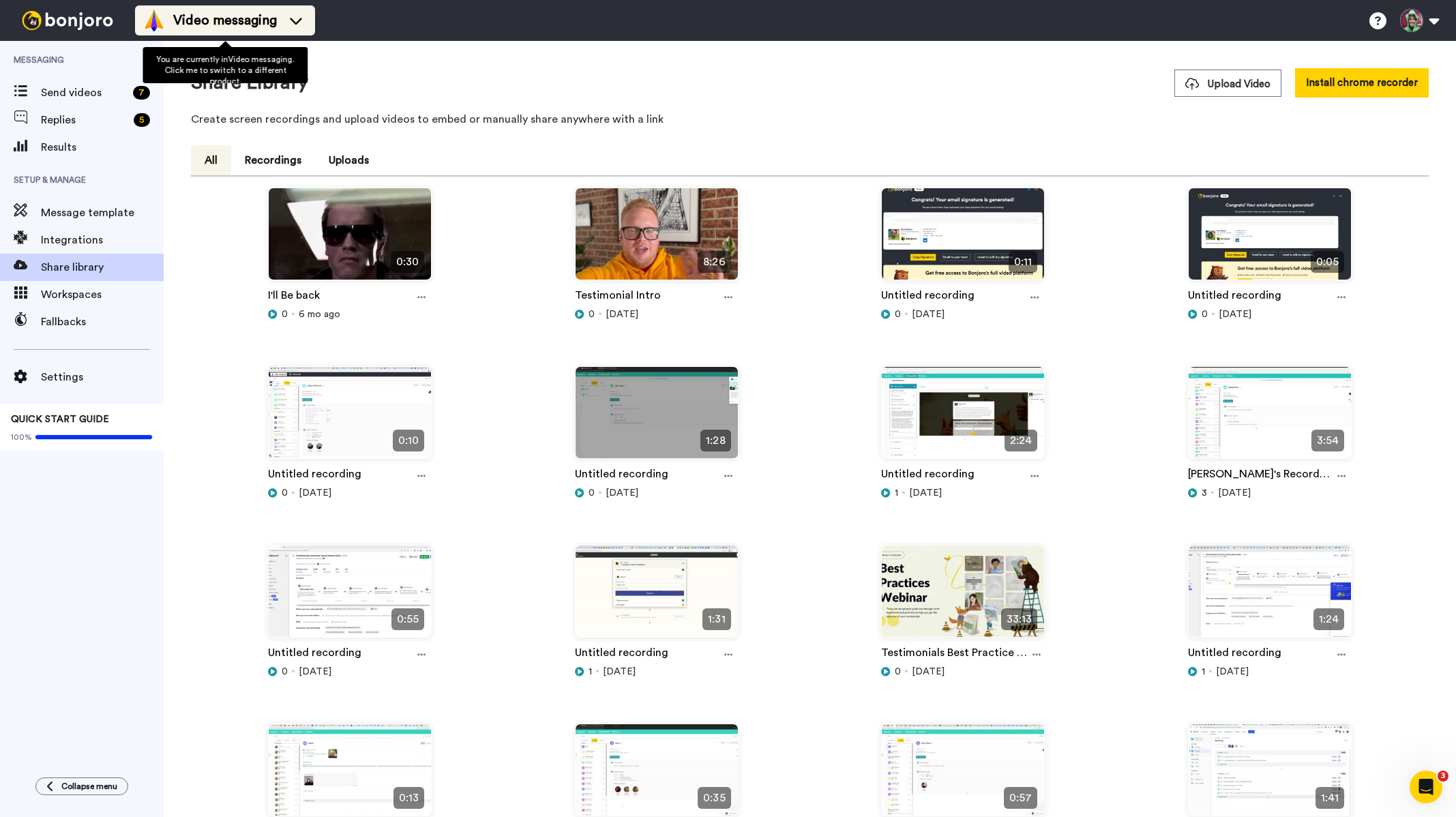
click at [227, 16] on span "Video messaging" at bounding box center [225, 21] width 104 height 19
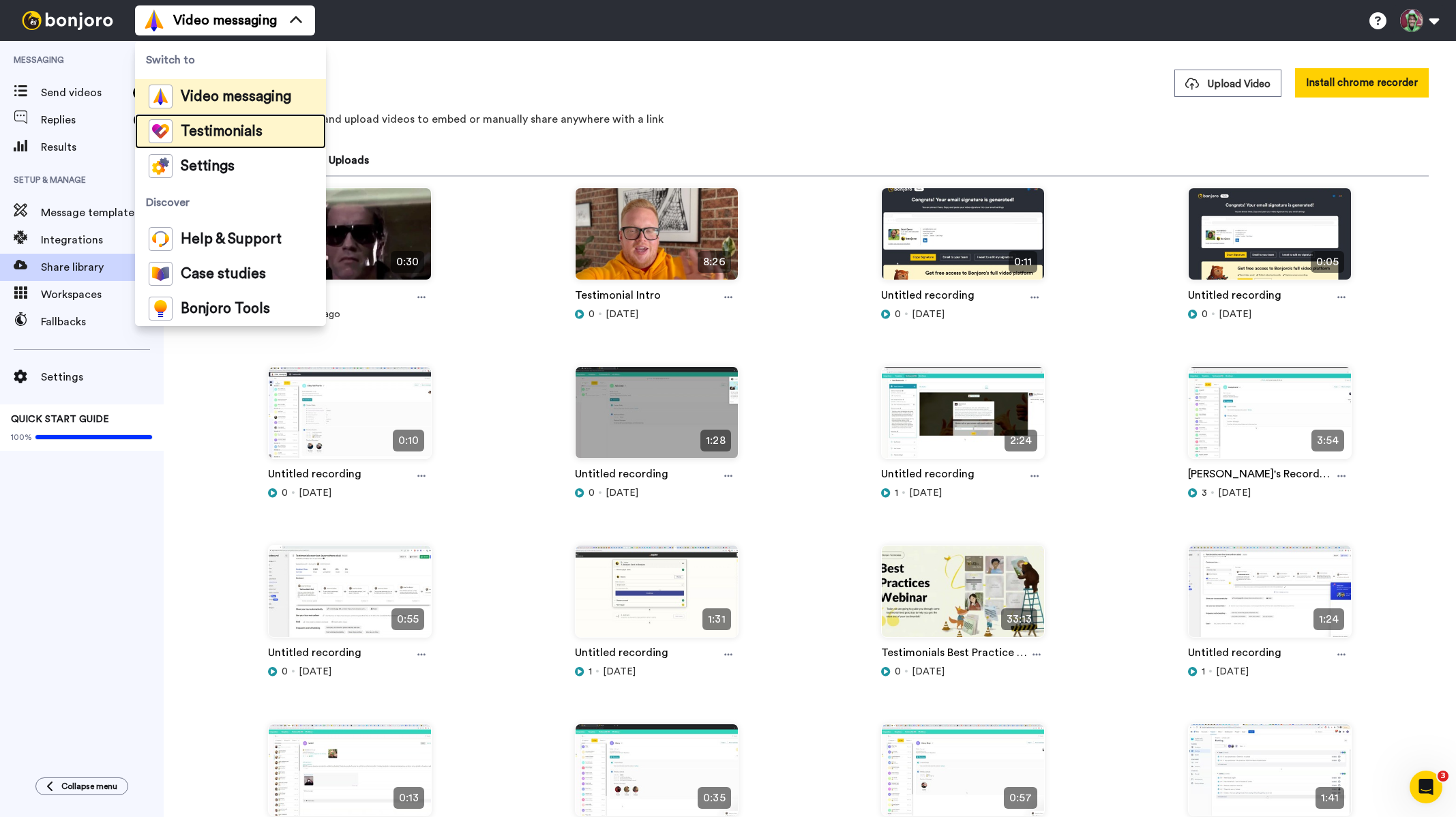
click at [213, 135] on span "Testimonials" at bounding box center [221, 131] width 82 height 13
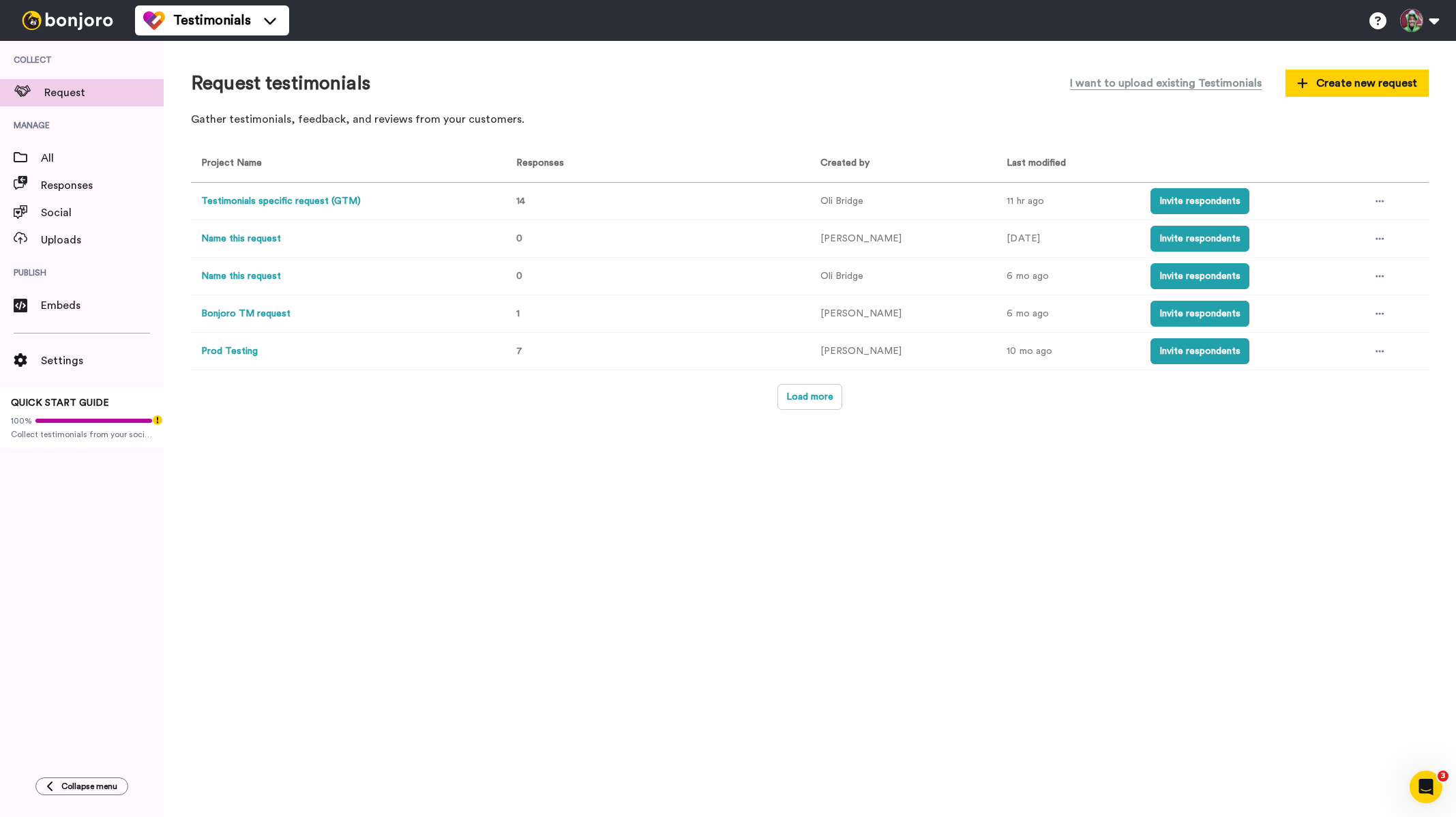
click at [308, 195] on button "Testimonials specific request (GTM)" at bounding box center [281, 201] width 160 height 14
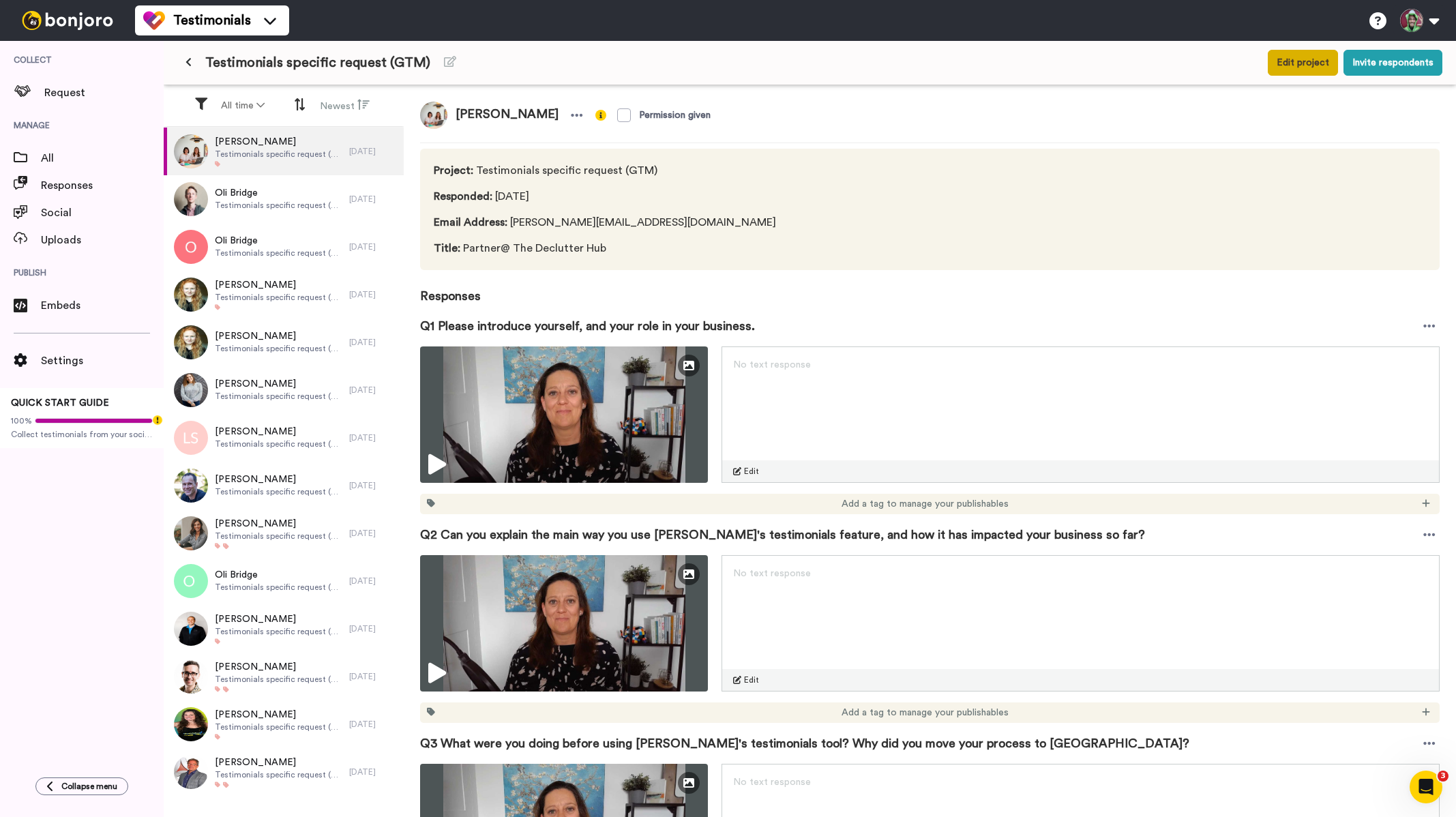
click at [1311, 71] on button "Edit project" at bounding box center [1302, 62] width 71 height 26
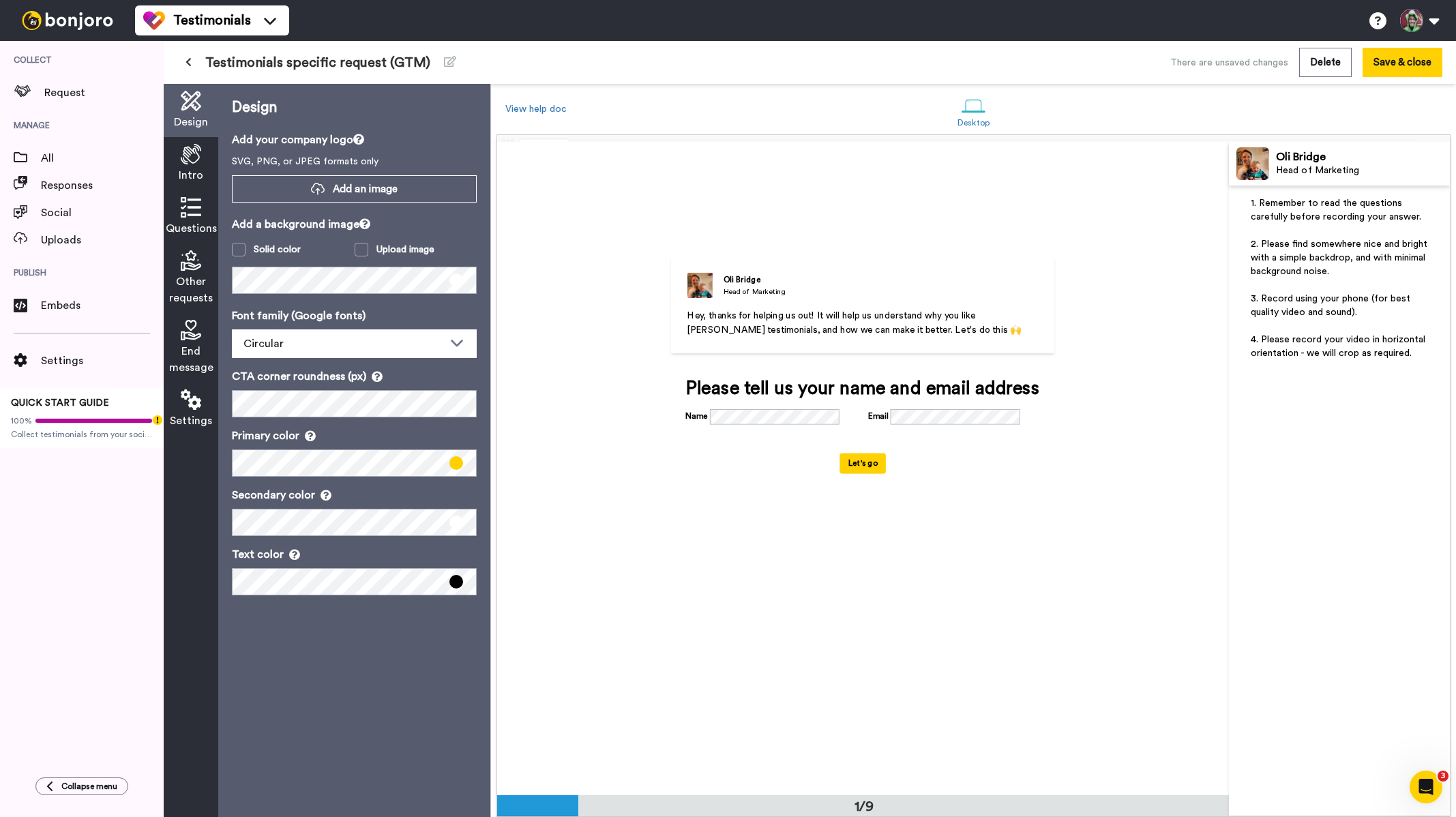
click at [192, 164] on icon at bounding box center [191, 154] width 21 height 21
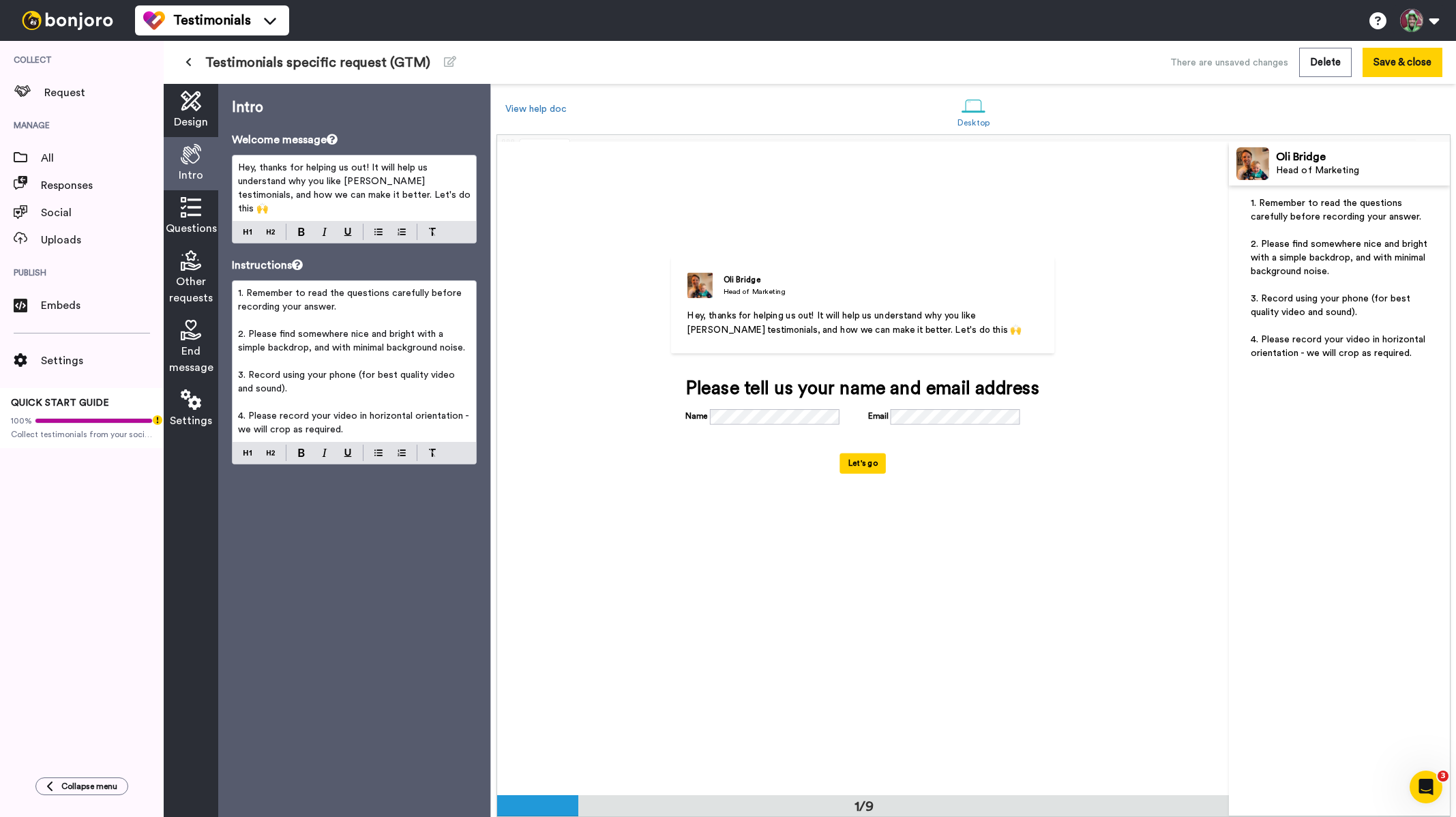
click at [182, 212] on icon at bounding box center [191, 207] width 21 height 21
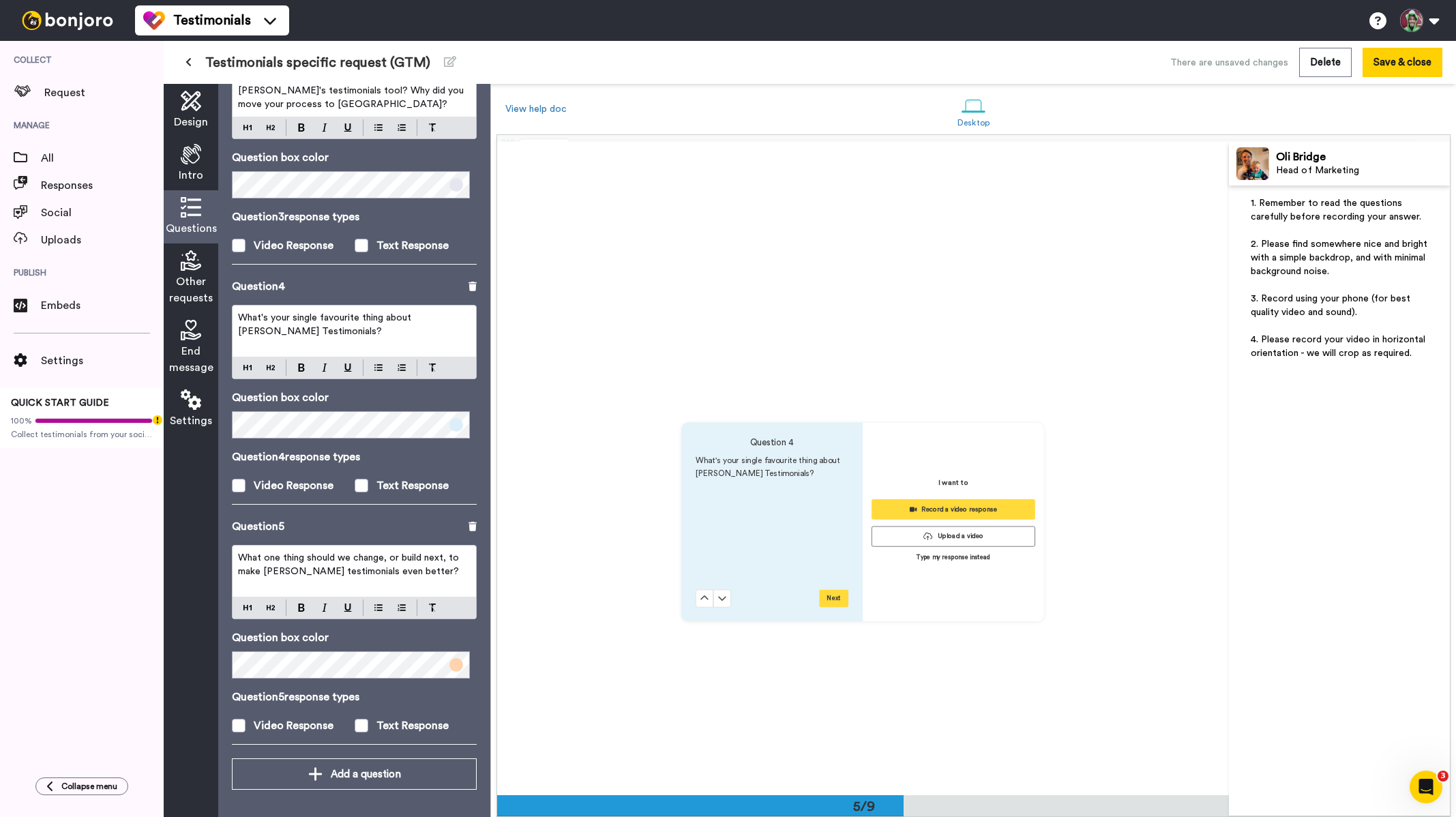
scroll to position [2290, 0]
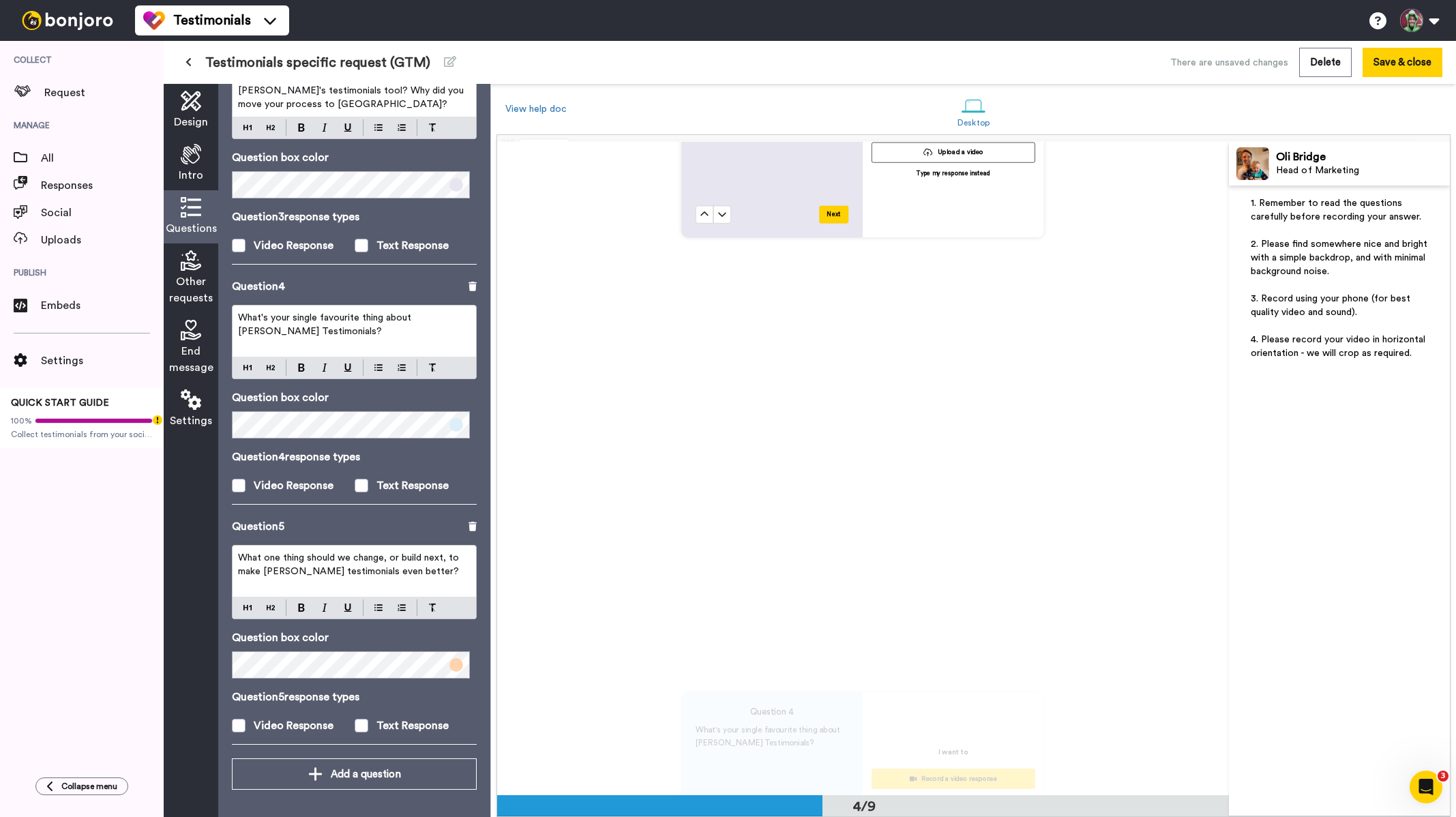
click at [193, 59] on button at bounding box center [189, 62] width 22 height 25
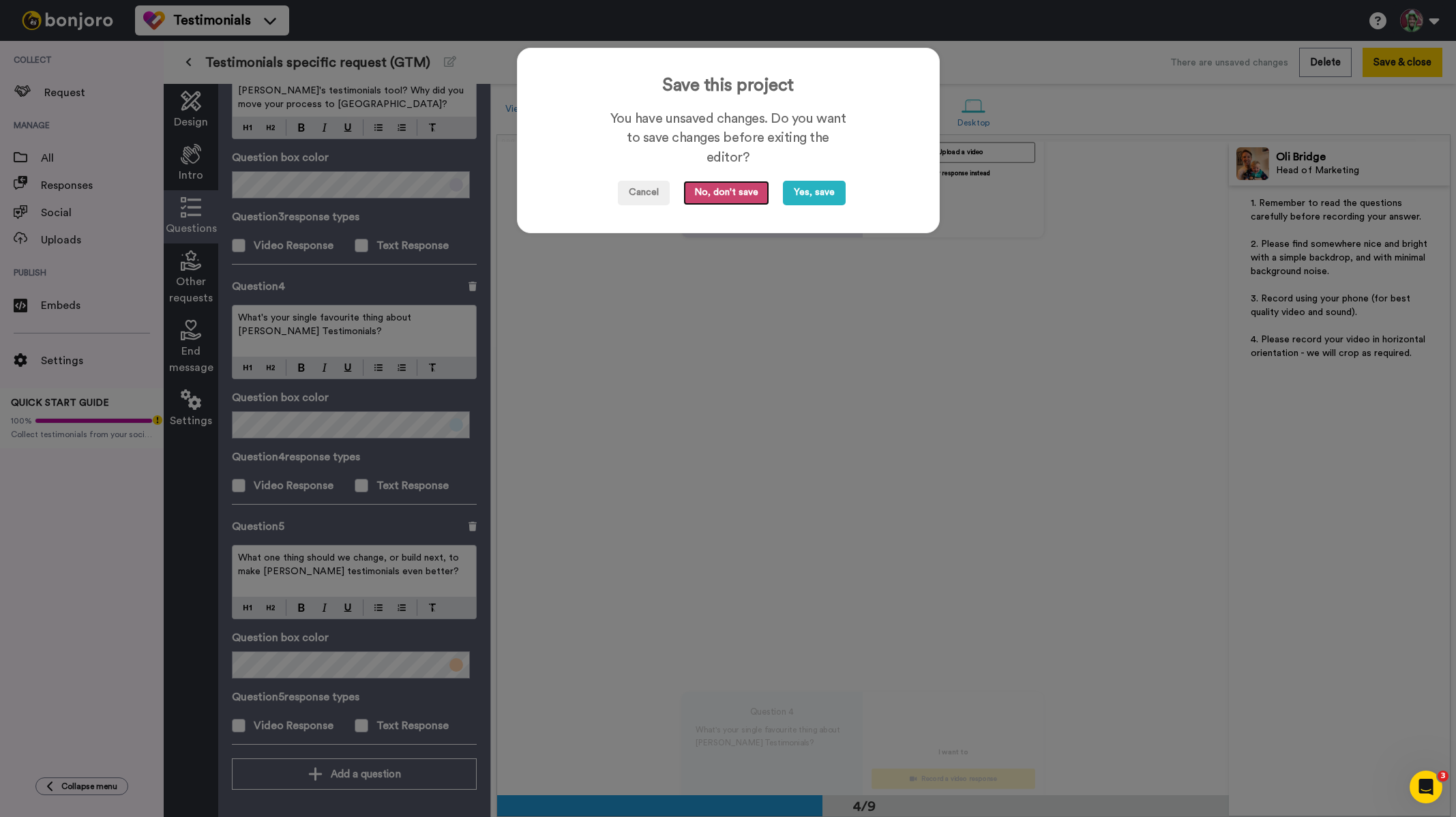
click at [718, 189] on button "No, don't save" at bounding box center [727, 192] width 86 height 25
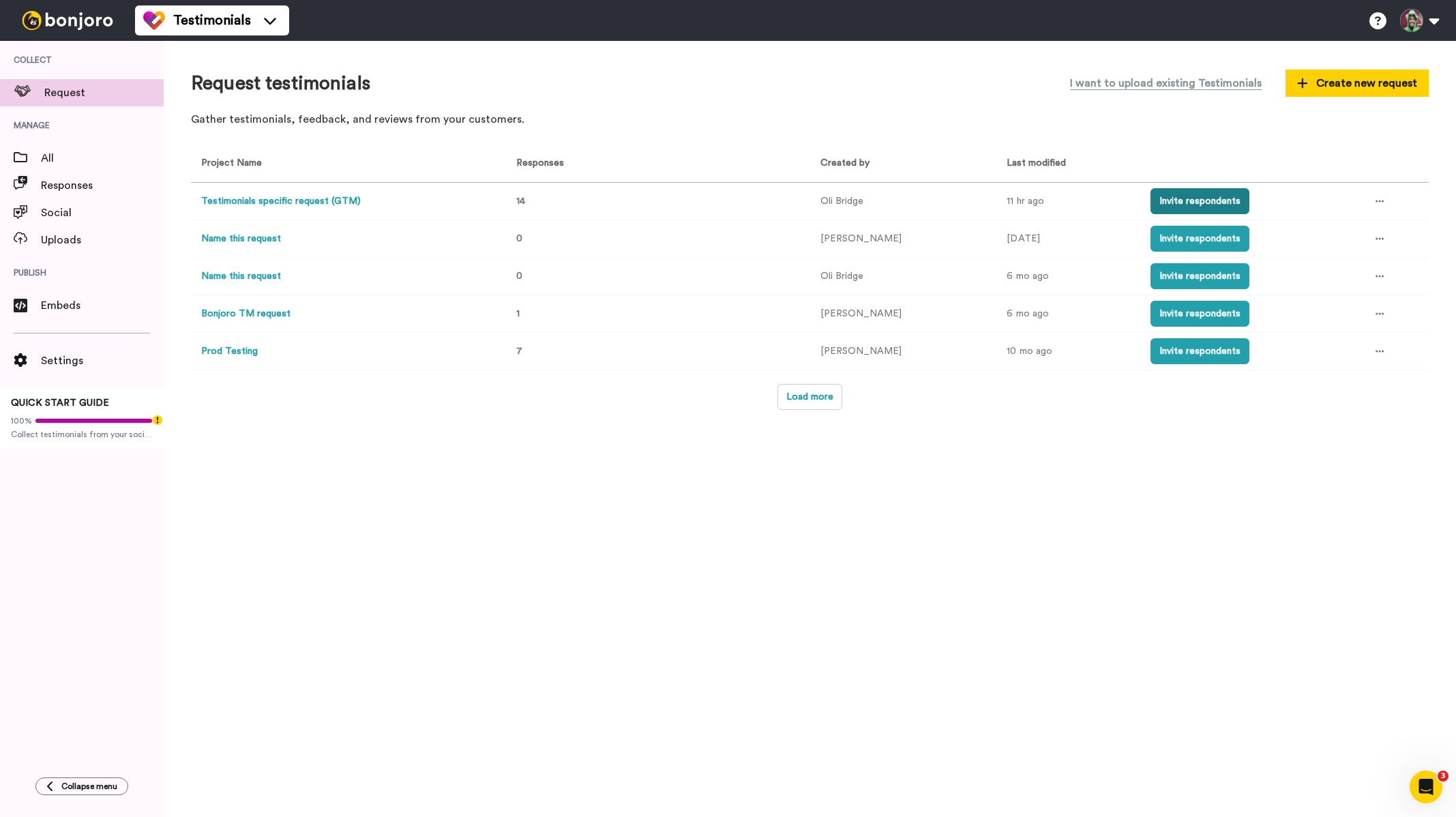
click at [1227, 201] on button "Invite respondents" at bounding box center [1199, 201] width 99 height 26
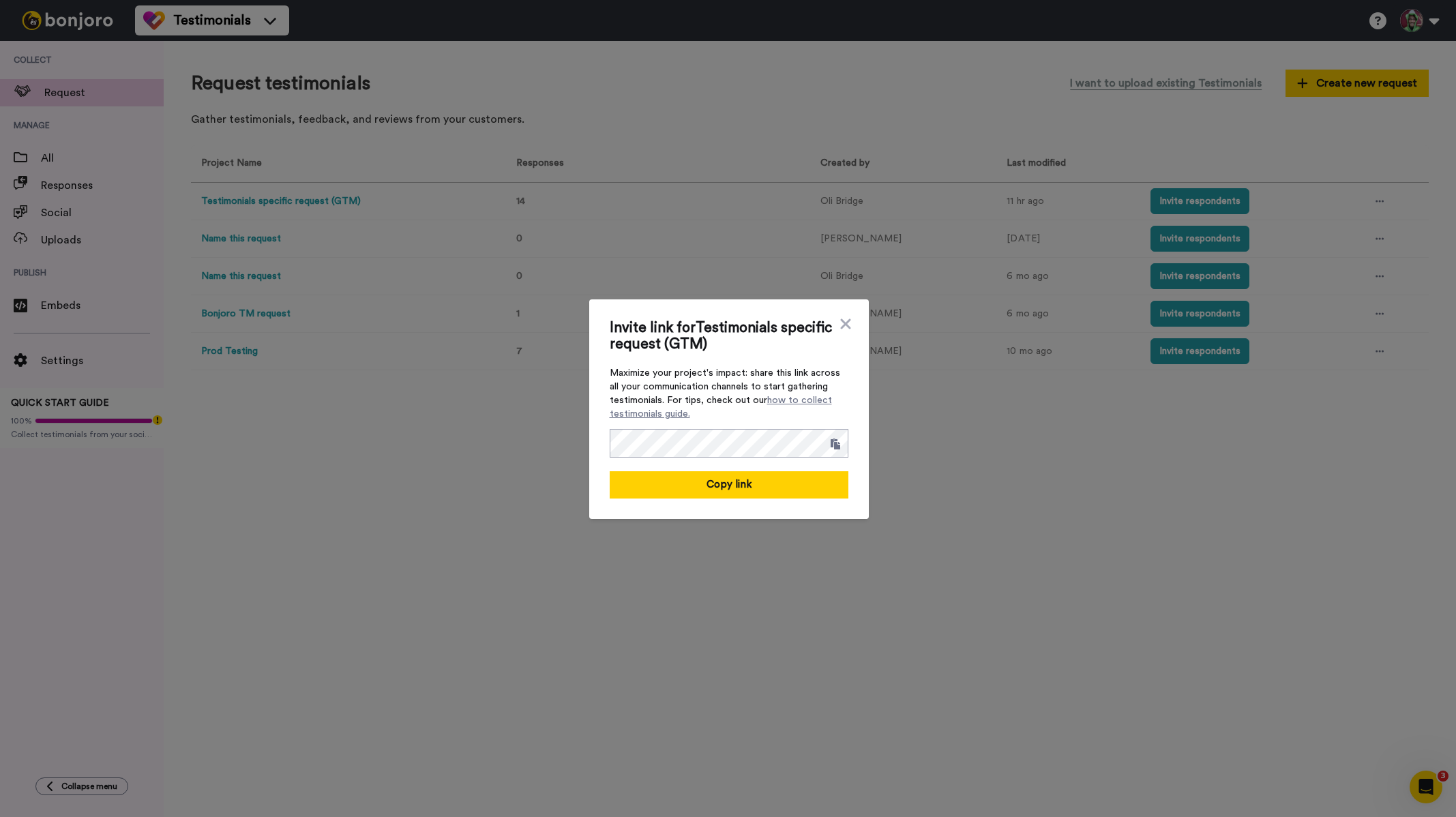
click at [969, 482] on div "Invite link for Testimonials specific request (GTM) Maximize your project's imp…" at bounding box center [728, 408] width 1456 height 817
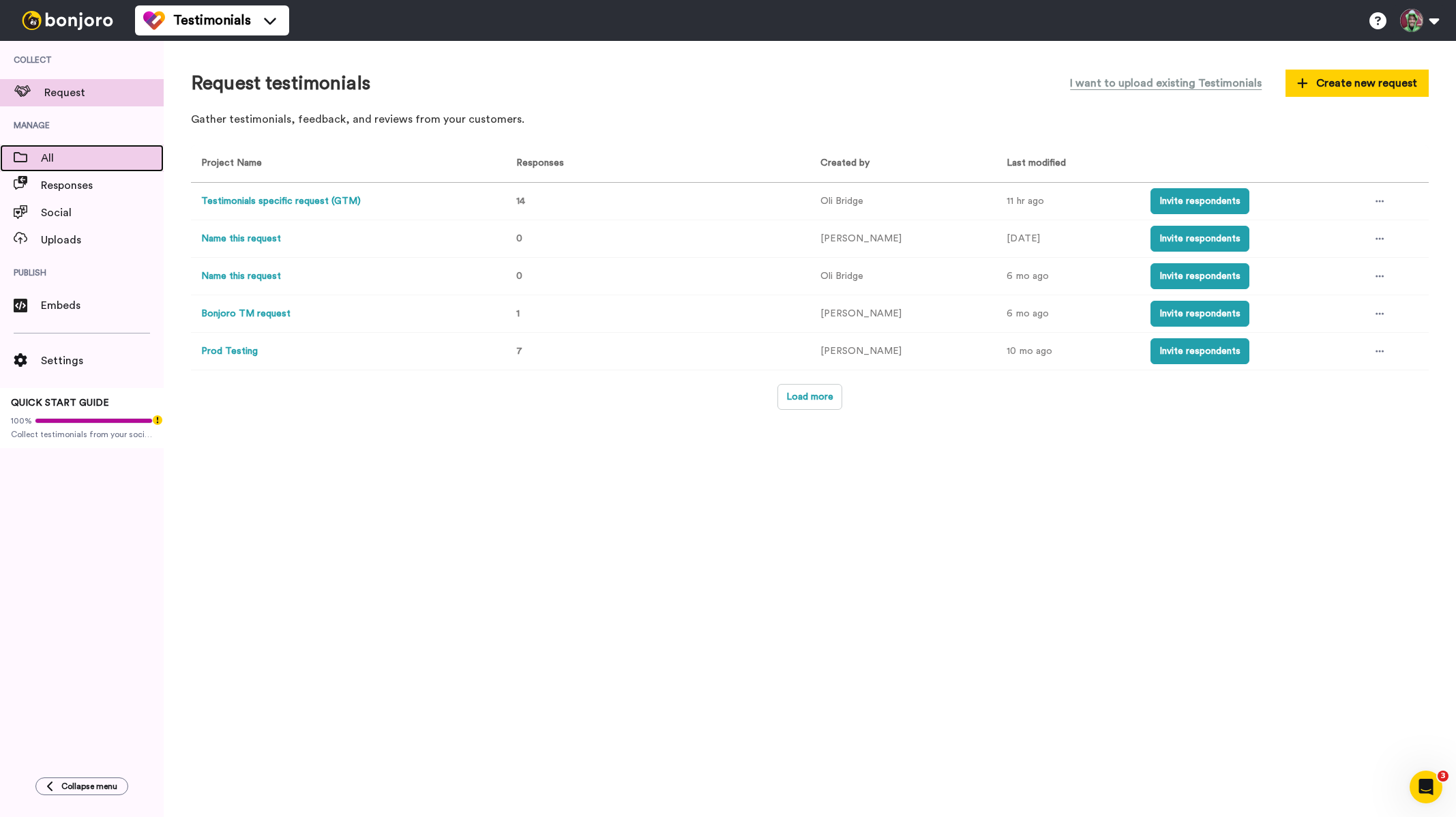
click at [63, 152] on span "All" at bounding box center [102, 158] width 123 height 16
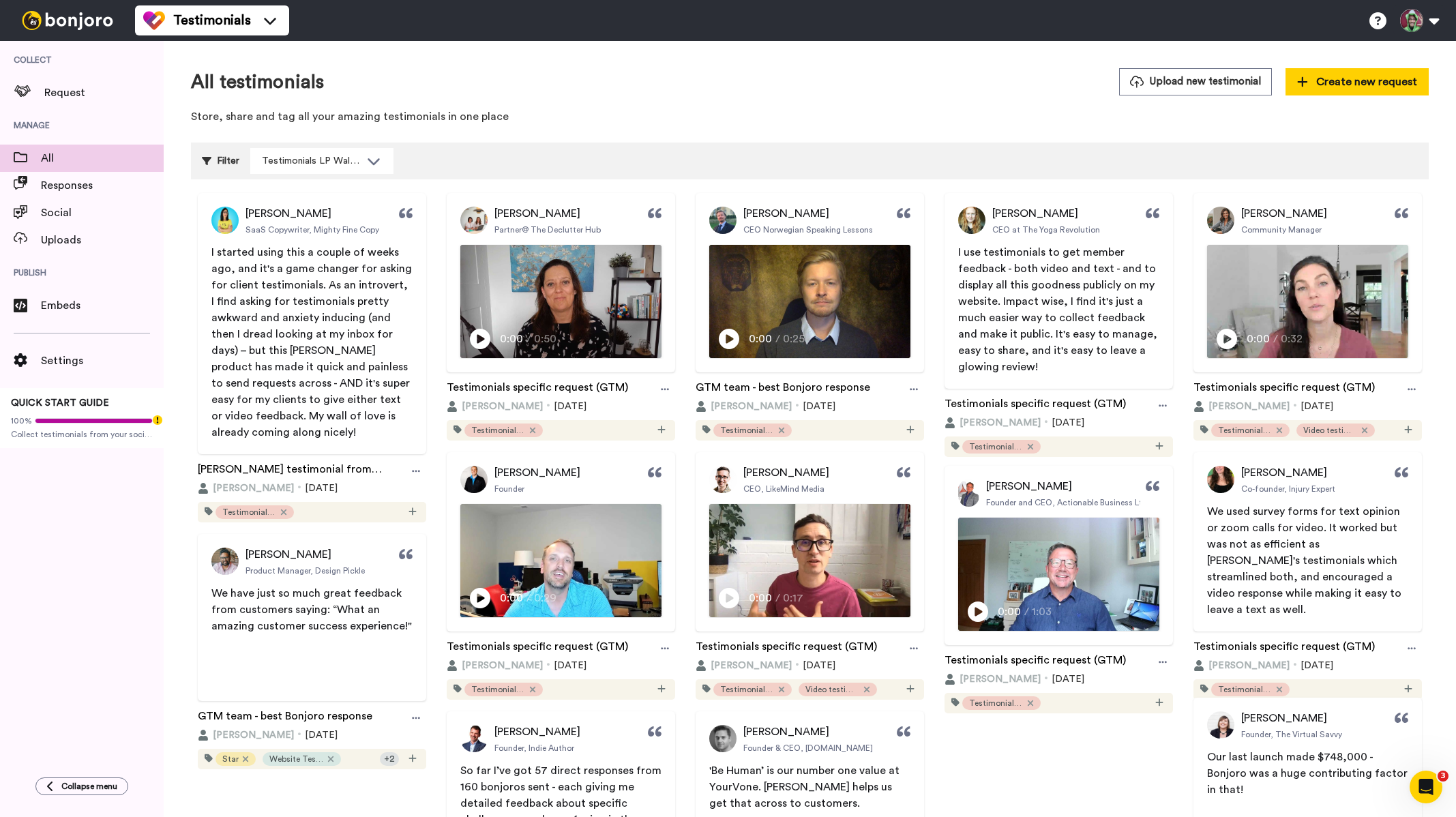
click at [71, 319] on div "Settings QUICK START GUIDE 100% Collect testimonials from your socials" at bounding box center [82, 383] width 163 height 128
click at [79, 313] on span "Embeds" at bounding box center [102, 305] width 123 height 16
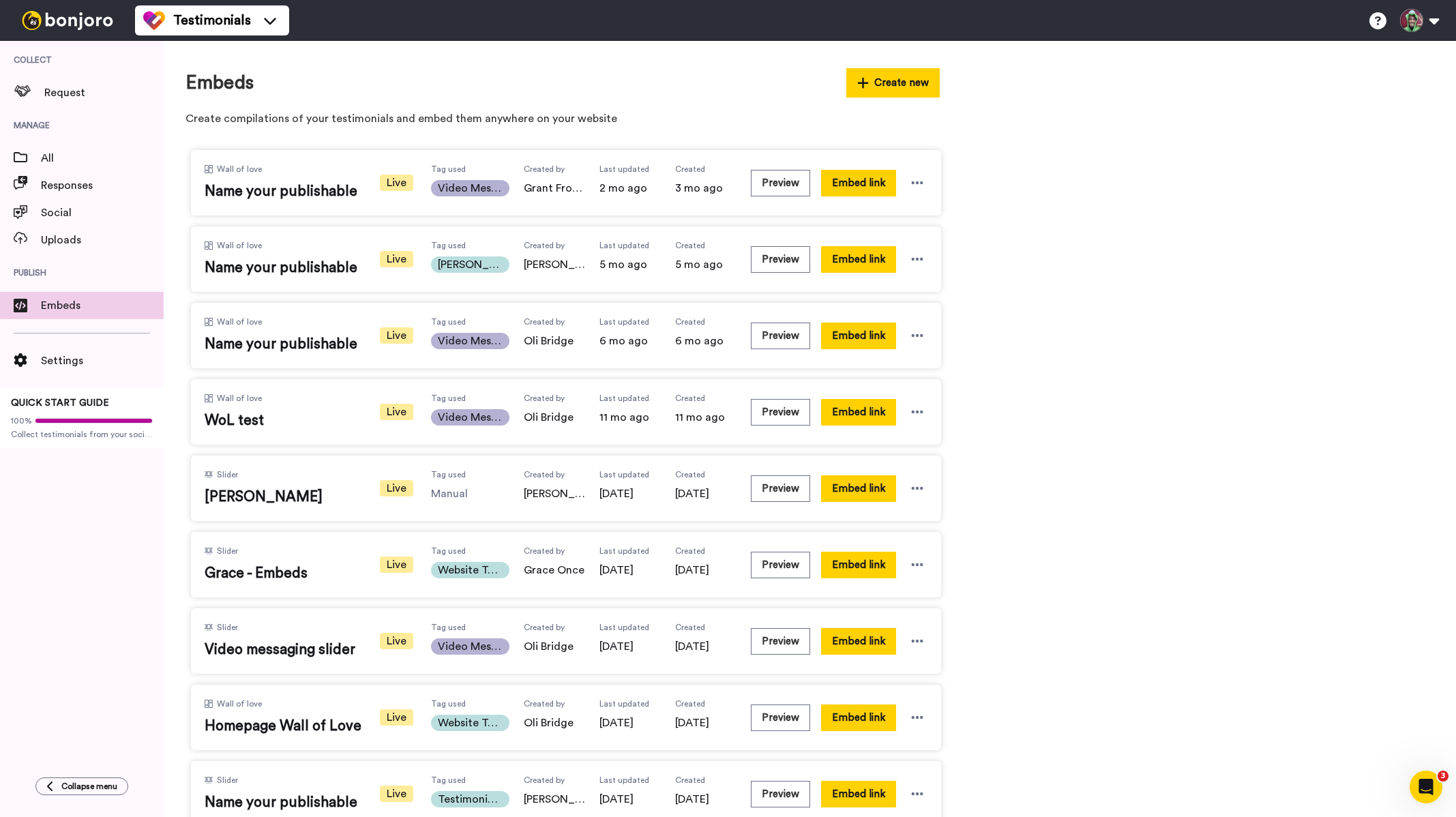
click at [79, 22] on img at bounding box center [68, 21] width 103 height 19
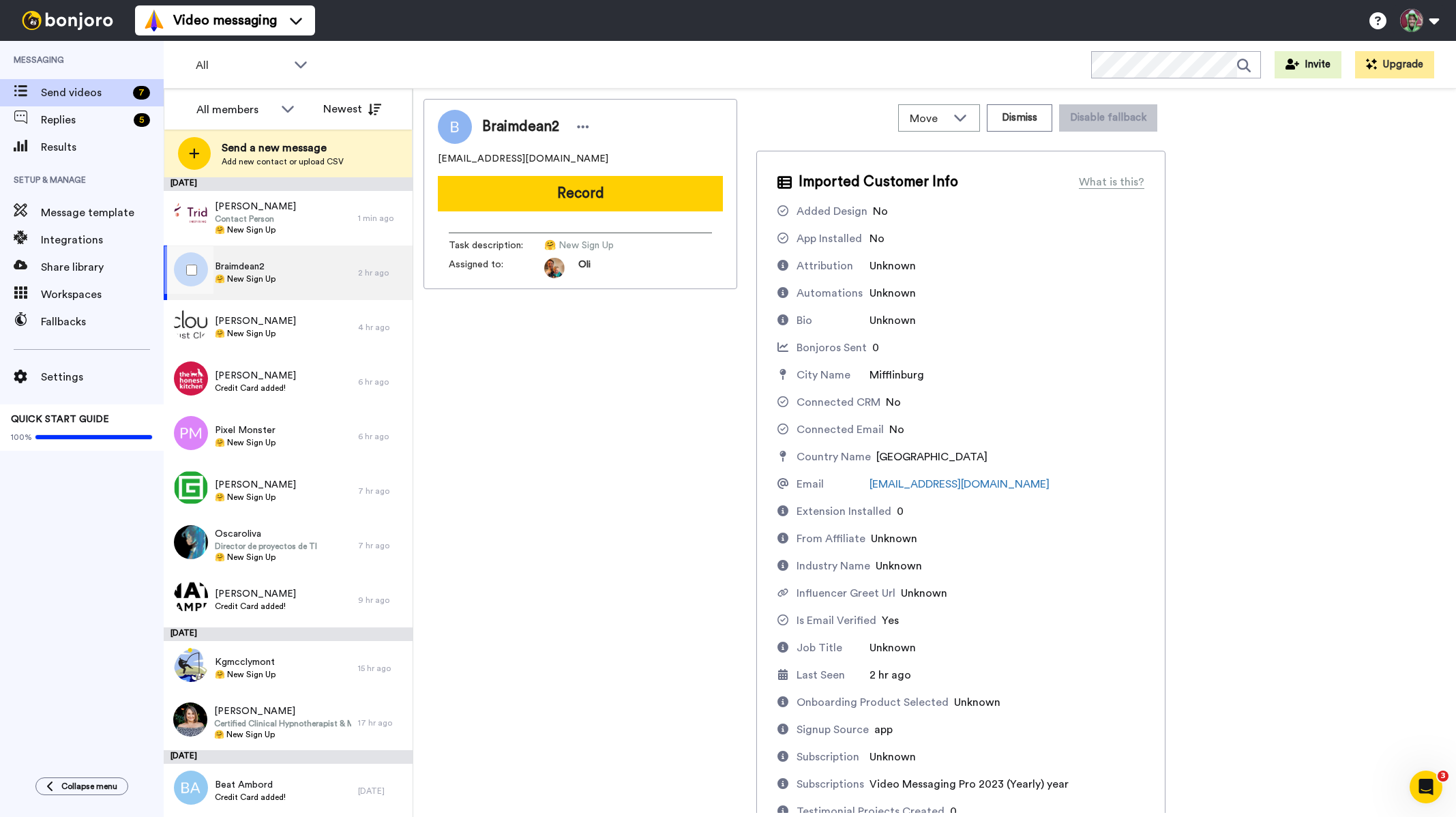
click at [315, 246] on div "Braimdean2 🤗 New Sign Up" at bounding box center [261, 272] width 195 height 54
click at [82, 146] on span "Results" at bounding box center [102, 147] width 123 height 16
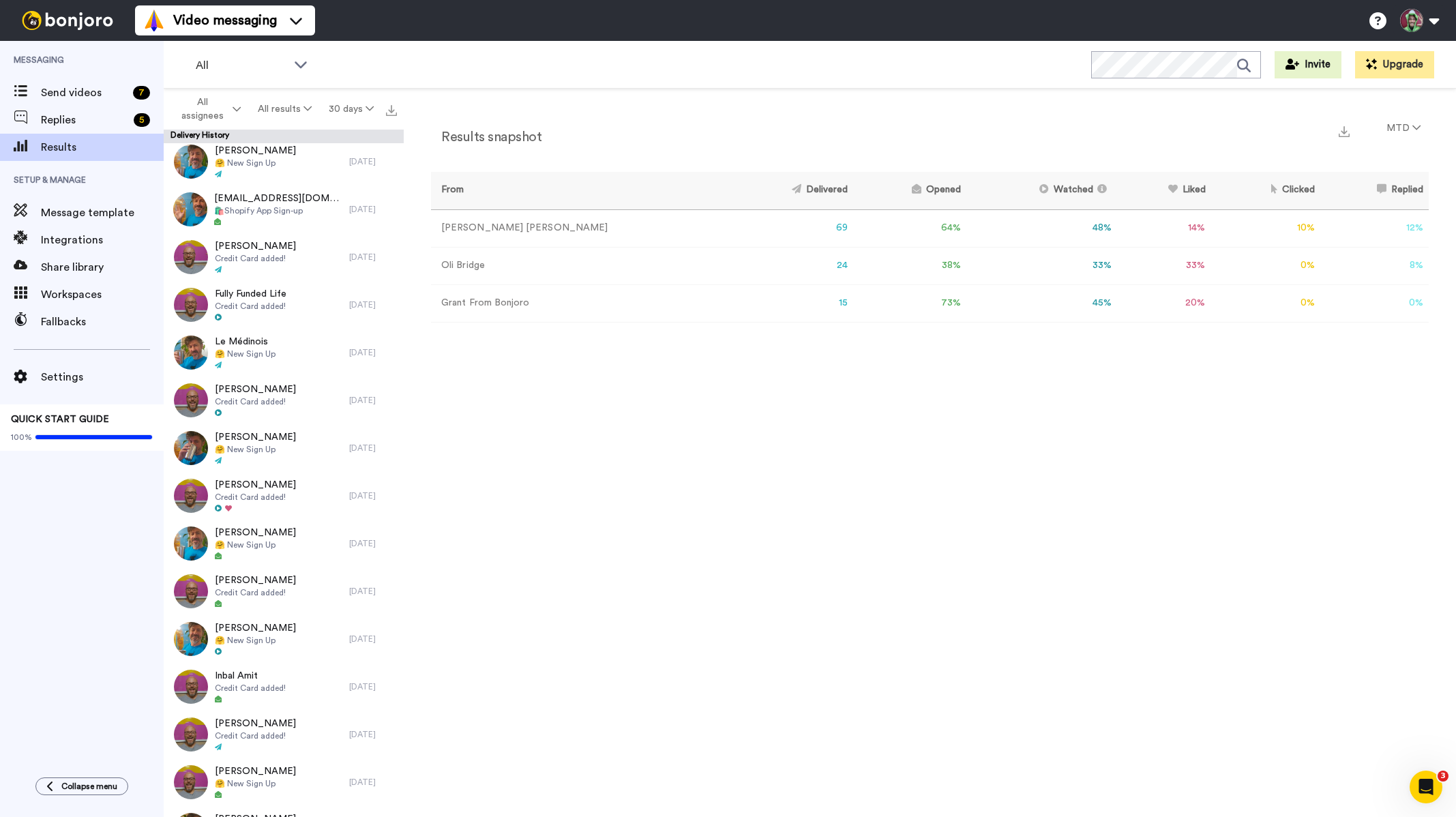
scroll to position [273, 0]
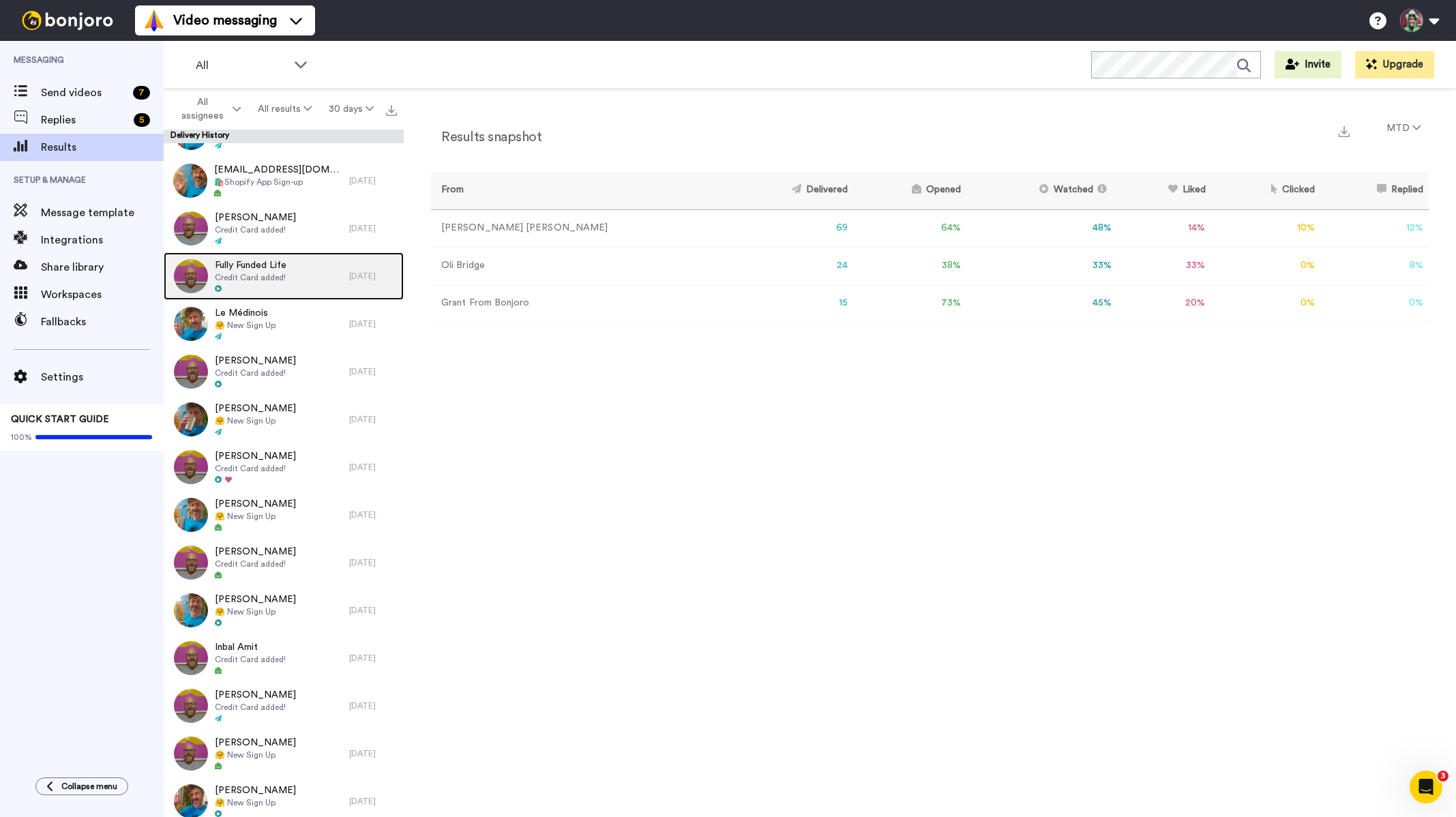
click at [294, 290] on div "Fully Funded Life Credit Card added!" at bounding box center [256, 276] width 186 height 48
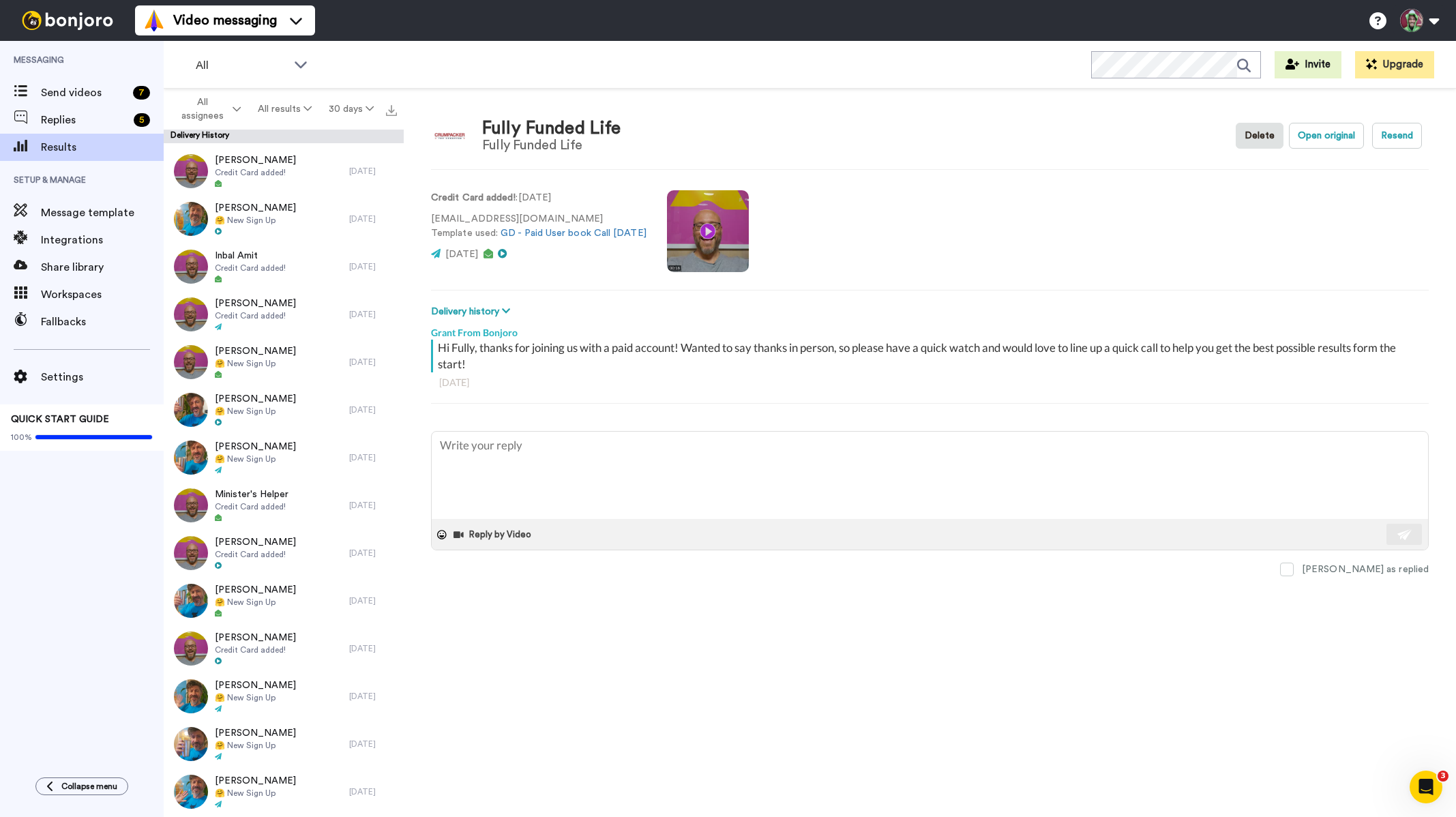
scroll to position [682, 0]
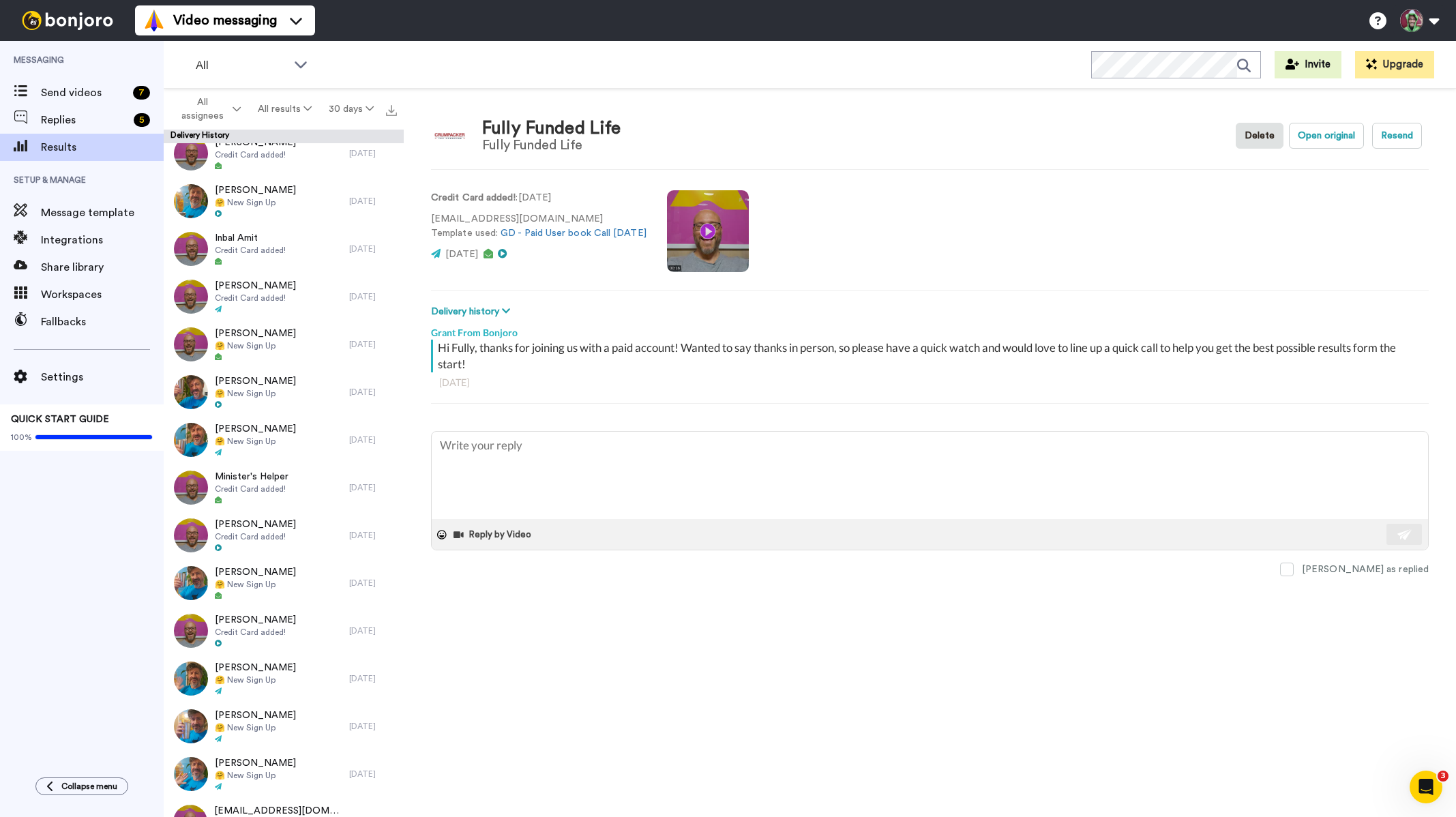
type textarea "x"
